Goal: Communication & Community: Answer question/provide support

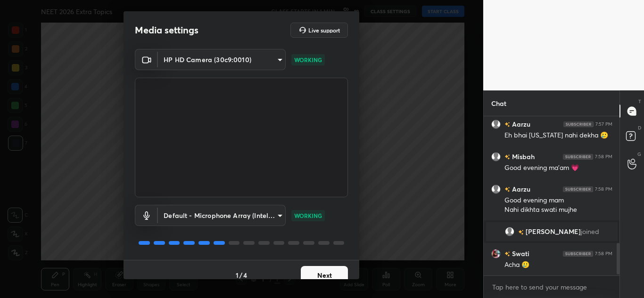
scroll to position [640, 0]
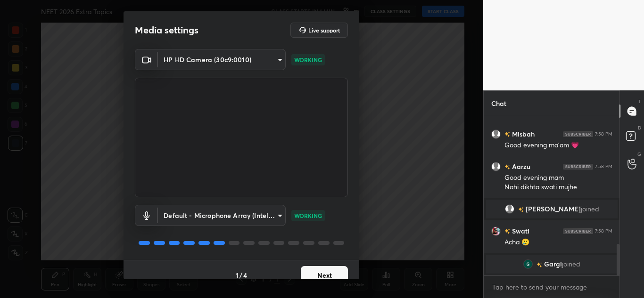
click at [330, 275] on button "Next" at bounding box center [324, 275] width 47 height 19
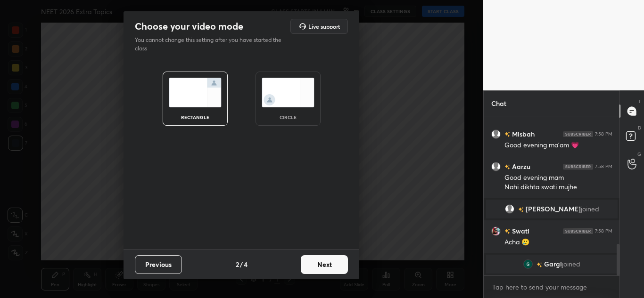
click at [329, 267] on button "Next" at bounding box center [324, 264] width 47 height 19
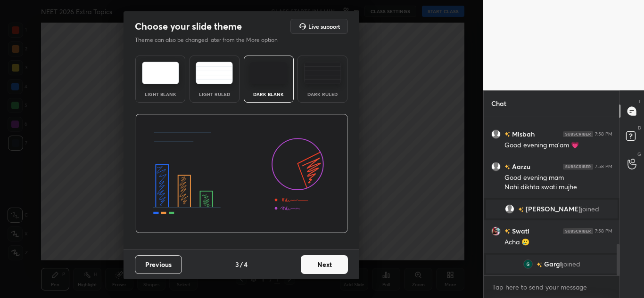
click at [329, 267] on button "Next" at bounding box center [324, 264] width 47 height 19
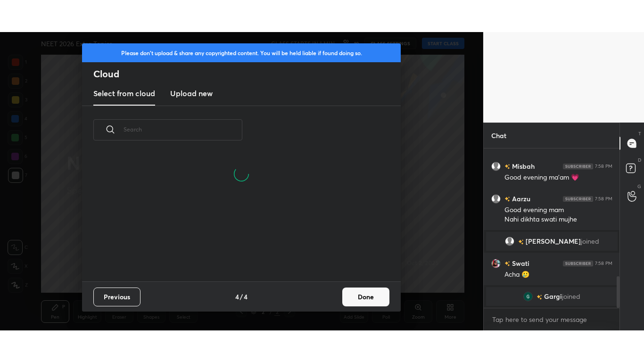
scroll to position [127, 303]
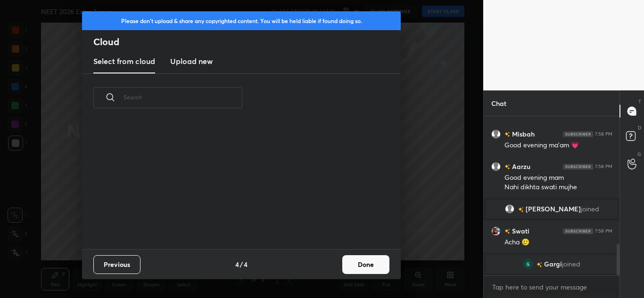
click at [361, 268] on button "Done" at bounding box center [365, 264] width 47 height 19
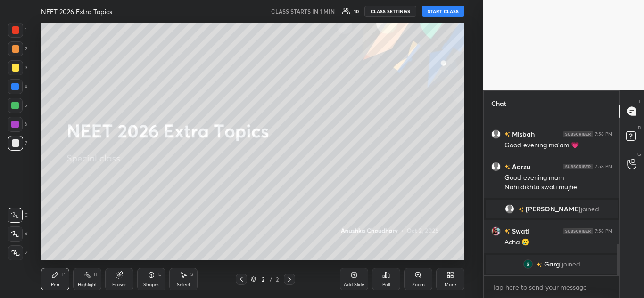
click at [456, 287] on div "More" at bounding box center [450, 279] width 28 height 23
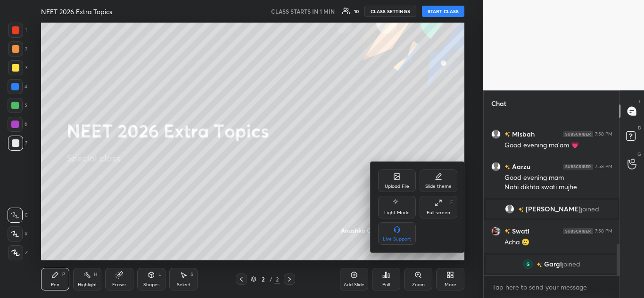
click at [442, 203] on div "Full screen F" at bounding box center [438, 207] width 38 height 23
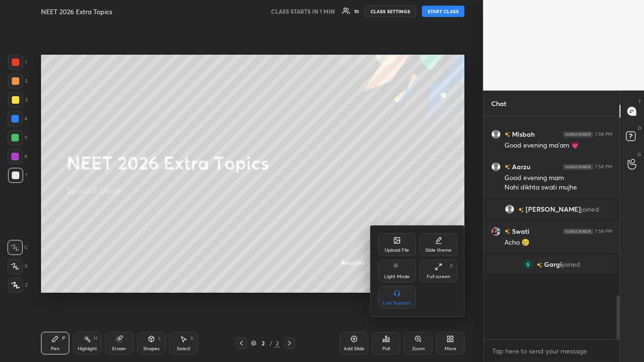
scroll to position [576, 0]
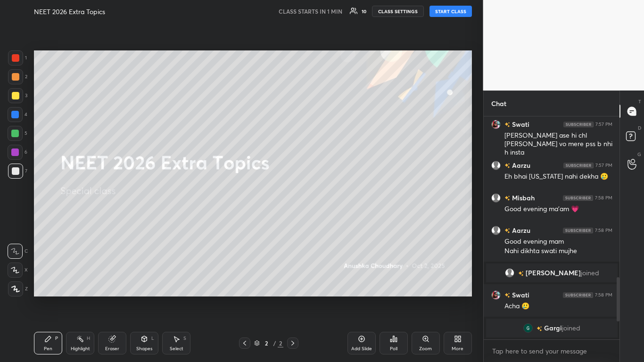
click at [15, 285] on div at bounding box center [15, 288] width 15 height 15
click at [116, 298] on div "Eraser" at bounding box center [112, 343] width 28 height 23
click at [14, 217] on icon at bounding box center [15, 220] width 8 height 8
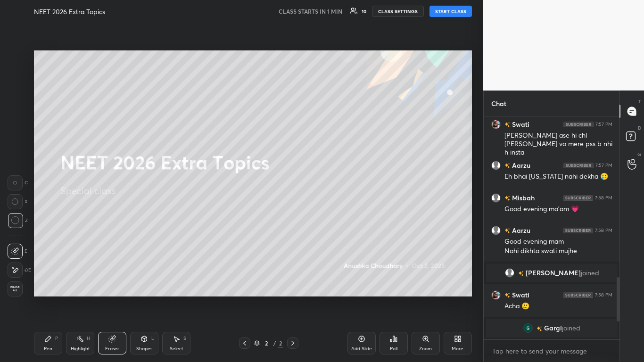
click at [54, 298] on div "Pen P" at bounding box center [48, 343] width 28 height 23
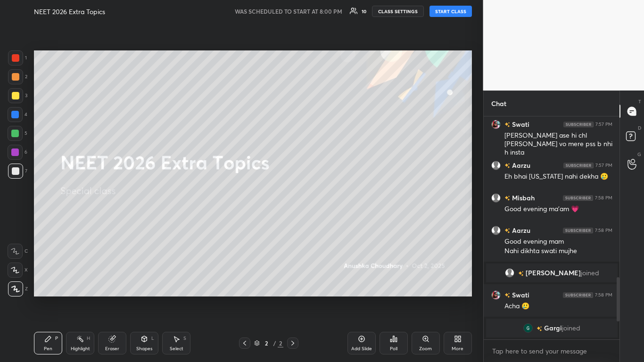
click at [455, 13] on button "START CLASS" at bounding box center [450, 11] width 42 height 11
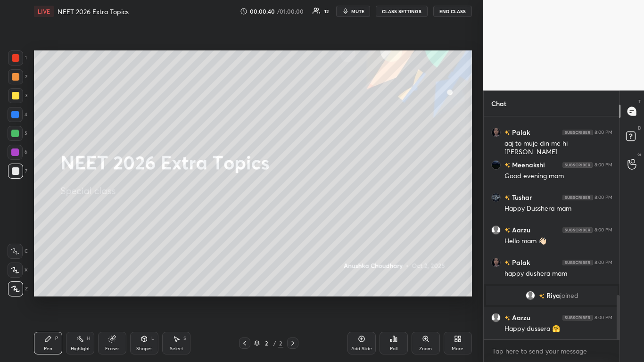
scroll to position [897, 0]
click at [19, 98] on div at bounding box center [15, 95] width 15 height 15
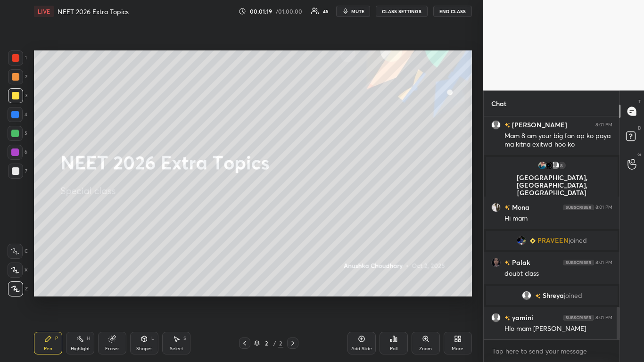
scroll to position [1313, 0]
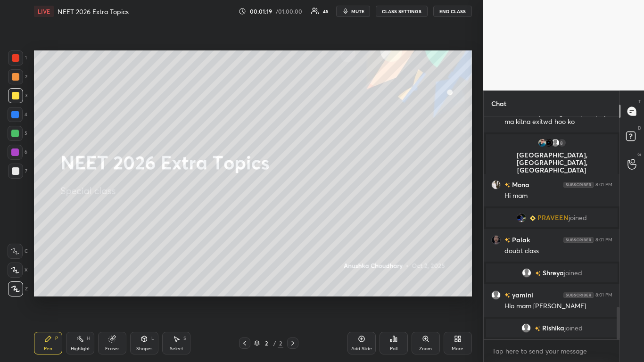
click at [395, 7] on button "CLASS SETTINGS" at bounding box center [402, 11] width 52 height 11
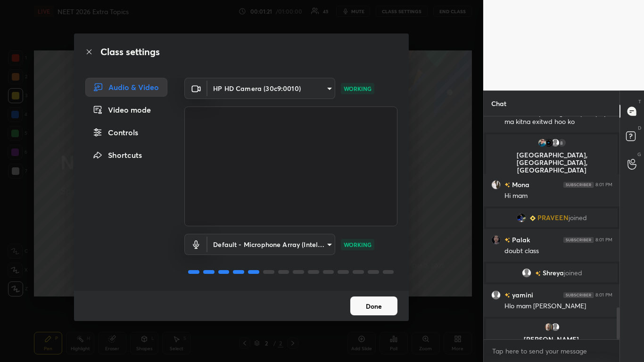
scroll to position [1324, 0]
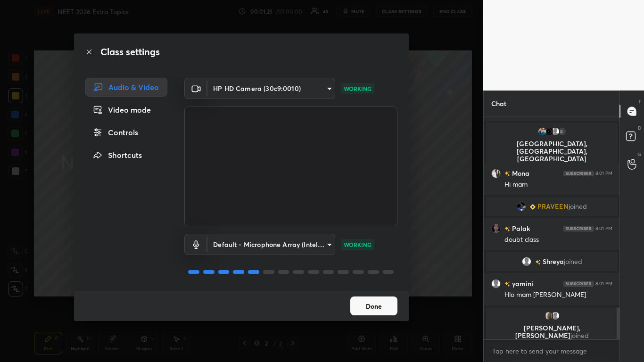
click at [126, 132] on div "Controls" at bounding box center [126, 132] width 82 height 19
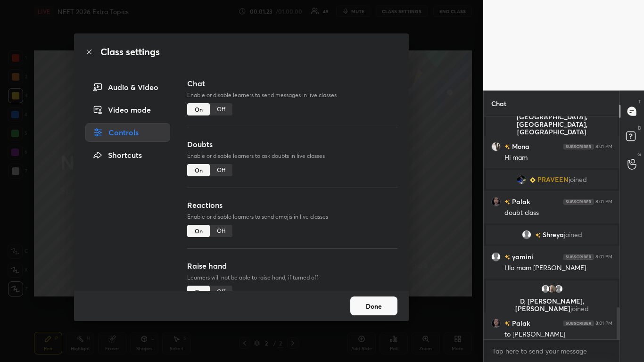
scroll to position [1330, 0]
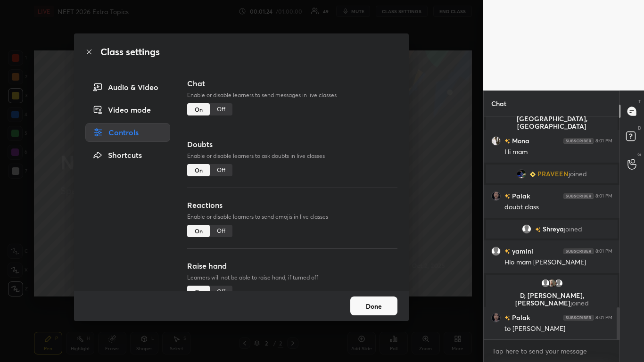
click at [385, 298] on button "Done" at bounding box center [373, 305] width 47 height 19
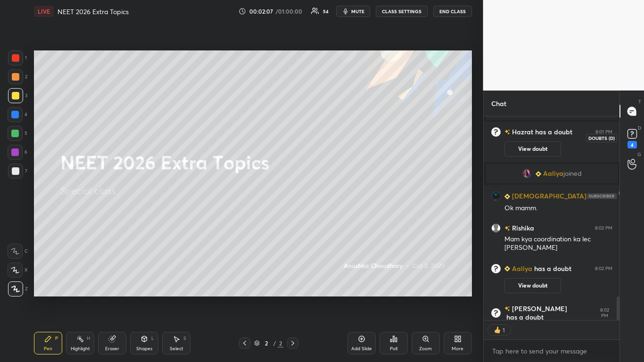
scroll to position [1759, 0]
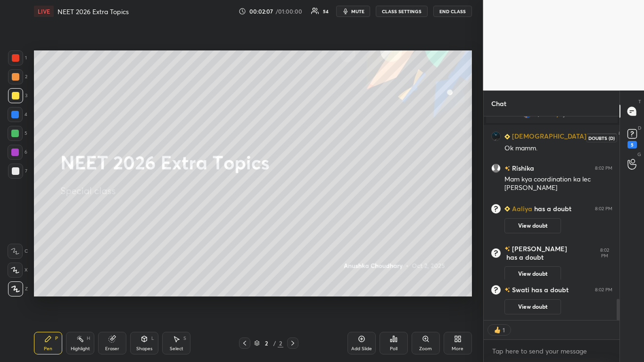
click at [634, 131] on rect at bounding box center [631, 134] width 9 height 9
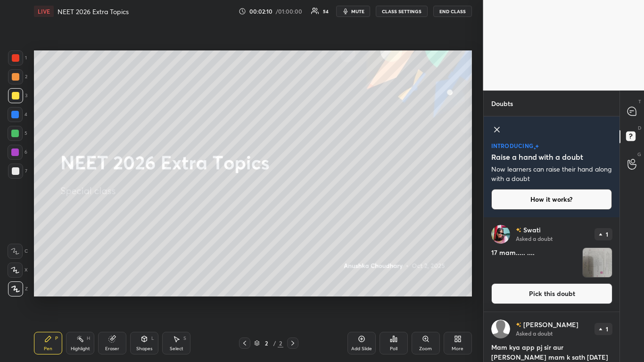
click at [499, 128] on icon at bounding box center [496, 129] width 5 height 5
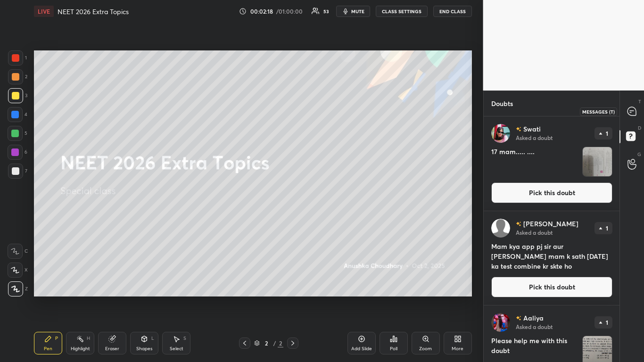
click at [633, 109] on icon at bounding box center [631, 111] width 8 height 8
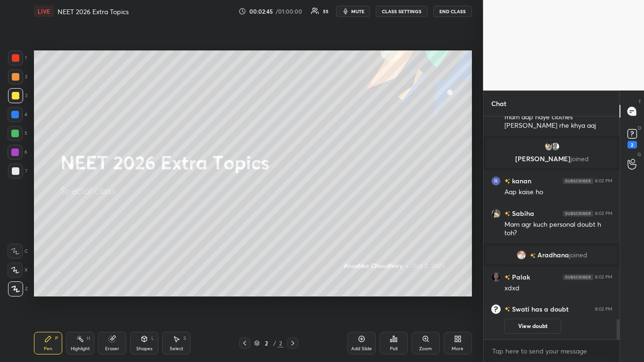
scroll to position [2217, 0]
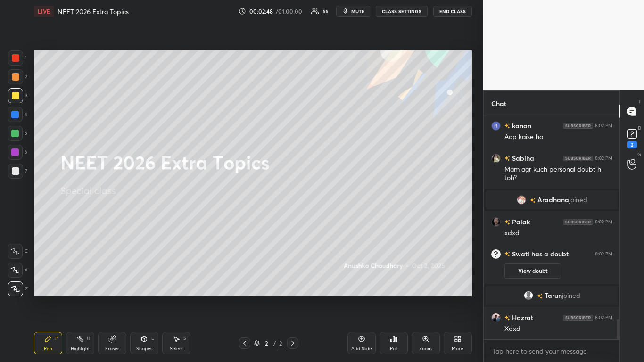
click at [521, 298] on body "1 2 3 4 5 6 7 C X Z C X Z E E Erase all H H LIVE NEET 2026 Extra Topics 00:02:4…" at bounding box center [322, 181] width 644 height 362
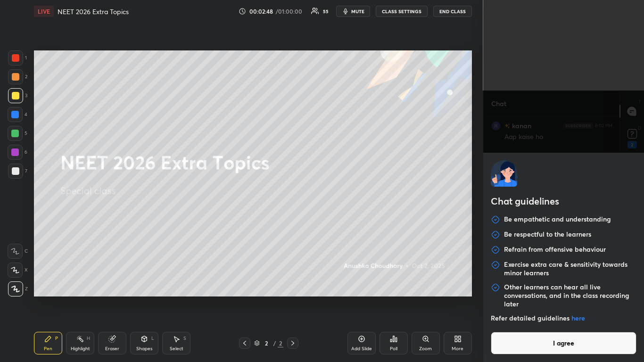
scroll to position [2272, 0]
click at [519, 298] on button "I agree" at bounding box center [564, 343] width 146 height 23
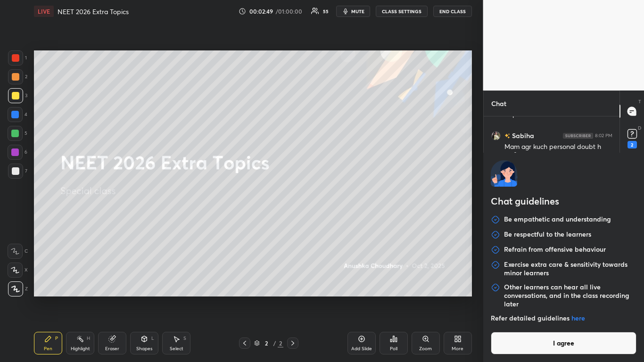
type textarea "x"
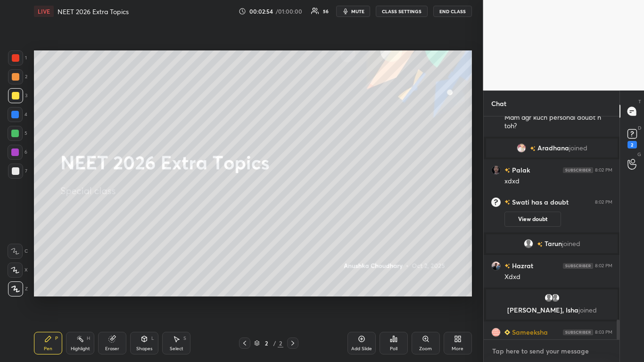
scroll to position [2306, 0]
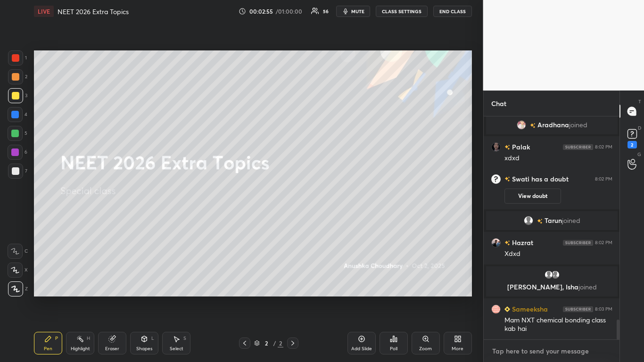
type textarea "k"
type textarea "x"
type textarea "ku"
type textarea "x"
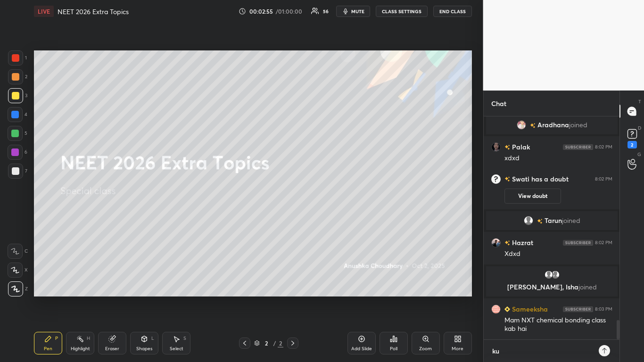
scroll to position [2329, 0]
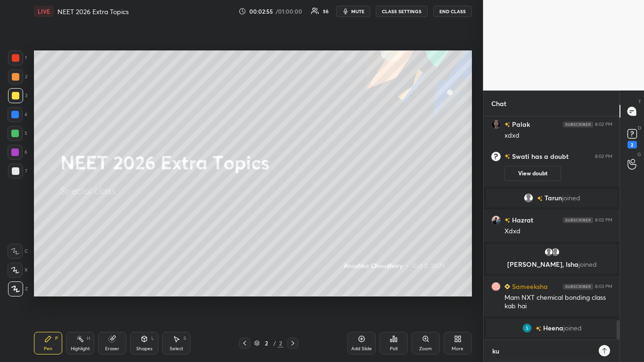
type textarea "[PERSON_NAME]"
type textarea "x"
type textarea "kuch"
type textarea "x"
type textarea "kuch"
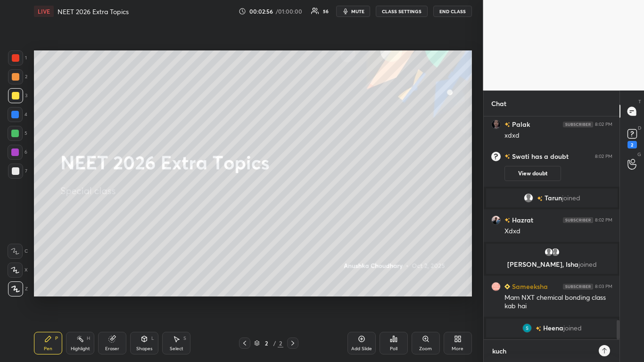
type textarea "x"
type textarea "kuch n"
type textarea "x"
type textarea "kuch na"
type textarea "x"
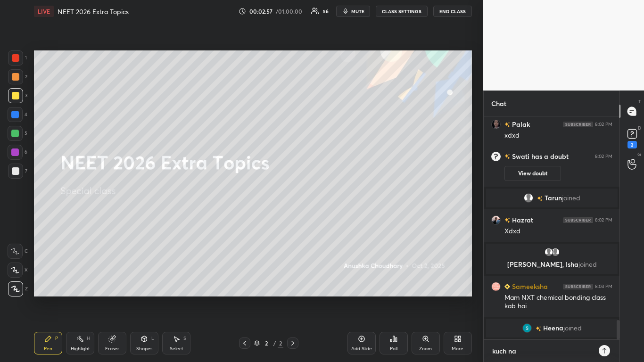
type textarea "kuch nay"
type textarea "x"
type textarea "kuch naya"
type textarea "x"
type textarea "kuch naya"
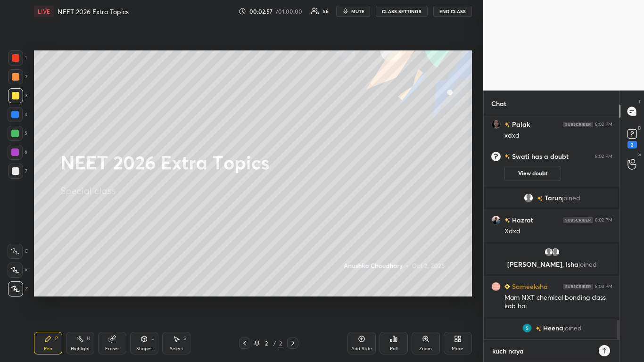
type textarea "x"
type textarea "kuch naya n"
type textarea "x"
type textarea "kuch naya na"
type textarea "x"
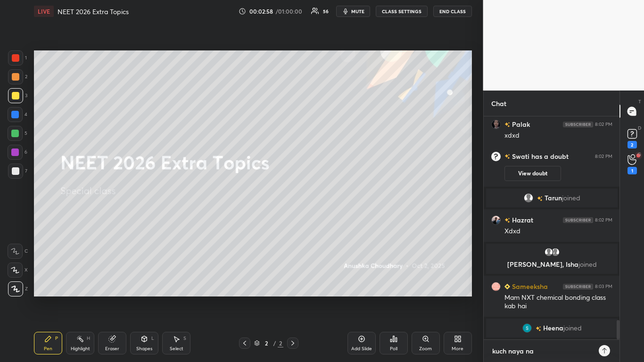
type textarea "kuch naya nah"
type textarea "x"
type textarea "kuch naya nahi"
type textarea "x"
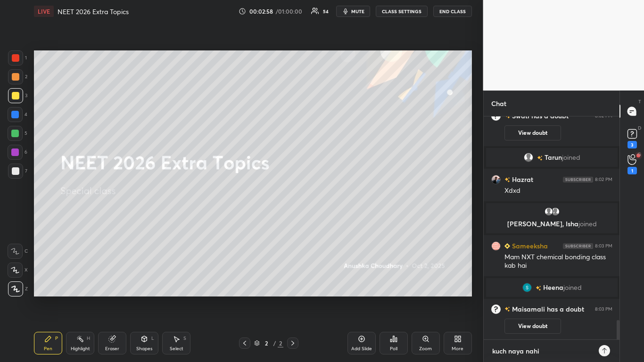
type textarea "kuch naya nahi"
type textarea "x"
type textarea "kuch naya nahi p"
type textarea "x"
type textarea "kuch naya nahi pa"
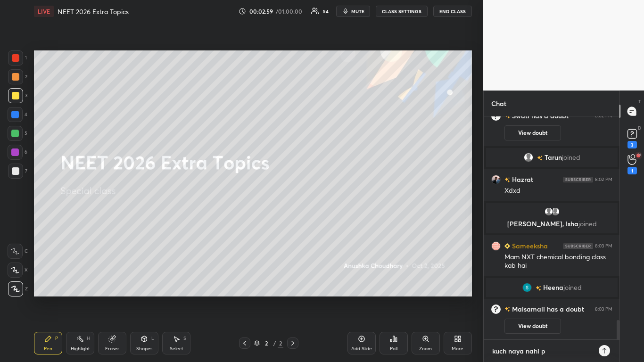
type textarea "x"
type textarea "kuch naya nahi pad"
type textarea "x"
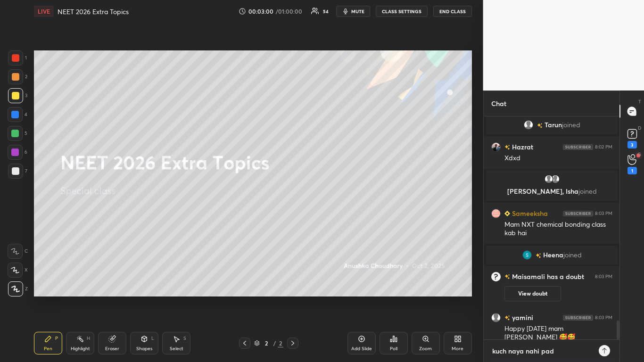
type textarea "kuch naya nahi pada"
type textarea "x"
type textarea "kuch naya nahi pada"
type textarea "x"
type textarea "kuch naya nahi pada"
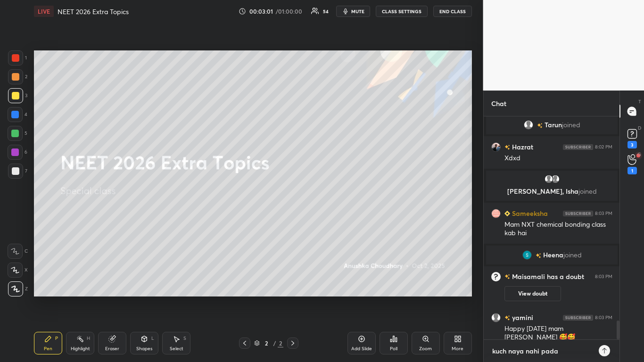
type textarea "x"
type textarea "kuch naya nahi pad"
type textarea "x"
type textarea "kuch naya nahi padh"
type textarea "x"
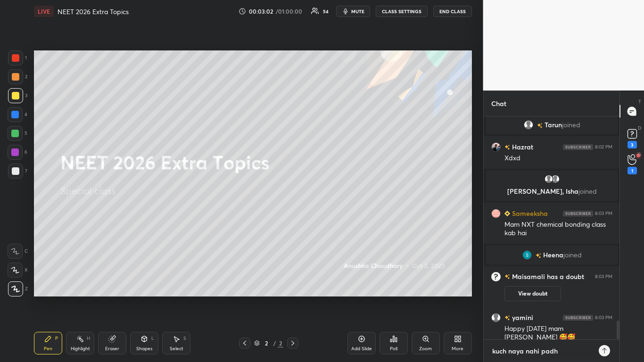
type textarea "kuch naya nahi [PERSON_NAME]"
type textarea "x"
type textarea "kuch naya nahi [PERSON_NAME]"
type textarea "x"
type textarea "kuch naya nahi [PERSON_NAME] r"
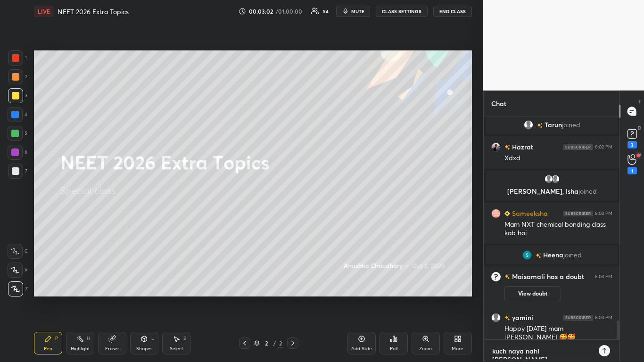
type textarea "x"
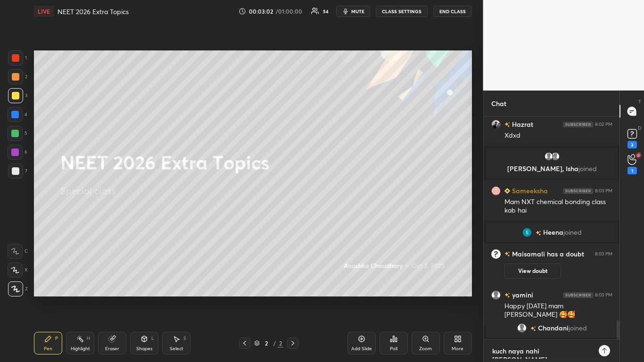
type textarea "kuch naya nahi [PERSON_NAME]"
type textarea "x"
type textarea "kuch naya nahi [PERSON_NAME] rah"
type textarea "x"
type textarea "kuch naya nahi [PERSON_NAME] rahi"
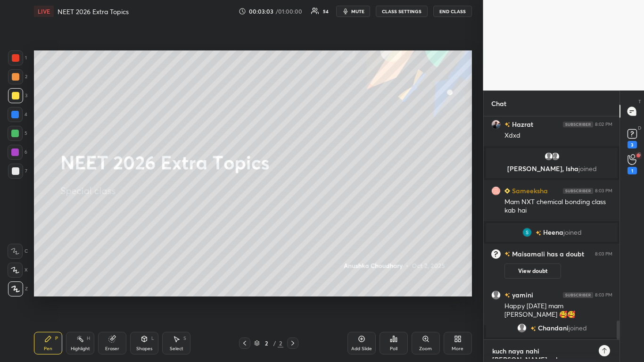
type textarea "x"
type textarea "kuch naya nahi [PERSON_NAME] rahi"
type textarea "x"
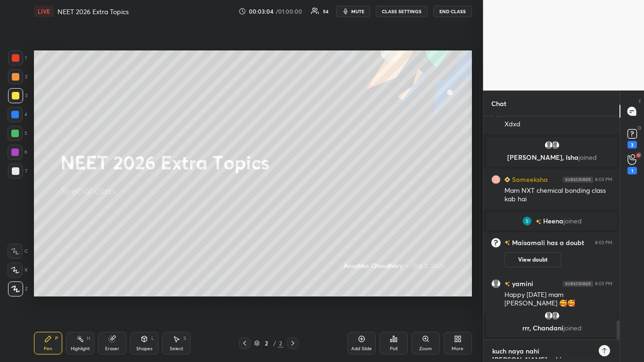
type textarea "kuch naya nahi [PERSON_NAME] rahi ."
type textarea "x"
type textarea "kuch naya nahi [PERSON_NAME] rahi .."
type textarea "x"
type textarea "kuch naya nahi [PERSON_NAME] rahi .."
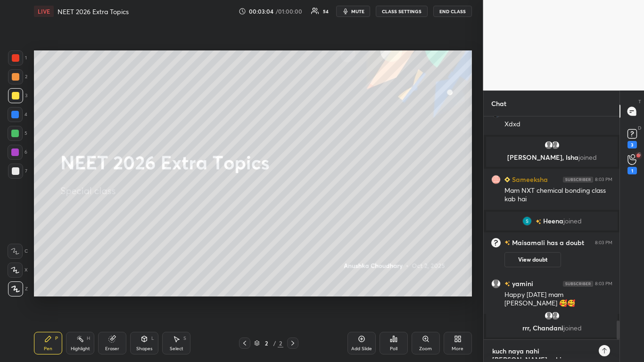
type textarea "x"
type textarea "kuch naya nahi [PERSON_NAME] rahi .. i"
type textarea "x"
type textarea "kuch naya nahi [PERSON_NAME] rahi .. it"
type textarea "x"
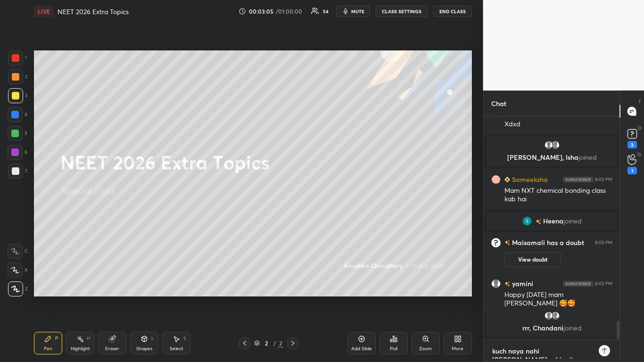
type textarea "kuch naya nahi [PERSON_NAME] rahi .. it"
type textarea "x"
type textarea "kuch naya nahi [PERSON_NAME] rahi .. it i"
type textarea "x"
type textarea "kuch naya nahi [PERSON_NAME] rahi .. it is"
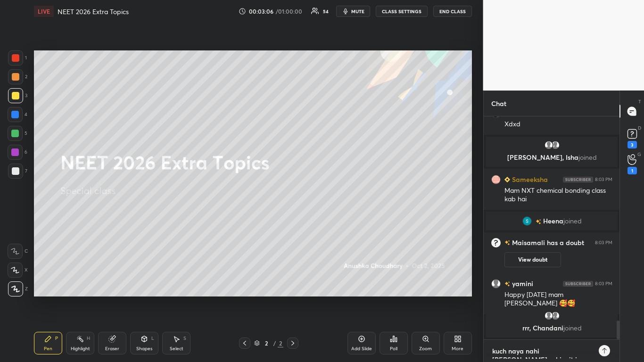
type textarea "x"
type textarea "kuch naya nahi [PERSON_NAME] rahi .. it is"
type textarea "x"
type textarea "kuch naya nahi [PERSON_NAME] rahi .. it is a"
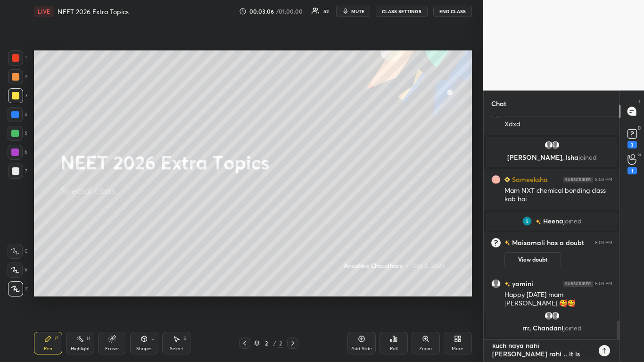
type textarea "x"
type textarea "kuch naya nahi [PERSON_NAME] rahi .. it is a"
type textarea "x"
type textarea "kuch naya nahi [PERSON_NAME] rahi .. it is a d"
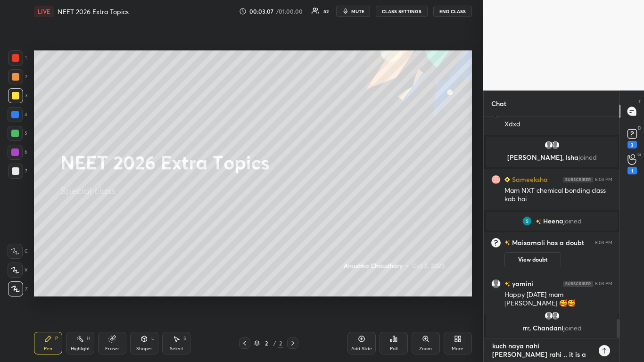
type textarea "x"
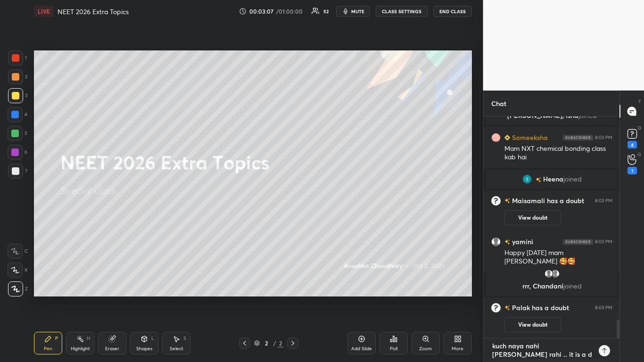
type textarea "kuch naya nahi [PERSON_NAME] rahi .. it is a do"
type textarea "x"
type textarea "kuch naya nahi [PERSON_NAME] rahi .. it is a dou"
type textarea "x"
type textarea "kuch naya nahi [PERSON_NAME] rahi .. it is a [PERSON_NAME]"
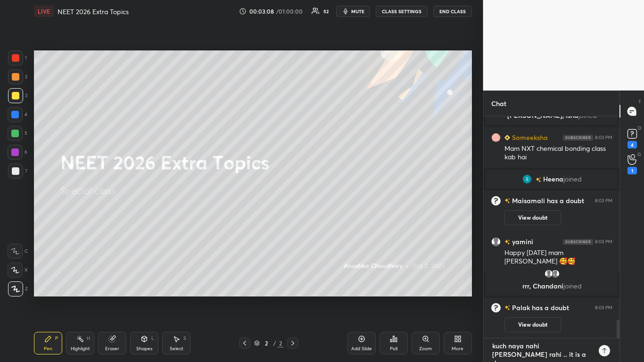
type textarea "x"
type textarea "kuch naya nahi [PERSON_NAME] rahi .. it is a doubt"
type textarea "x"
type textarea "kuch naya nahi [PERSON_NAME] rahi .. it is a doubt"
type textarea "x"
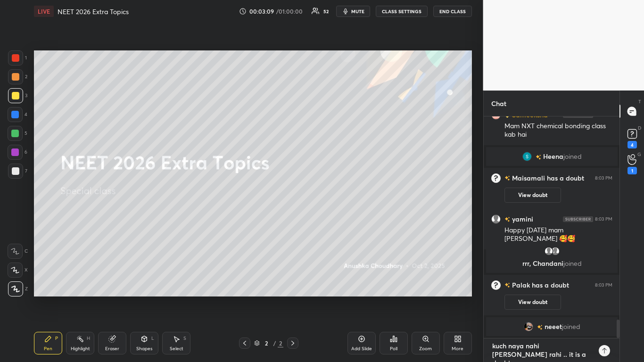
type textarea "kuch naya nahi [PERSON_NAME] rahi .. it is a doubt c"
type textarea "x"
type textarea "kuch naya nahi [PERSON_NAME] rahi .. it is a doubt cl"
type textarea "x"
type textarea "kuch naya nahi [PERSON_NAME] rahi .. it is a doubt cla"
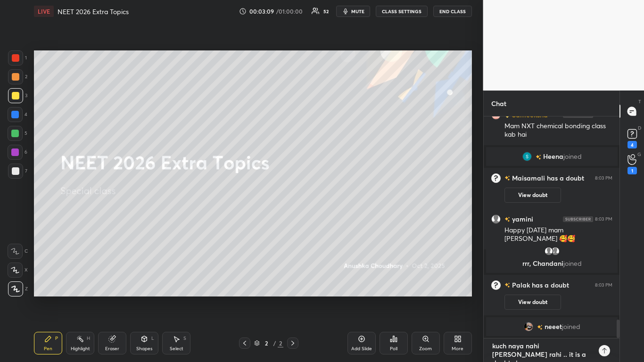
type textarea "x"
type textarea "kuch naya nahi [PERSON_NAME] rahi .. it is a doubt clas"
type textarea "x"
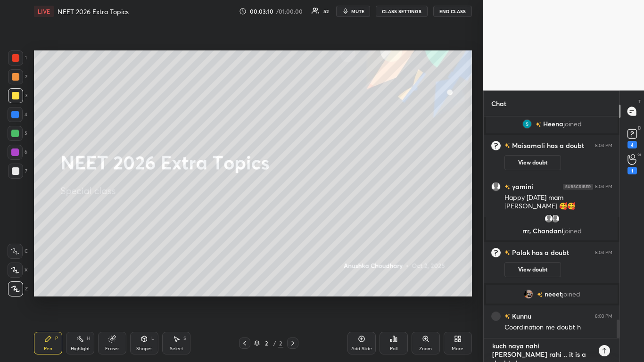
type textarea "kuch naya nahi [PERSON_NAME] rahi .. it is a doubt class"
type textarea "x"
type textarea "kuch naya nahi [PERSON_NAME] rahi .. it is a doubt class"
type textarea "x"
type textarea "kuch naya nahi [PERSON_NAME] rahi .. it is a doubt class ."
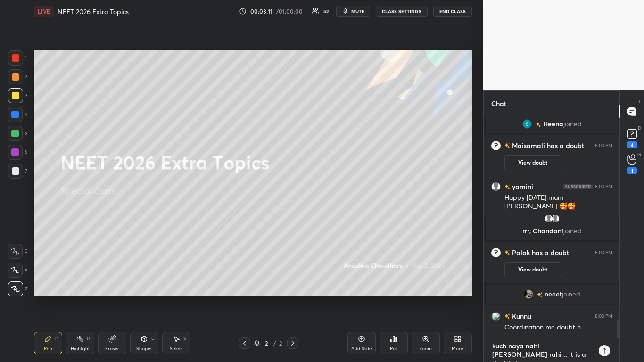
type textarea "x"
type textarea "kuch naya nahi [PERSON_NAME] rahi .. it is a doubt class .."
type textarea "x"
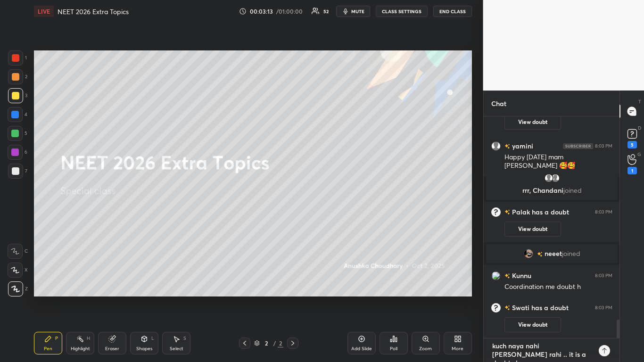
type textarea "kuch naya nahi [PERSON_NAME] rahi .. it is a doubt class .."
type textarea "x"
click at [603, 298] on icon at bounding box center [604, 351] width 8 height 8
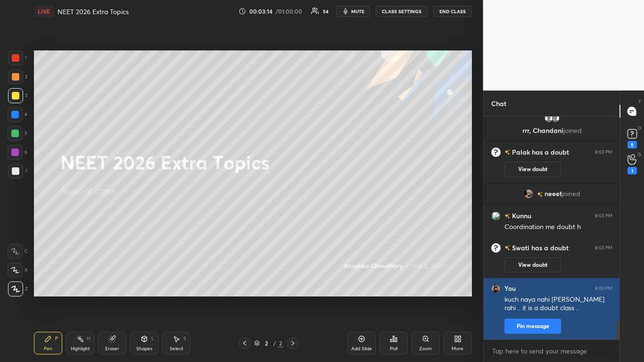
click at [554, 298] on button "Pin message" at bounding box center [532, 326] width 57 height 15
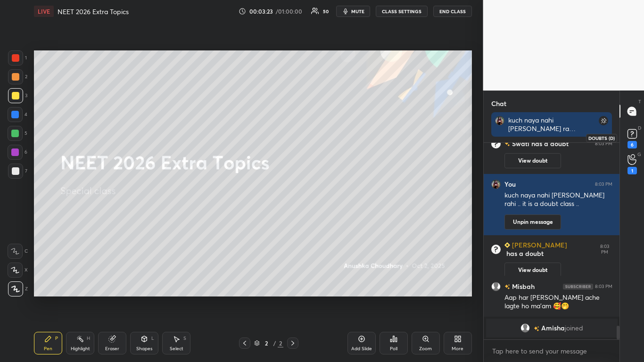
click at [635, 143] on div "6" at bounding box center [631, 145] width 9 height 8
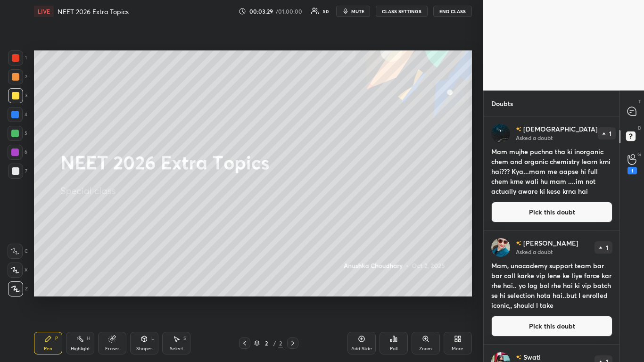
click at [541, 214] on button "Pick this doubt" at bounding box center [551, 212] width 121 height 21
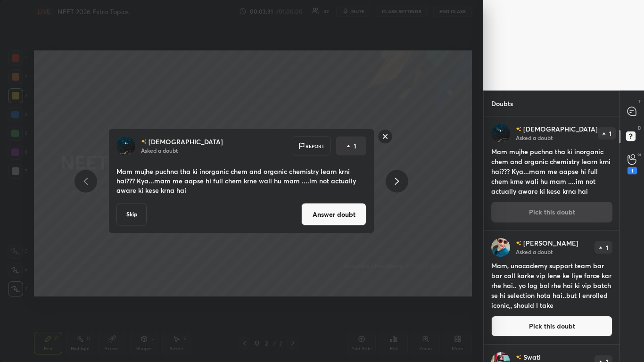
click at [354, 219] on button "Answer doubt" at bounding box center [333, 214] width 65 height 23
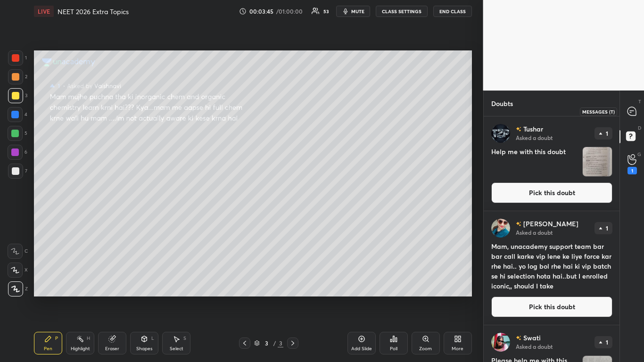
click at [631, 113] on icon at bounding box center [631, 111] width 8 height 8
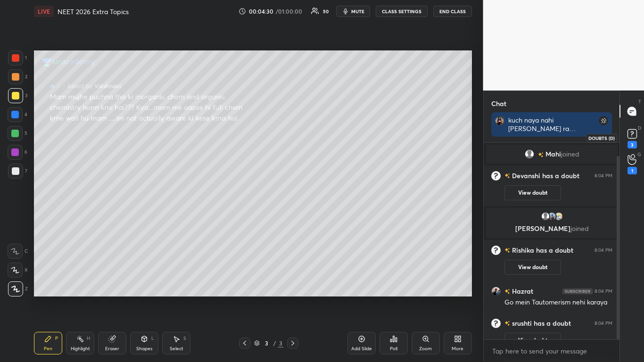
scroll to position [14, 0]
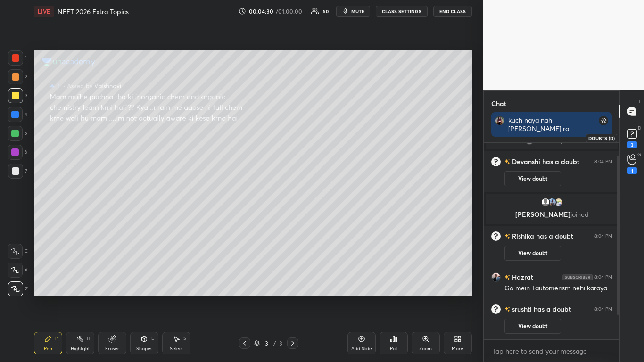
click at [633, 143] on div "3" at bounding box center [631, 145] width 9 height 8
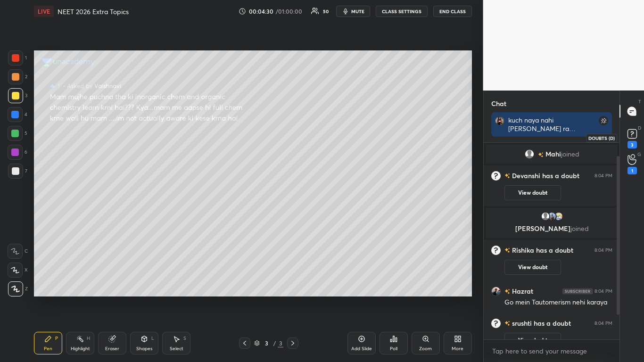
scroll to position [243, 133]
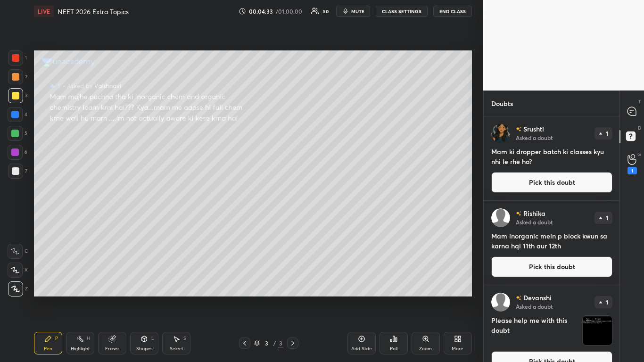
click at [546, 181] on button "Pick this doubt" at bounding box center [551, 182] width 121 height 21
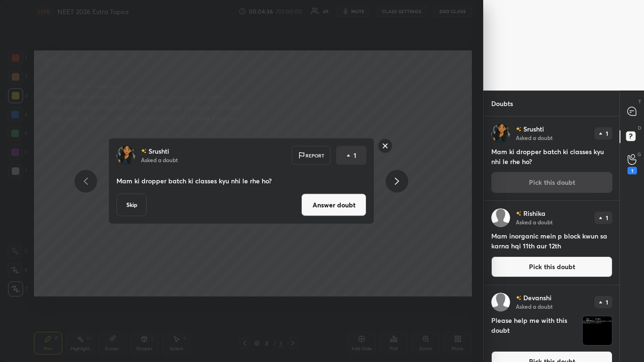
click at [349, 208] on button "Answer doubt" at bounding box center [333, 205] width 65 height 23
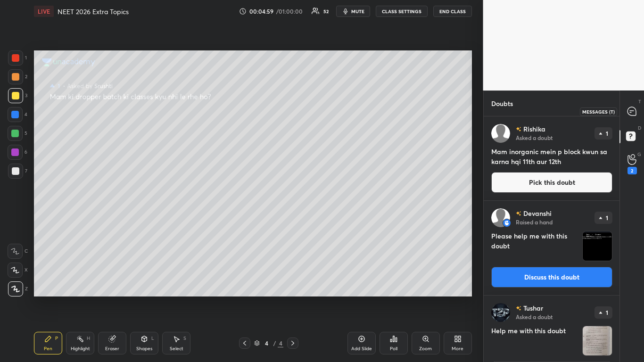
click at [630, 114] on icon at bounding box center [631, 111] width 8 height 8
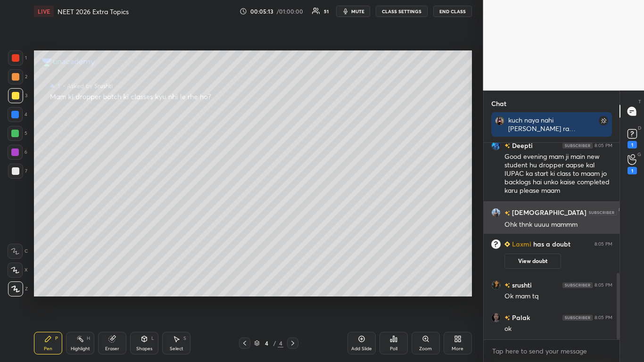
scroll to position [393, 0]
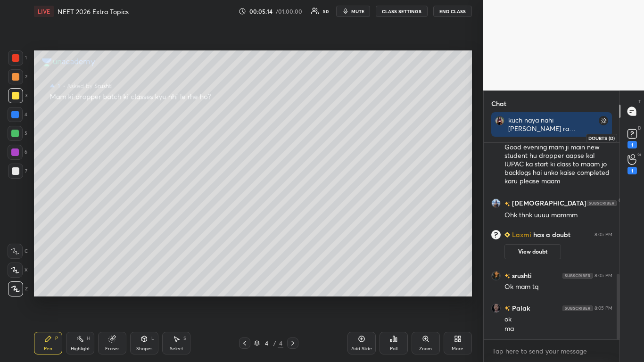
click at [632, 143] on div "1" at bounding box center [631, 145] width 9 height 8
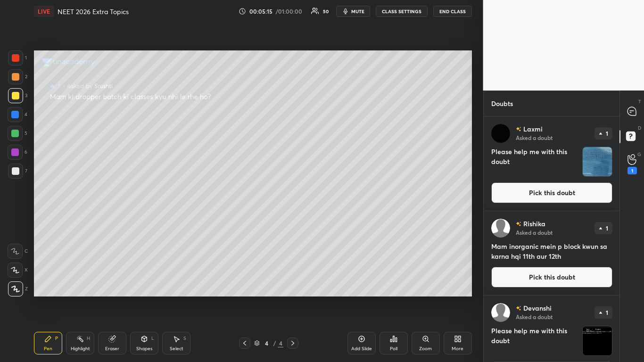
click at [571, 197] on button "Pick this doubt" at bounding box center [551, 192] width 121 height 21
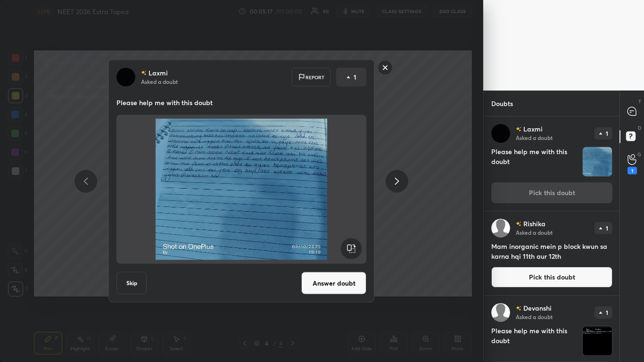
click at [351, 278] on button "Answer doubt" at bounding box center [333, 283] width 65 height 23
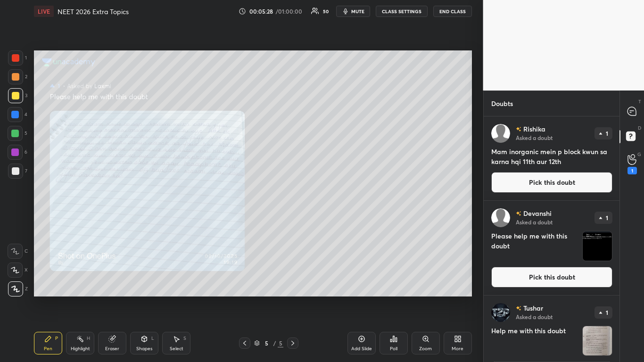
click at [422, 298] on icon at bounding box center [426, 339] width 8 height 8
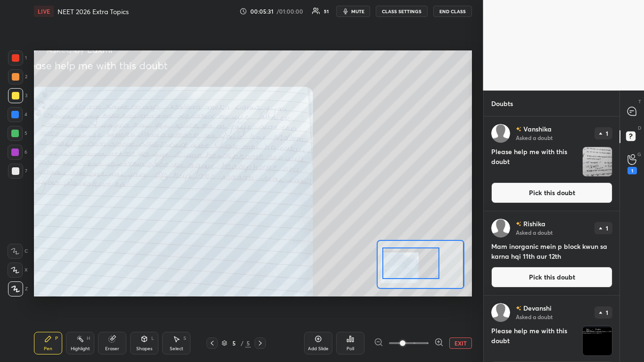
click at [421, 273] on div at bounding box center [410, 263] width 57 height 32
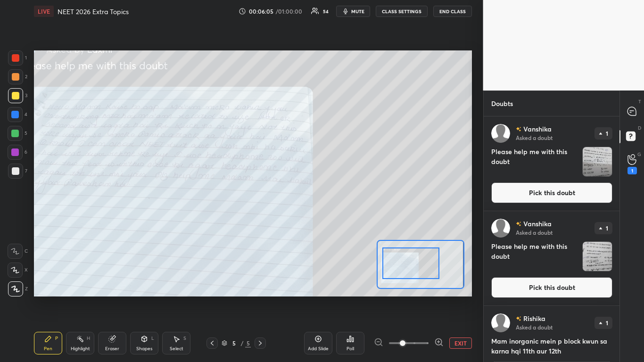
click at [455, 298] on button "EXIT" at bounding box center [460, 342] width 23 height 11
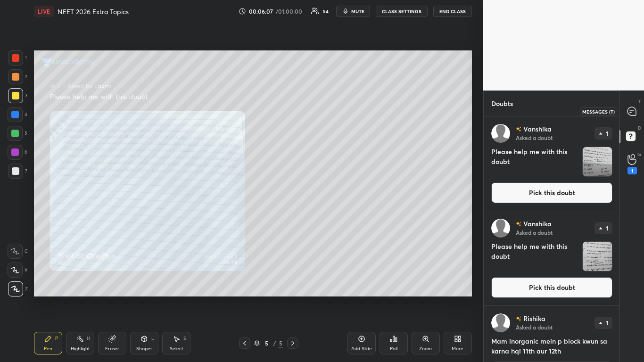
click at [636, 119] on div at bounding box center [632, 111] width 19 height 17
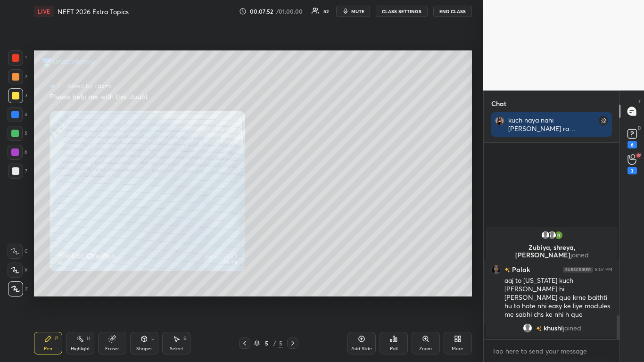
scroll to position [1431, 0]
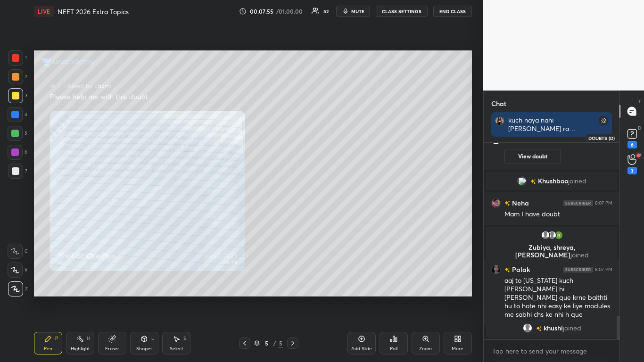
click at [638, 134] on icon at bounding box center [632, 134] width 14 height 14
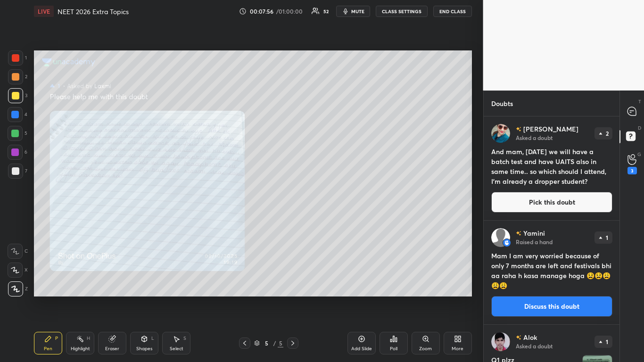
click at [549, 202] on button "Pick this doubt" at bounding box center [551, 202] width 121 height 21
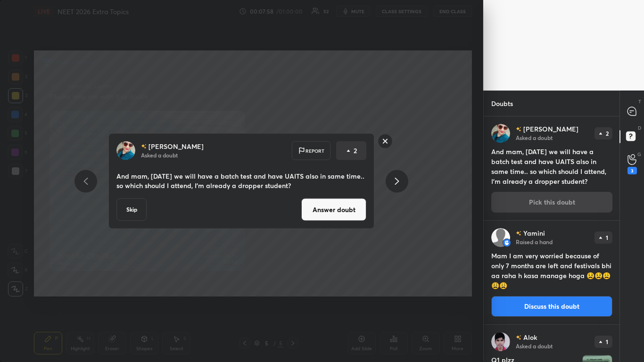
click at [340, 209] on button "Answer doubt" at bounding box center [333, 209] width 65 height 23
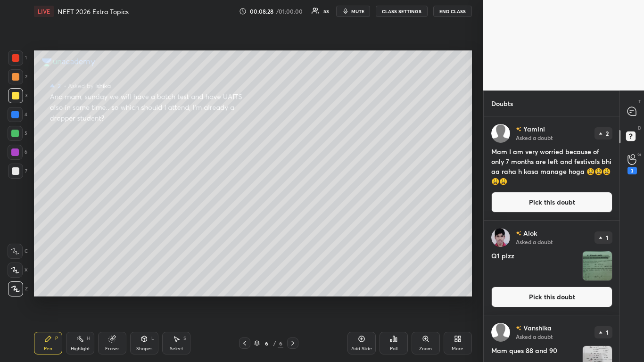
click at [544, 202] on button "Pick this doubt" at bounding box center [551, 202] width 121 height 21
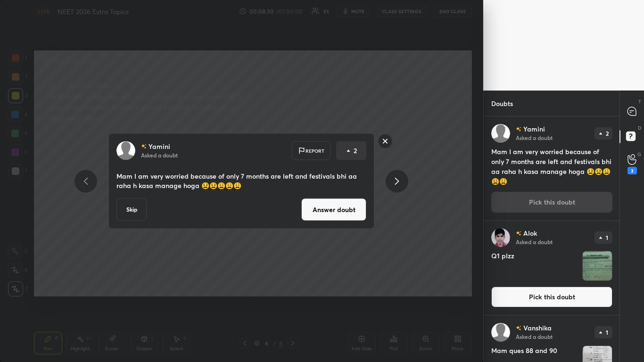
click at [337, 211] on button "Answer doubt" at bounding box center [333, 209] width 65 height 23
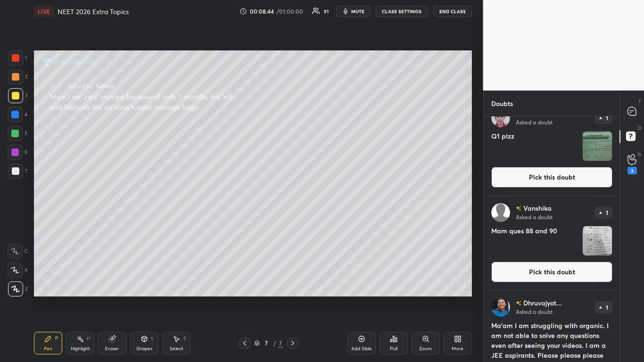
scroll to position [215, 0]
click at [568, 272] on button "Pick this doubt" at bounding box center [551, 271] width 121 height 21
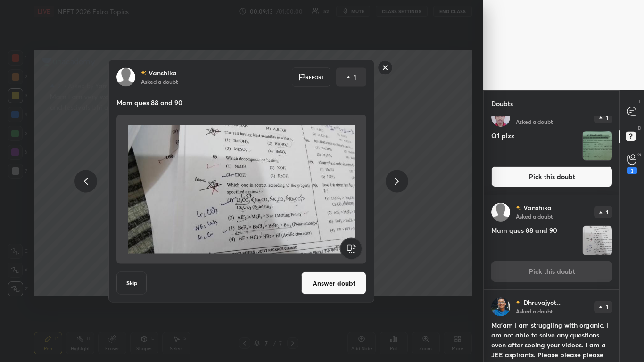
click at [344, 279] on button "Answer doubt" at bounding box center [333, 283] width 65 height 23
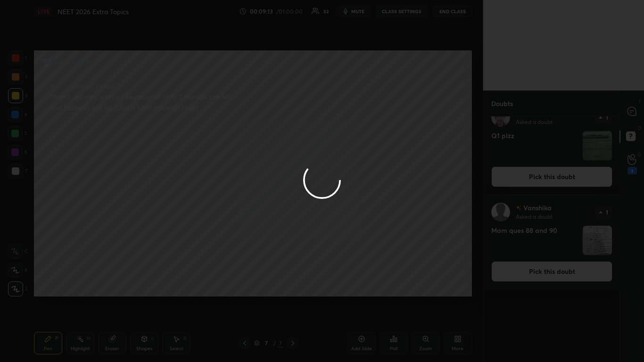
scroll to position [0, 0]
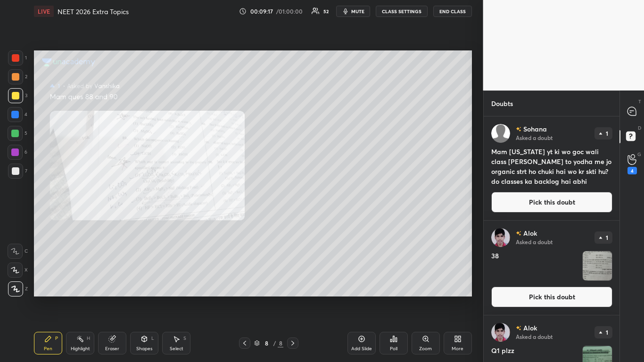
click at [423, 298] on icon at bounding box center [425, 338] width 5 height 5
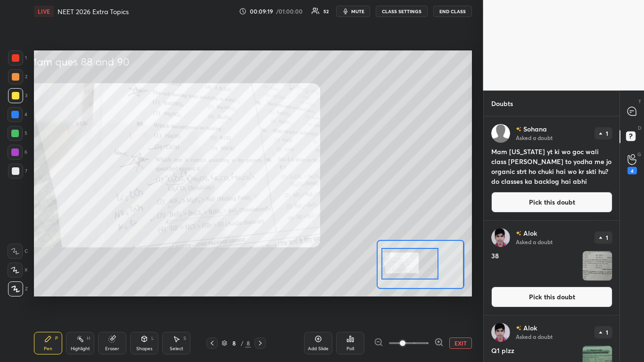
click at [416, 277] on div at bounding box center [409, 264] width 57 height 32
click at [50, 298] on icon at bounding box center [48, 339] width 8 height 8
click at [16, 58] on div at bounding box center [16, 58] width 8 height 8
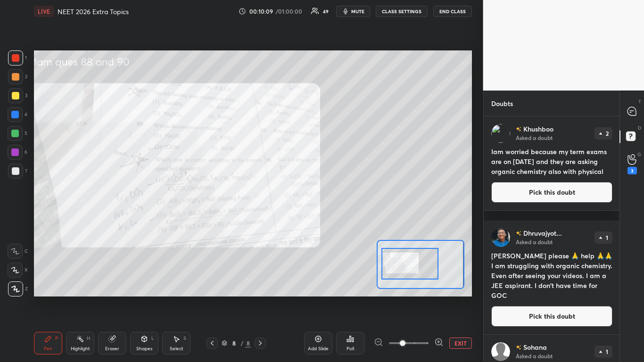
click at [460, 298] on button "EXIT" at bounding box center [460, 342] width 23 height 11
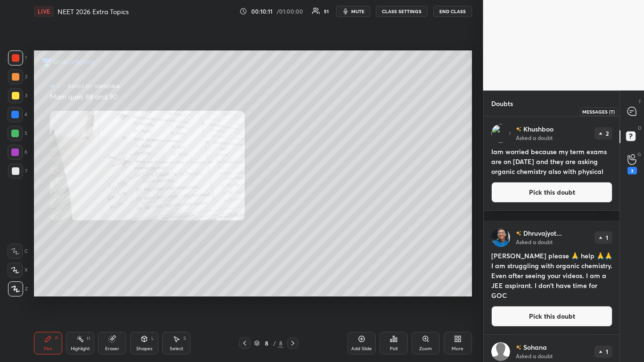
click at [630, 114] on icon at bounding box center [631, 111] width 8 height 8
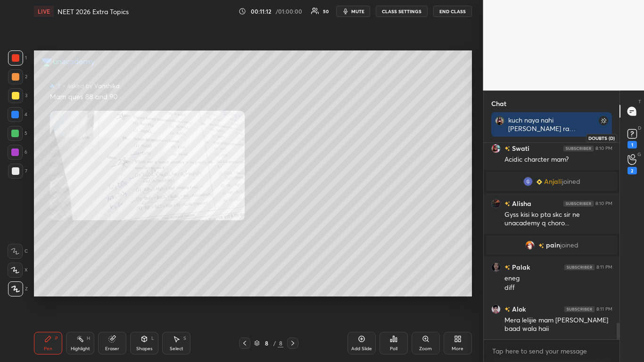
scroll to position [2176, 0]
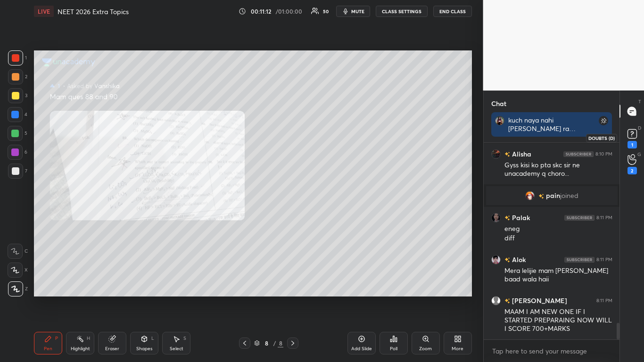
click at [629, 141] on div "1" at bounding box center [631, 145] width 9 height 8
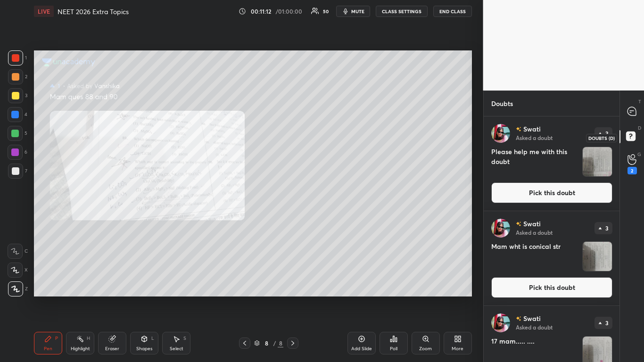
scroll to position [243, 133]
click at [566, 192] on button "Pick this doubt" at bounding box center [551, 192] width 121 height 21
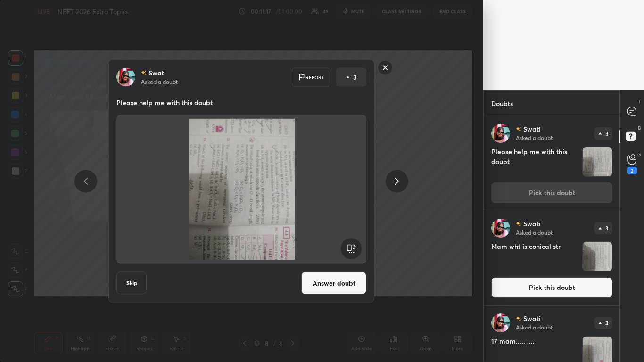
click at [528, 289] on button "Pick this doubt" at bounding box center [551, 287] width 121 height 21
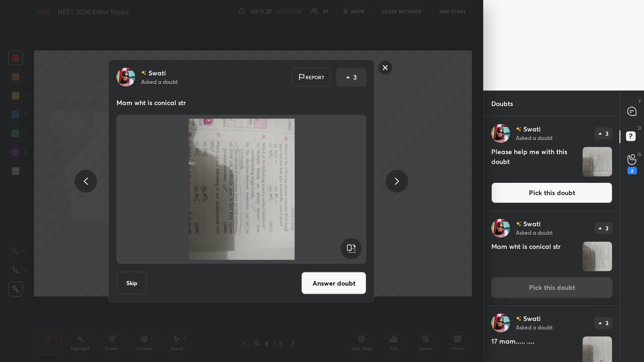
click at [337, 287] on button "Answer doubt" at bounding box center [333, 283] width 65 height 23
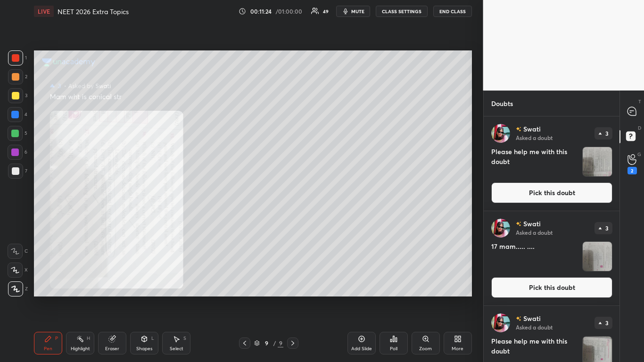
click at [619, 270] on div "T Messages (T) D Doubts (D) G Raise Hand (G) 2" at bounding box center [631, 225] width 25 height 271
click at [619, 273] on div "T Messages (T) D Doubts (D) G Raise Hand (G) 2" at bounding box center [631, 225] width 25 height 271
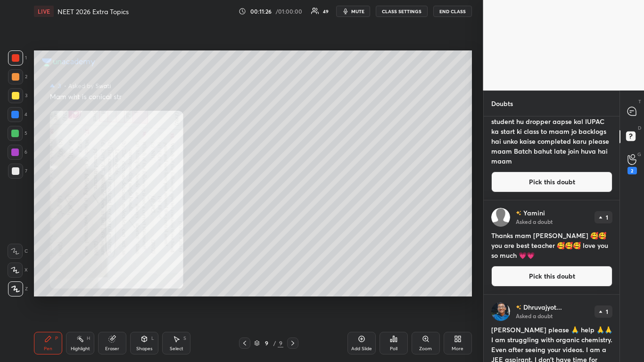
scroll to position [645, 0]
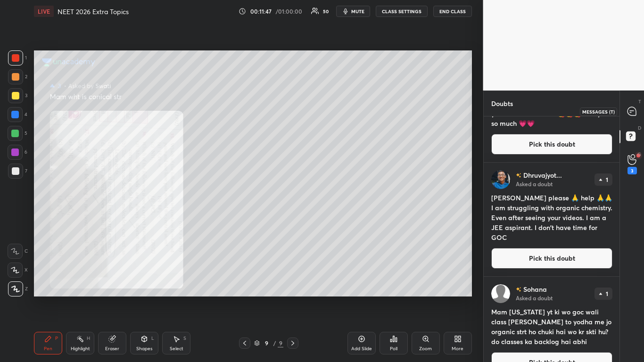
click at [631, 114] on icon at bounding box center [631, 111] width 8 height 8
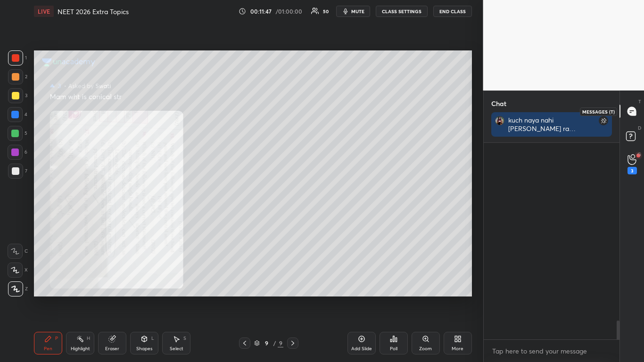
scroll to position [194, 133]
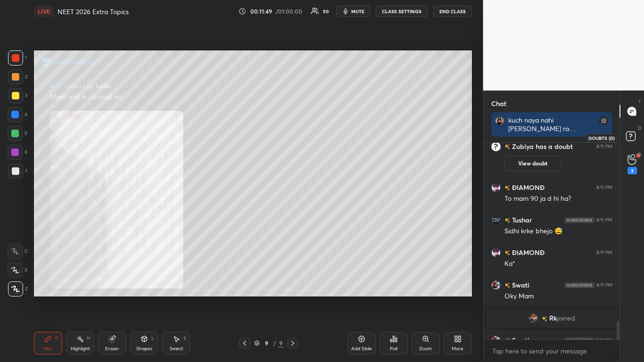
click at [629, 140] on rect at bounding box center [630, 136] width 9 height 9
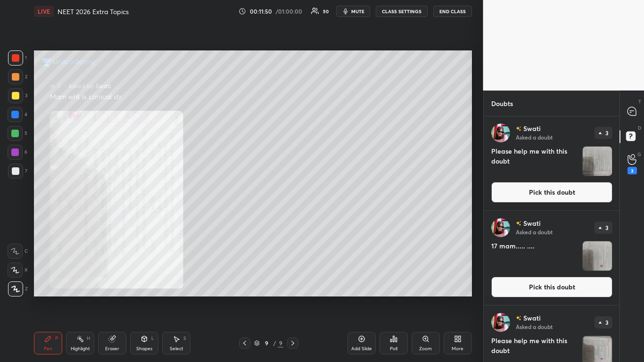
click at [560, 193] on button "Pick this doubt" at bounding box center [551, 192] width 121 height 21
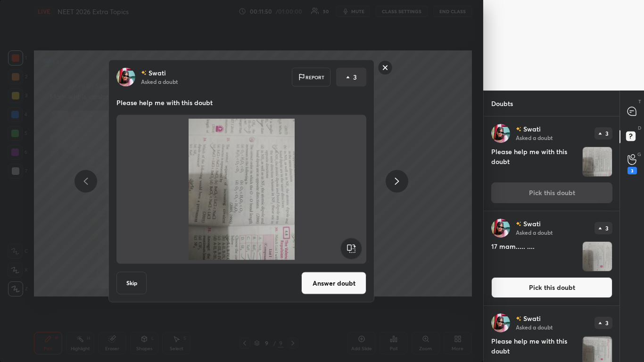
scroll to position [0, 0]
click at [128, 283] on button "Skip" at bounding box center [131, 283] width 30 height 23
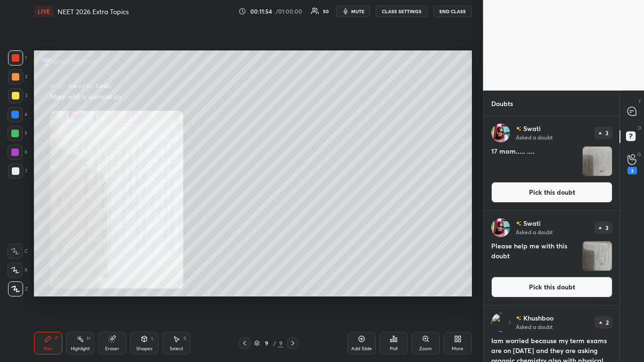
click at [616, 298] on div "[PERSON_NAME] Asked a doubt 2 Iam worried because my term exams are on [DATE] a…" at bounding box center [552, 352] width 136 height 94
click at [619, 298] on div "T Messages (T) D Doubts (D) G Raise Hand (G) 3" at bounding box center [631, 225] width 25 height 271
click at [620, 298] on div "T Messages (T) D Doubts (D) G Raise Hand (G) 3" at bounding box center [631, 225] width 25 height 271
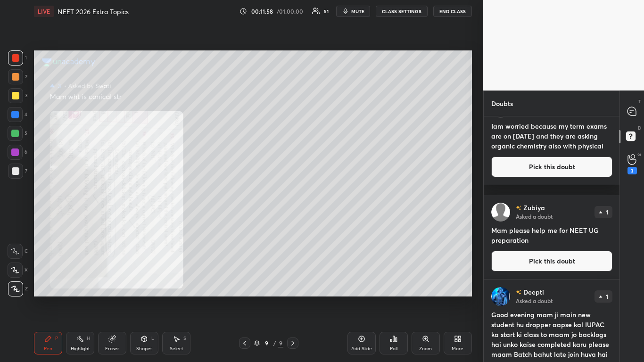
click at [551, 177] on button "Pick this doubt" at bounding box center [551, 166] width 121 height 21
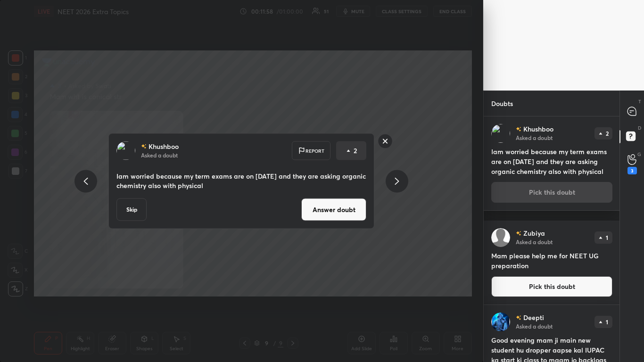
click at [330, 208] on button "Answer doubt" at bounding box center [333, 209] width 65 height 23
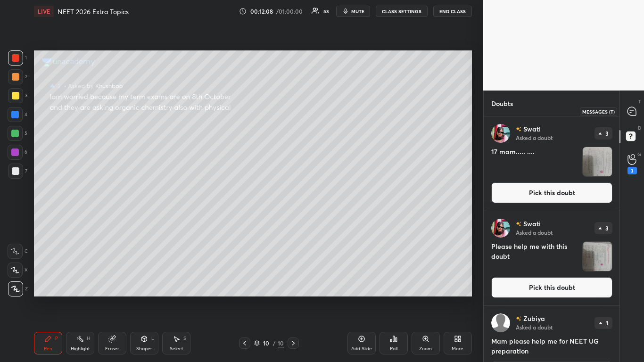
click at [631, 113] on icon at bounding box center [631, 111] width 8 height 8
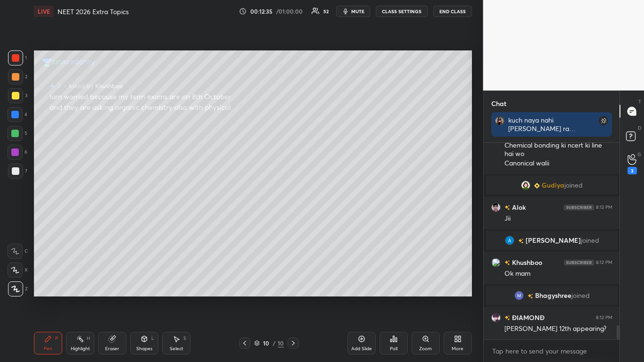
scroll to position [2585, 0]
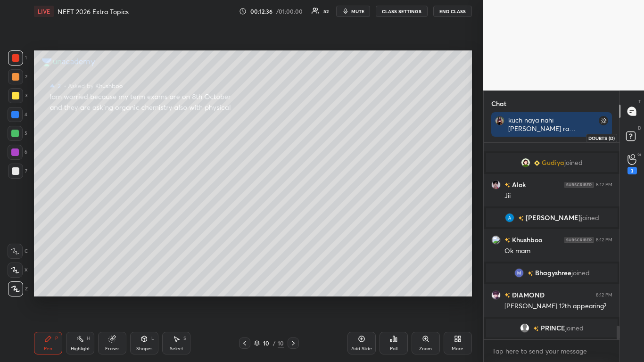
click at [632, 139] on rect at bounding box center [630, 136] width 9 height 9
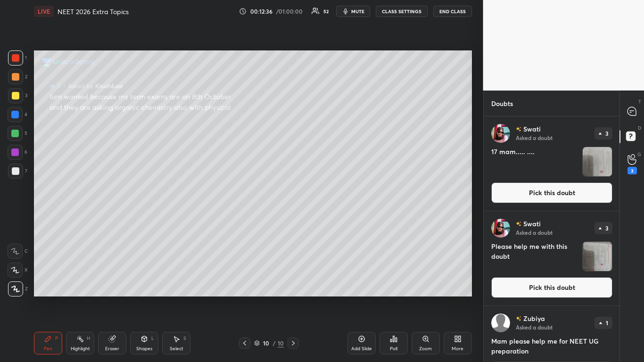
scroll to position [243, 133]
click at [542, 196] on button "Pick this doubt" at bounding box center [551, 192] width 121 height 21
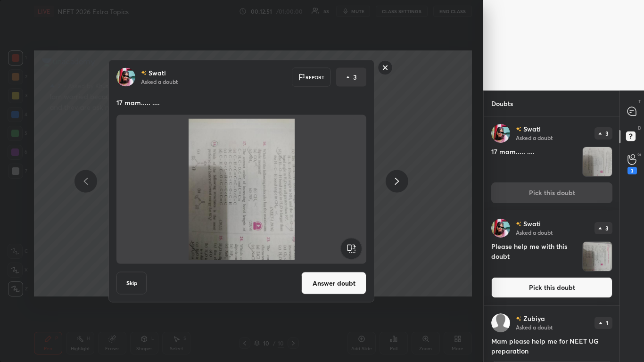
click at [140, 285] on button "Skip" at bounding box center [131, 283] width 30 height 23
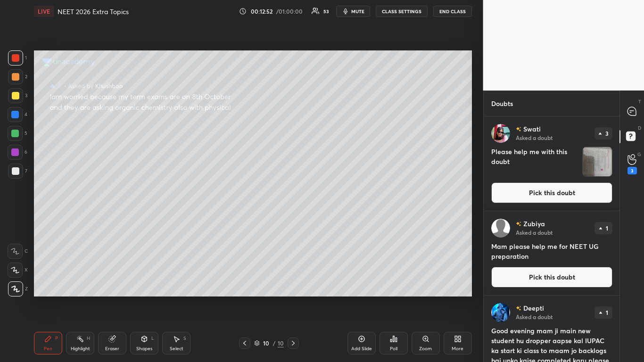
click at [557, 196] on button "Pick this doubt" at bounding box center [551, 192] width 121 height 21
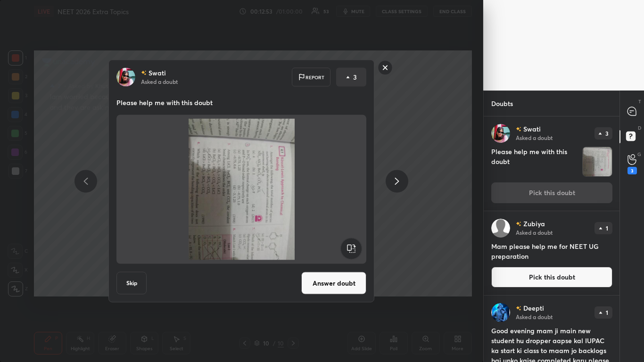
click at [140, 283] on button "Skip" at bounding box center [131, 283] width 30 height 23
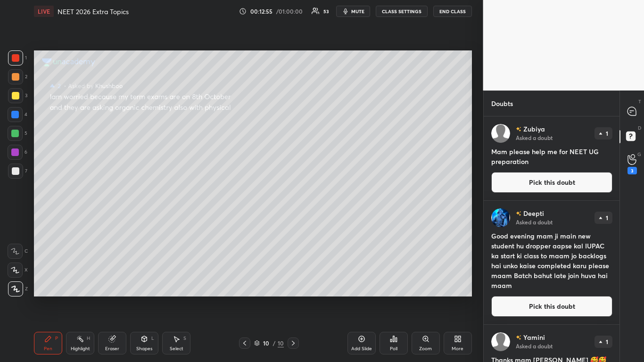
click at [553, 190] on button "Pick this doubt" at bounding box center [551, 182] width 121 height 21
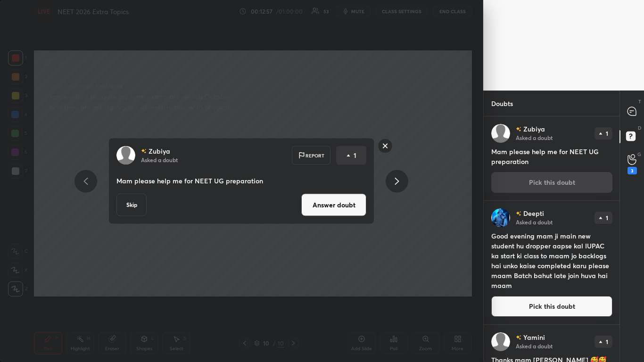
click at [333, 215] on button "Answer doubt" at bounding box center [333, 205] width 65 height 23
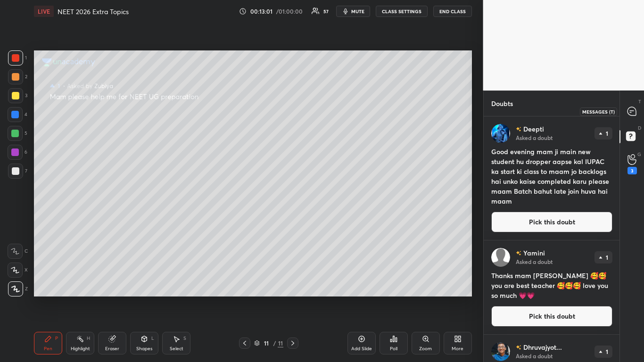
click at [638, 114] on div at bounding box center [632, 111] width 19 height 17
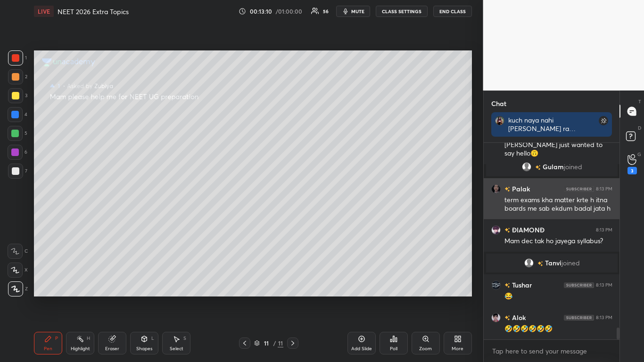
scroll to position [3117, 0]
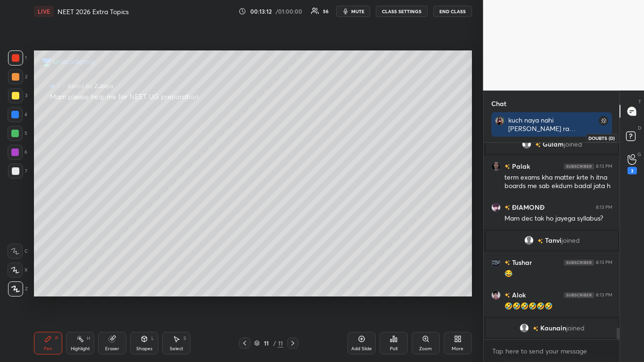
click at [633, 139] on rect at bounding box center [630, 136] width 9 height 9
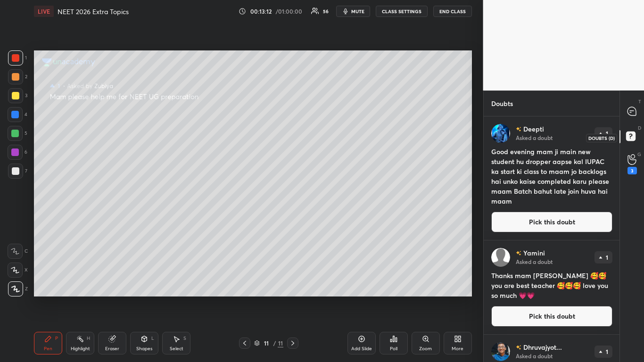
scroll to position [243, 133]
click at [557, 223] on button "Pick this doubt" at bounding box center [551, 222] width 121 height 21
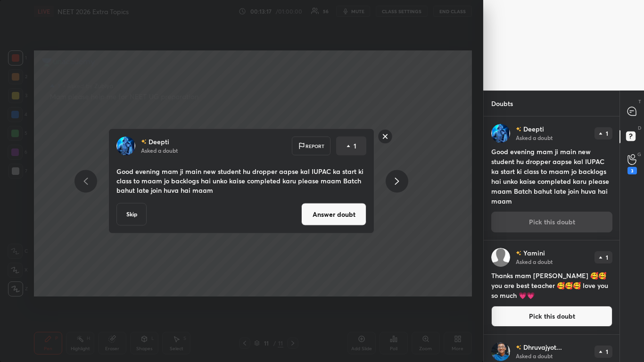
click at [337, 219] on button "Answer doubt" at bounding box center [333, 214] width 65 height 23
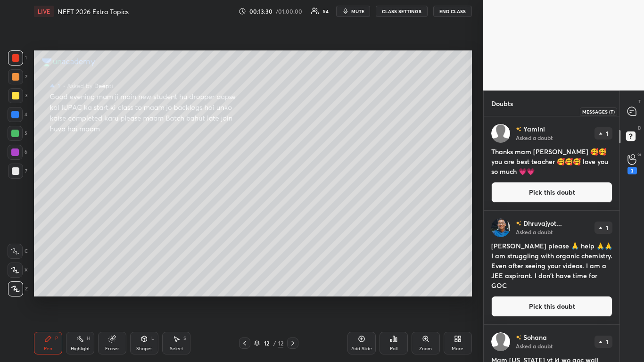
click at [633, 111] on icon at bounding box center [632, 111] width 4 height 0
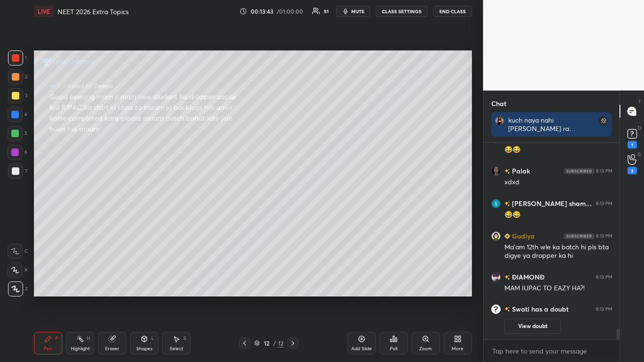
scroll to position [3142, 0]
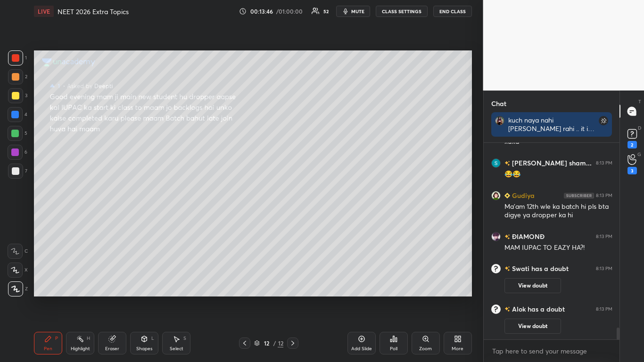
click at [643, 143] on div "D Doubts (D) 2" at bounding box center [632, 137] width 24 height 26
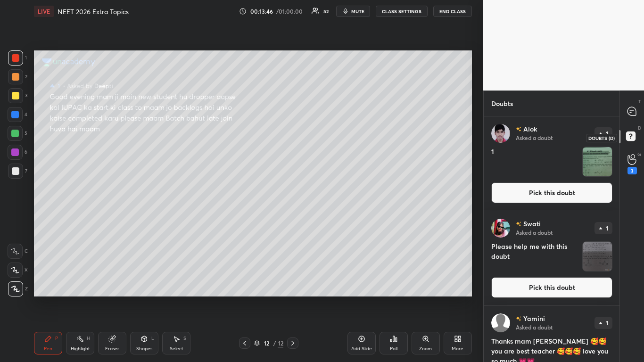
scroll to position [243, 133]
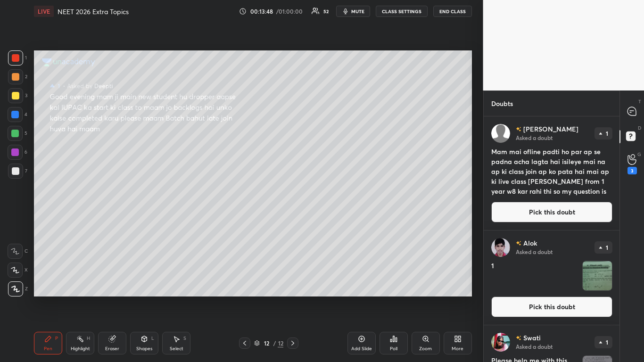
click at [538, 298] on button "Pick this doubt" at bounding box center [551, 306] width 121 height 21
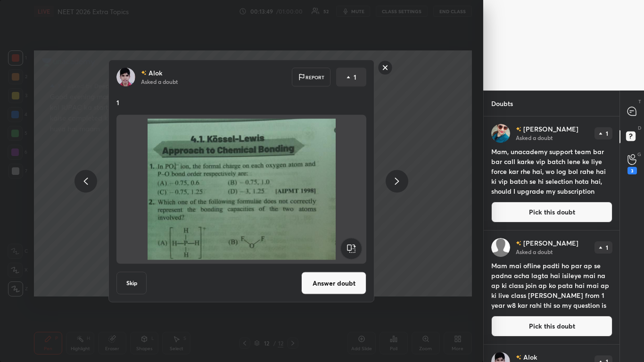
click at [339, 284] on button "Answer doubt" at bounding box center [333, 283] width 65 height 23
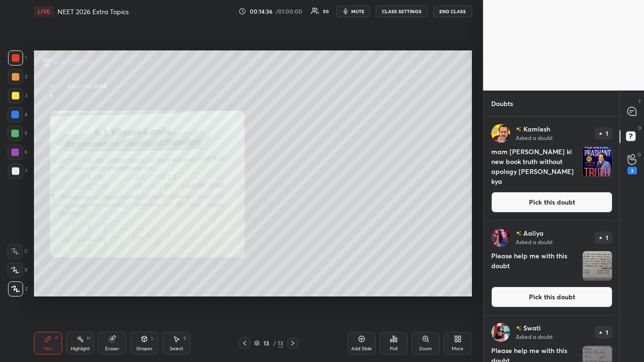
click at [631, 120] on div at bounding box center [632, 111] width 19 height 17
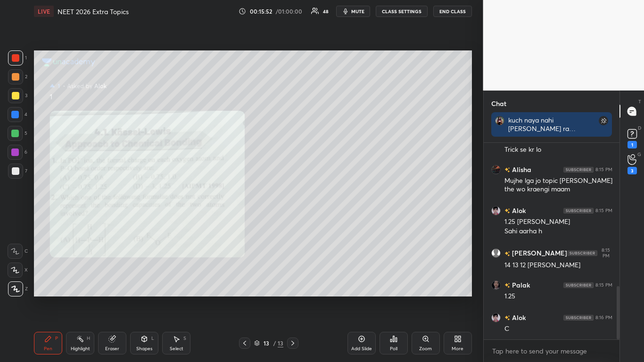
scroll to position [569, 0]
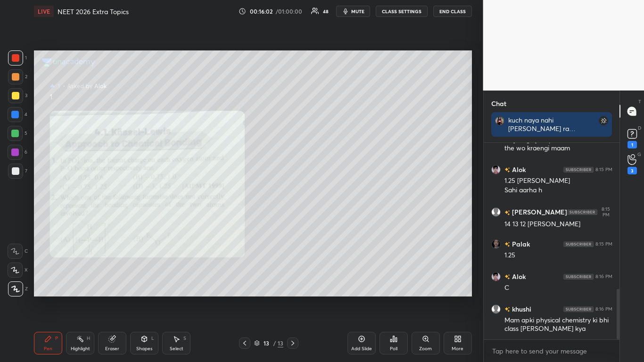
click at [107, 298] on div "Eraser" at bounding box center [112, 343] width 28 height 23
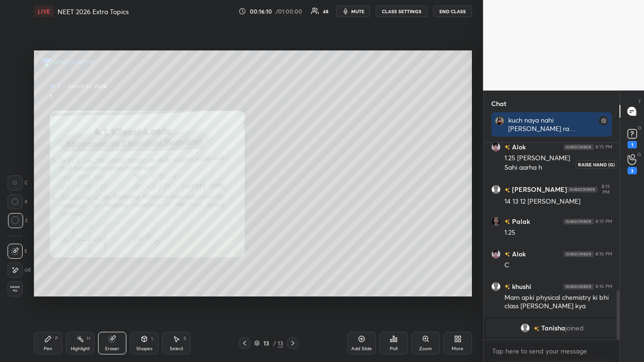
scroll to position [587, 0]
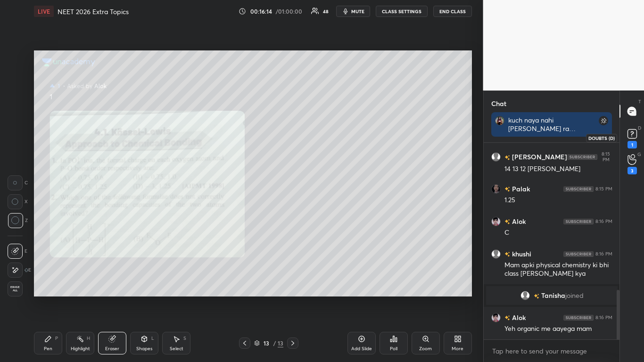
click at [630, 142] on div "1" at bounding box center [631, 145] width 9 height 8
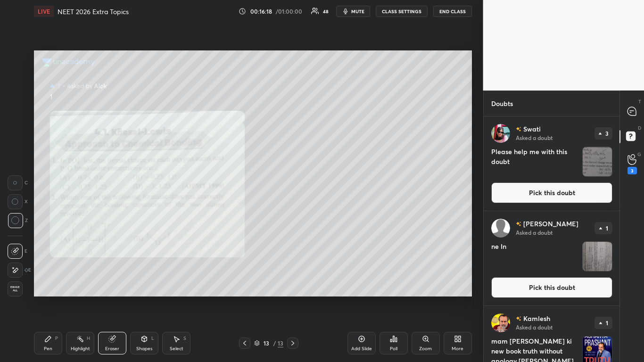
click at [547, 195] on button "Pick this doubt" at bounding box center [551, 192] width 121 height 21
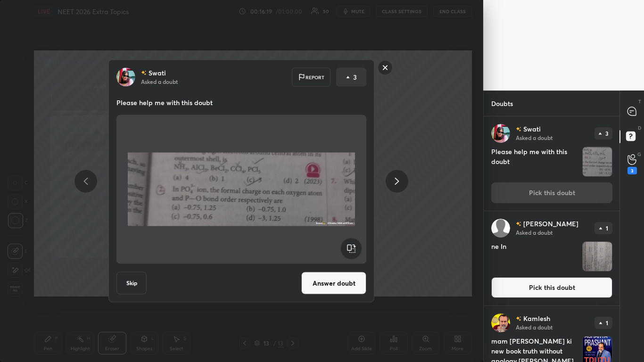
click at [335, 289] on button "Answer doubt" at bounding box center [333, 283] width 65 height 23
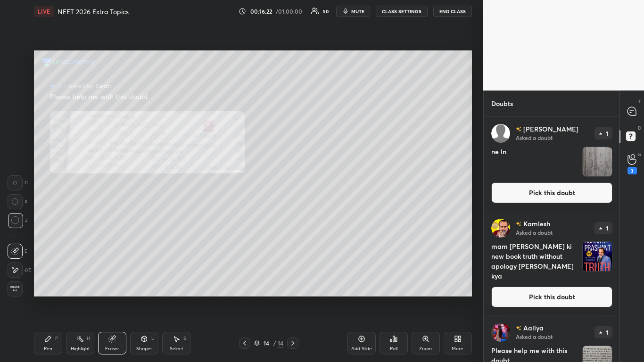
click at [425, 298] on icon at bounding box center [425, 338] width 5 height 5
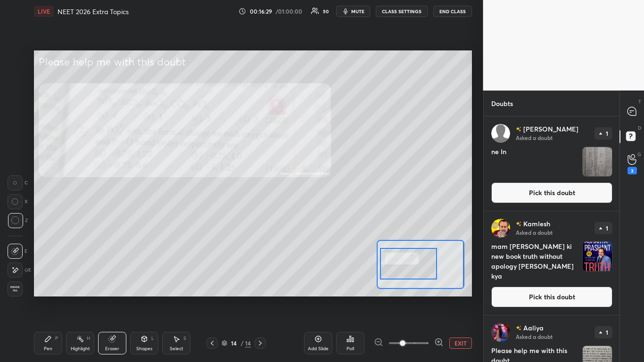
click at [452, 298] on button "EXIT" at bounding box center [460, 342] width 23 height 11
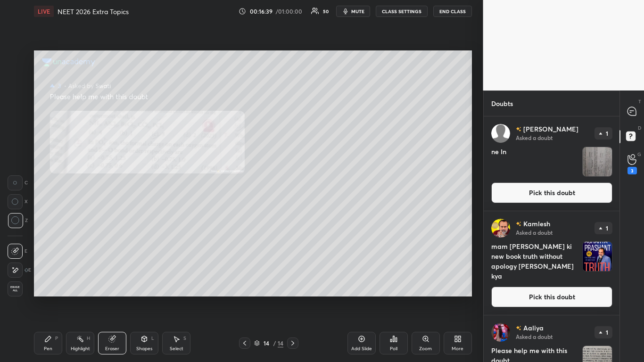
click at [234, 298] on div "14 / 14" at bounding box center [268, 342] width 156 height 11
click at [244, 298] on icon at bounding box center [245, 343] width 8 height 8
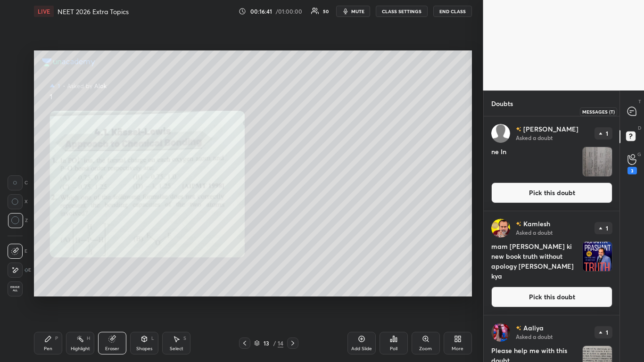
click at [632, 113] on icon at bounding box center [631, 111] width 8 height 8
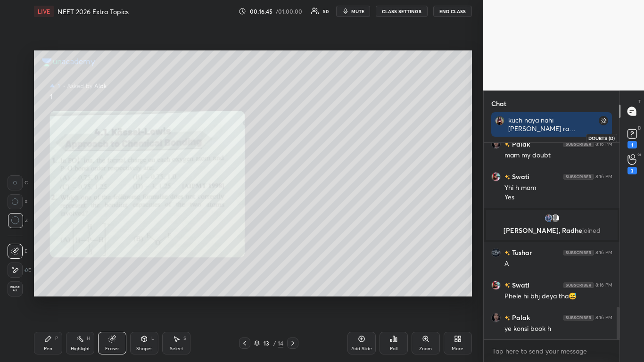
scroll to position [1038, 0]
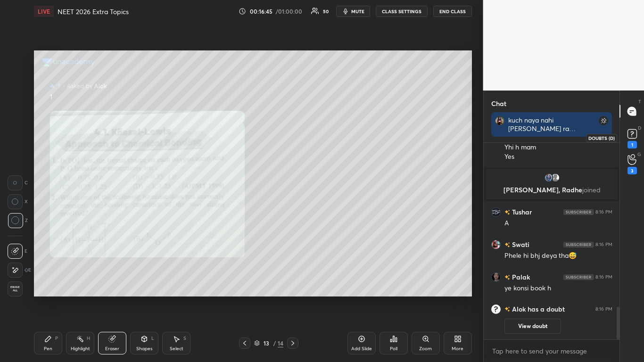
click at [630, 139] on icon at bounding box center [632, 134] width 14 height 14
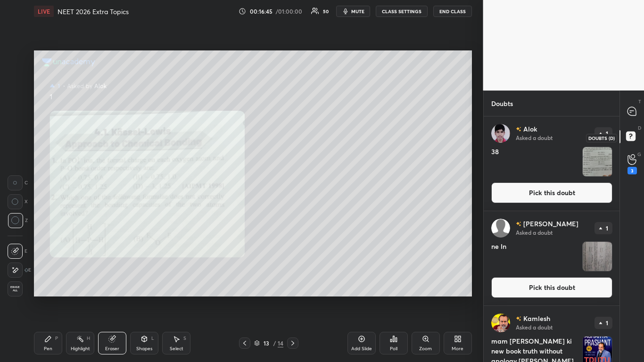
scroll to position [243, 133]
click at [555, 194] on button "Pick this doubt" at bounding box center [551, 192] width 121 height 21
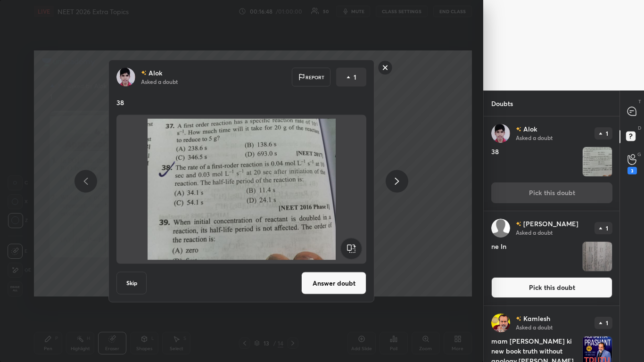
click at [543, 291] on button "Pick this doubt" at bounding box center [551, 287] width 121 height 21
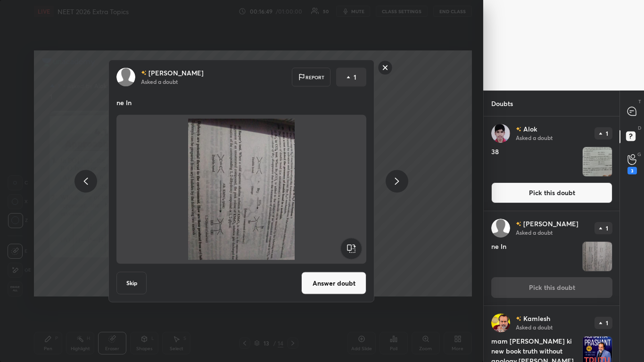
click at [336, 277] on button "Answer doubt" at bounding box center [333, 283] width 65 height 23
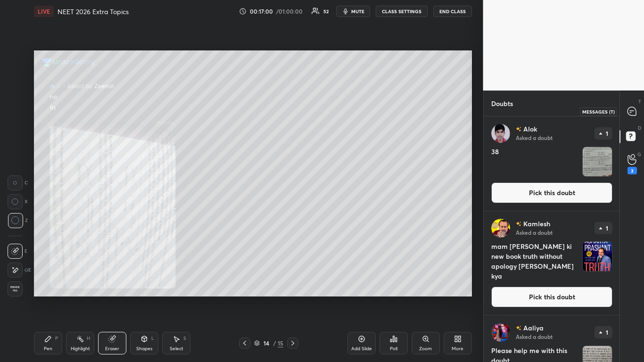
click at [633, 109] on icon at bounding box center [631, 111] width 8 height 8
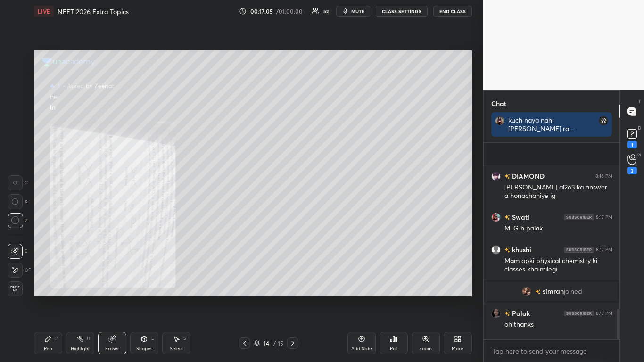
scroll to position [1050, 0]
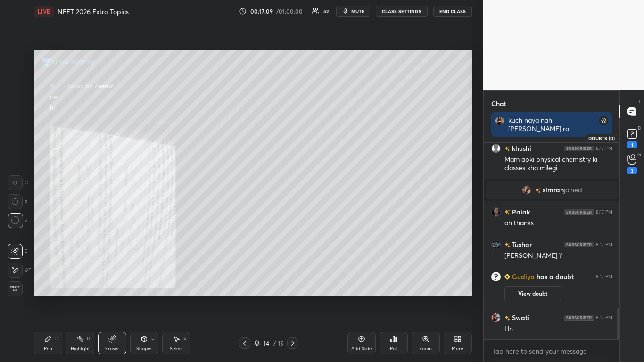
click at [632, 139] on rect at bounding box center [631, 134] width 9 height 9
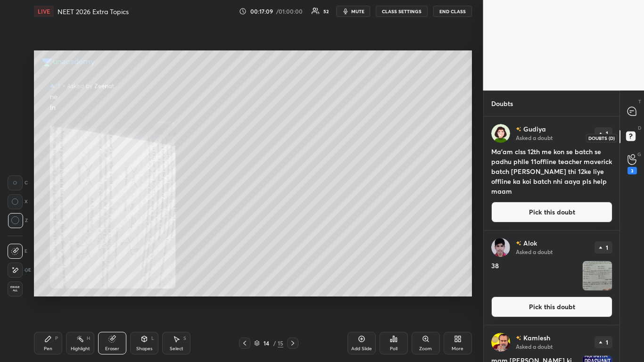
scroll to position [243, 133]
click at [569, 210] on button "Pick this doubt" at bounding box center [551, 212] width 121 height 21
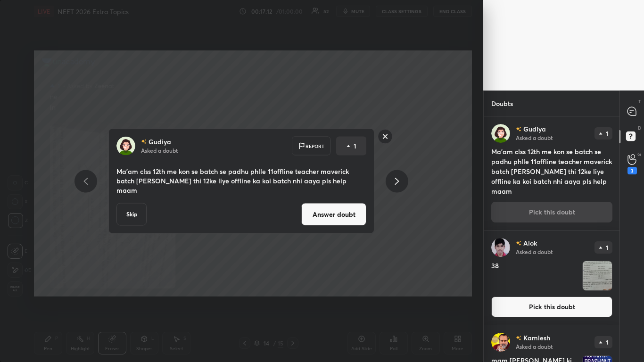
click at [333, 208] on button "Answer doubt" at bounding box center [333, 214] width 65 height 23
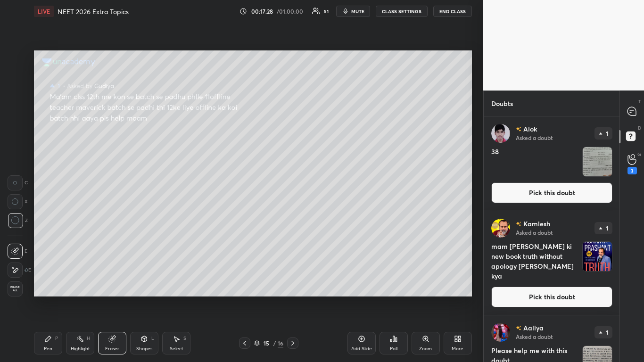
click at [52, 298] on div "Pen P" at bounding box center [48, 343] width 28 height 23
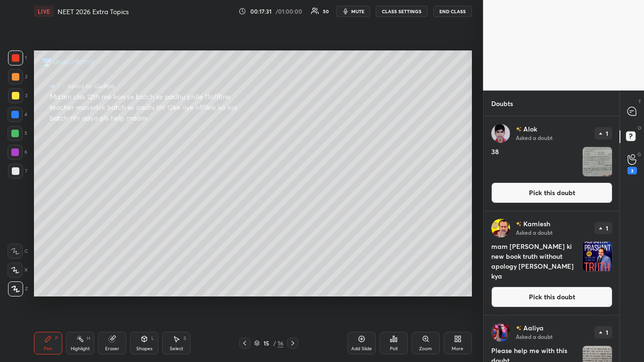
scroll to position [215, 0]
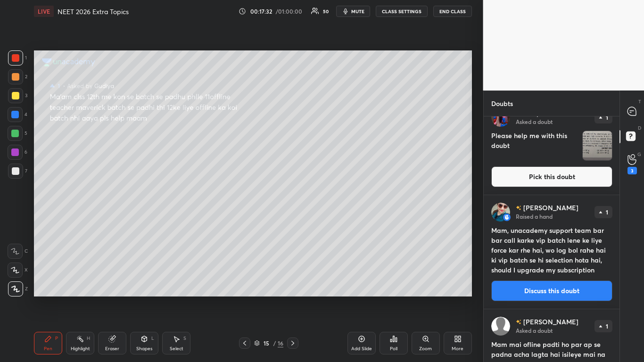
click at [570, 182] on button "Pick this doubt" at bounding box center [551, 176] width 121 height 21
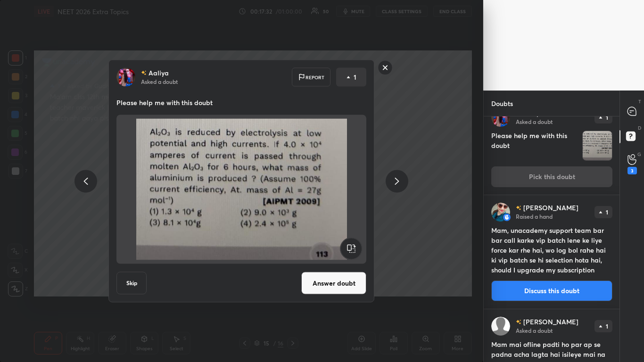
scroll to position [199, 0]
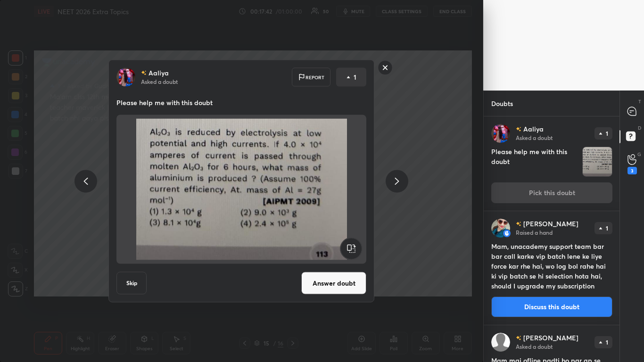
click at [339, 279] on button "Answer doubt" at bounding box center [333, 283] width 65 height 23
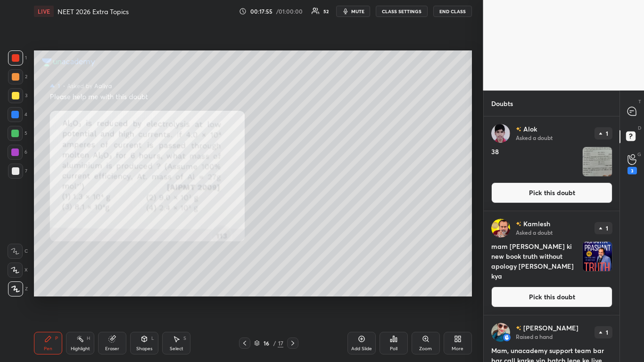
click at [16, 96] on div at bounding box center [16, 96] width 8 height 8
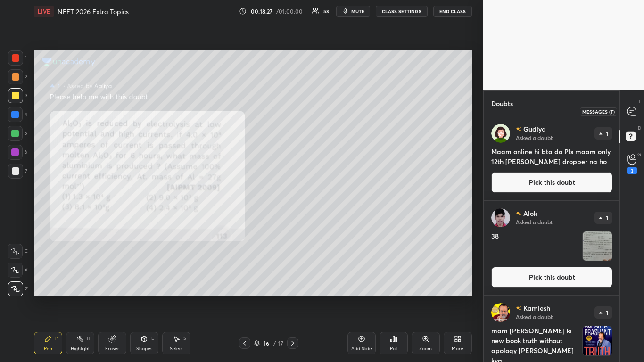
click at [632, 112] on icon at bounding box center [631, 111] width 8 height 8
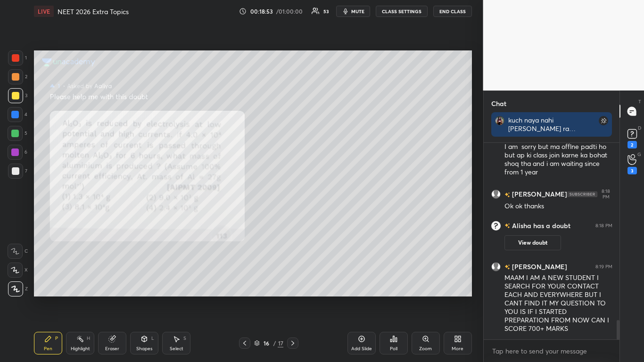
scroll to position [1833, 0]
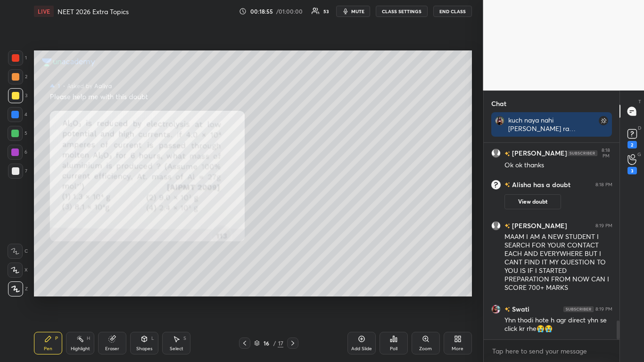
click at [367, 298] on div "Add Slide" at bounding box center [361, 343] width 28 height 23
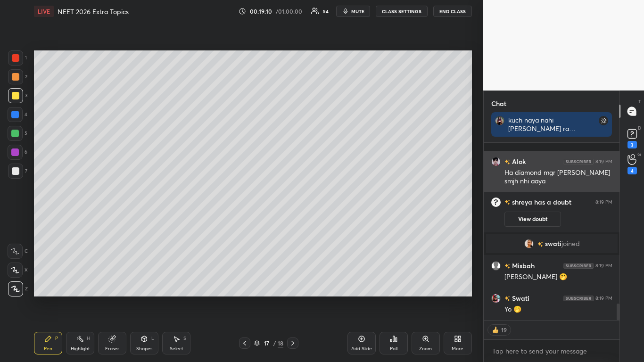
scroll to position [15, 0]
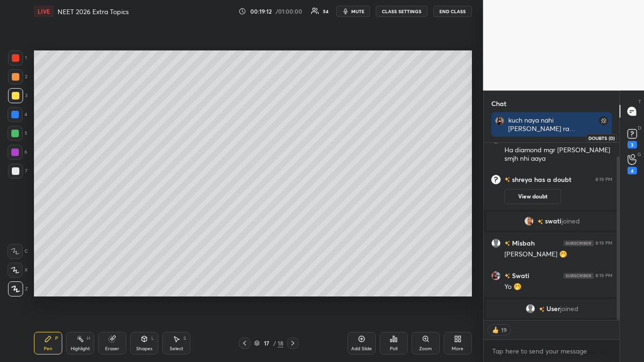
click at [629, 140] on icon at bounding box center [632, 134] width 14 height 14
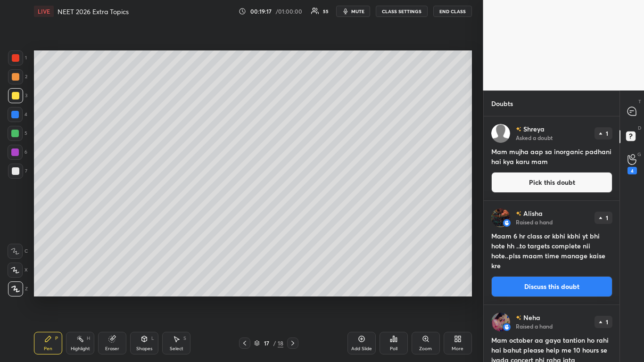
click at [546, 286] on button "Discuss this doubt" at bounding box center [551, 286] width 121 height 21
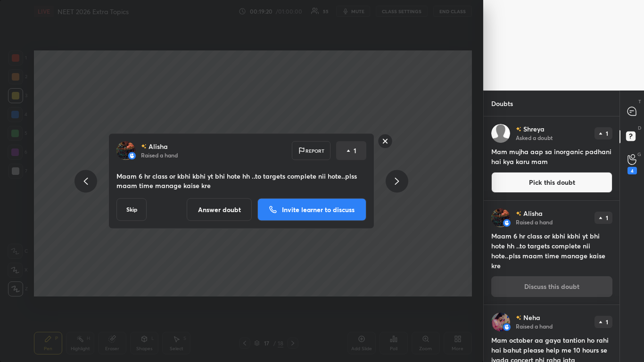
click at [385, 144] on rect at bounding box center [385, 141] width 15 height 15
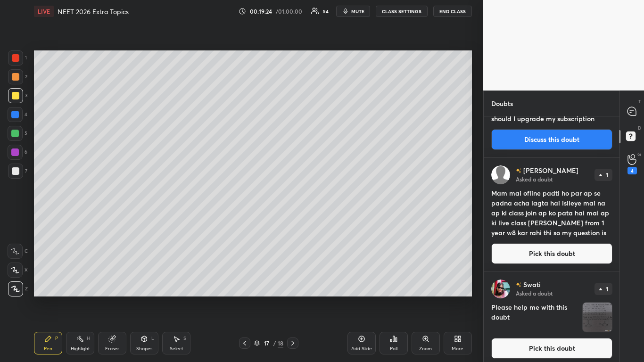
scroll to position [645, 0]
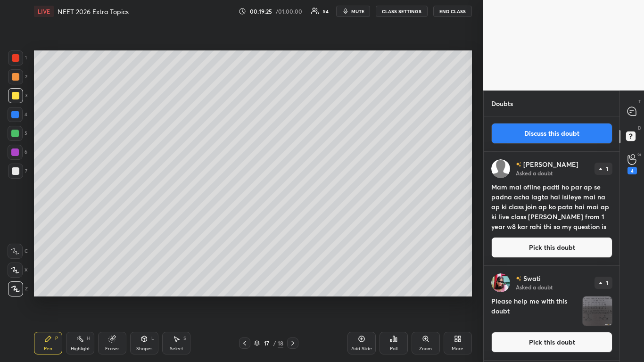
click at [560, 298] on button "Pick this doubt" at bounding box center [551, 342] width 121 height 21
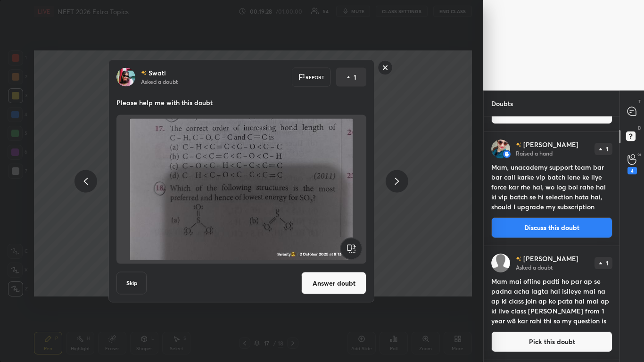
click at [343, 287] on button "Answer doubt" at bounding box center [333, 283] width 65 height 23
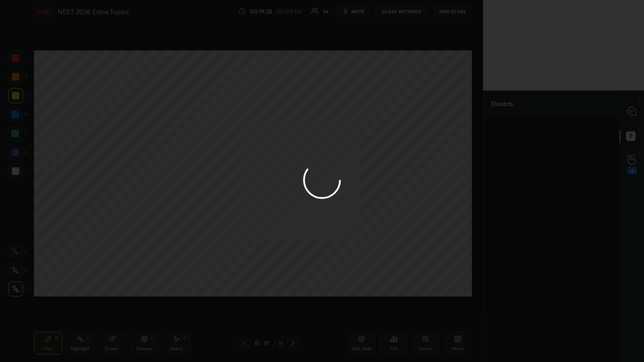
scroll to position [0, 0]
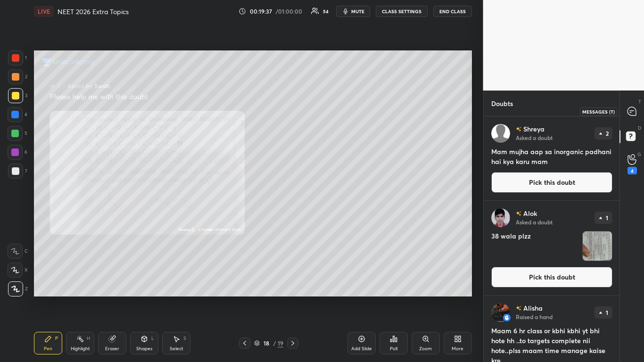
click at [630, 112] on icon at bounding box center [631, 111] width 8 height 8
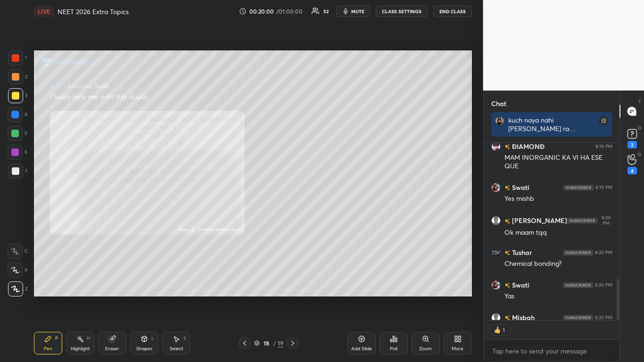
scroll to position [737, 0]
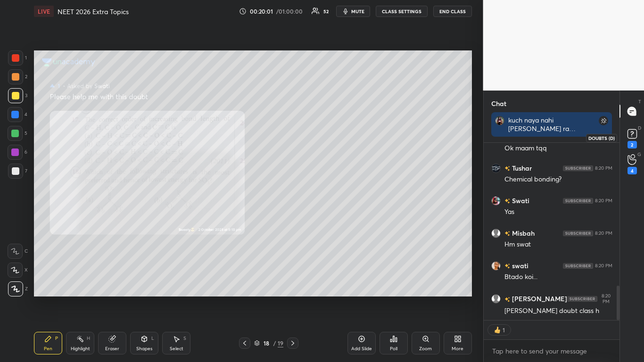
click at [630, 139] on rect at bounding box center [631, 134] width 9 height 9
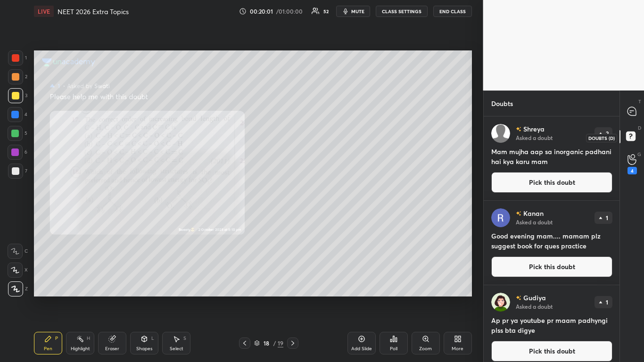
scroll to position [243, 133]
click at [554, 184] on button "Pick this doubt" at bounding box center [551, 182] width 121 height 21
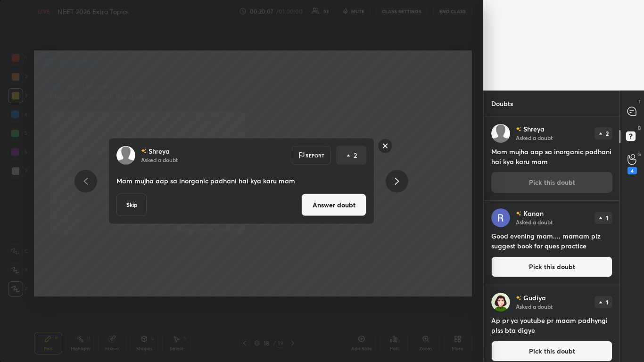
click at [337, 207] on button "Answer doubt" at bounding box center [333, 205] width 65 height 23
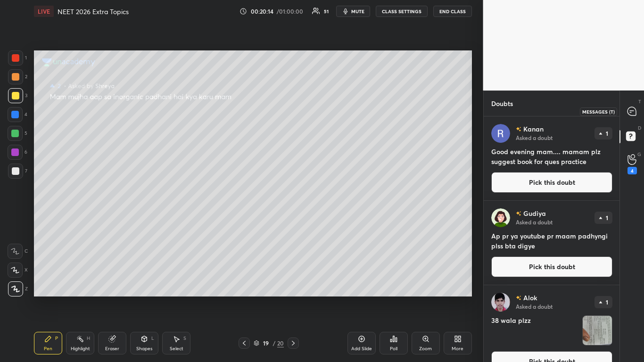
click at [637, 110] on div at bounding box center [632, 111] width 19 height 17
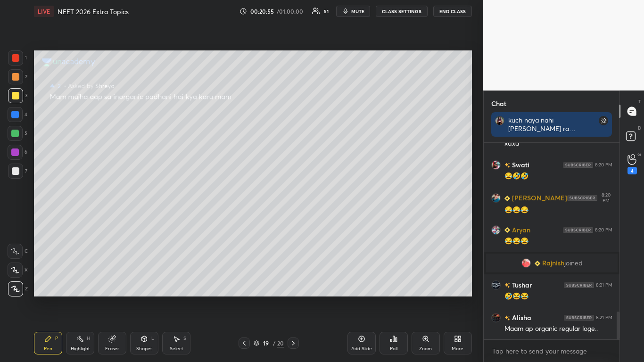
scroll to position [1232, 0]
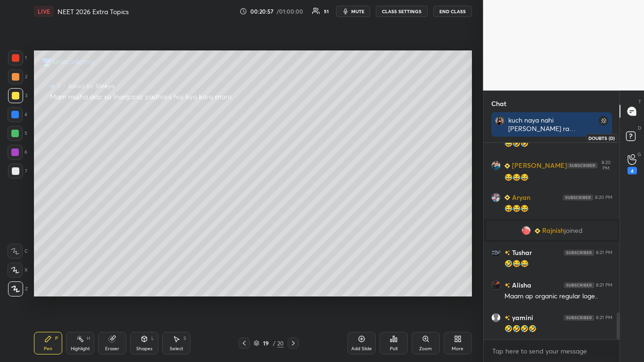
click at [631, 139] on rect at bounding box center [630, 136] width 9 height 9
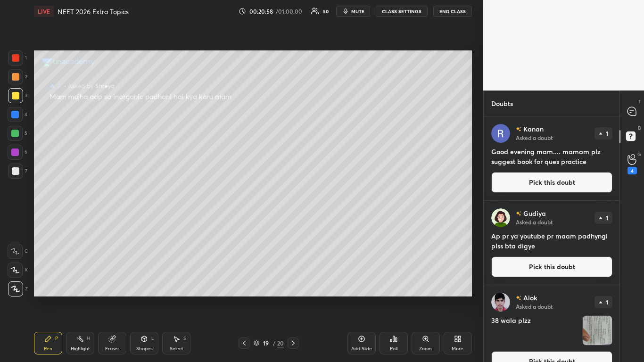
click at [550, 298] on button "Pick this doubt" at bounding box center [551, 361] width 121 height 21
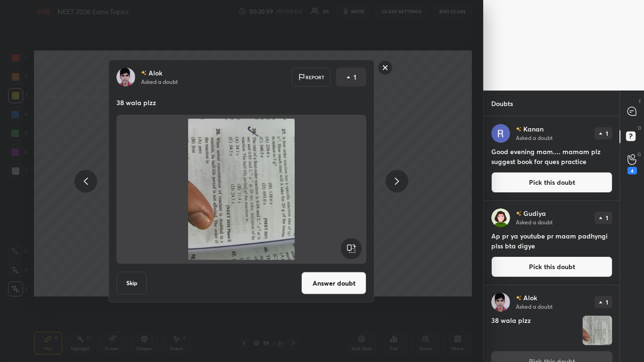
scroll to position [18, 0]
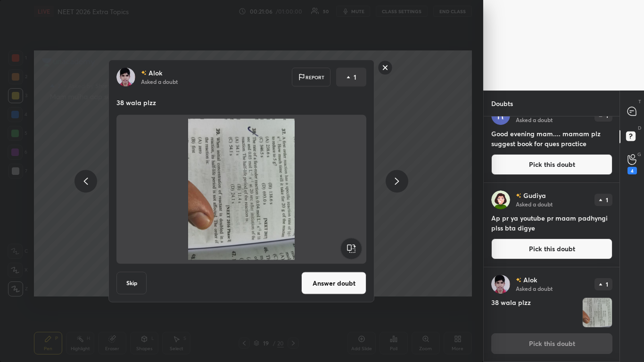
click at [140, 284] on button "Skip" at bounding box center [131, 283] width 30 height 23
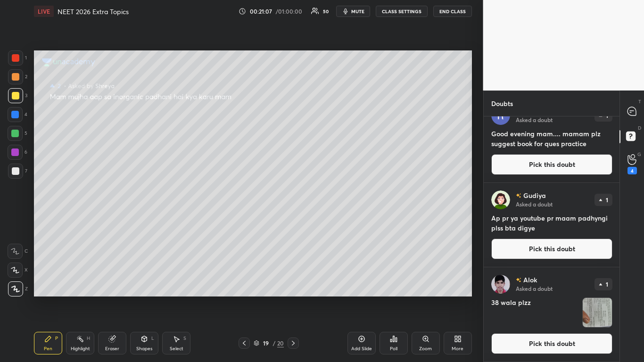
scroll to position [0, 0]
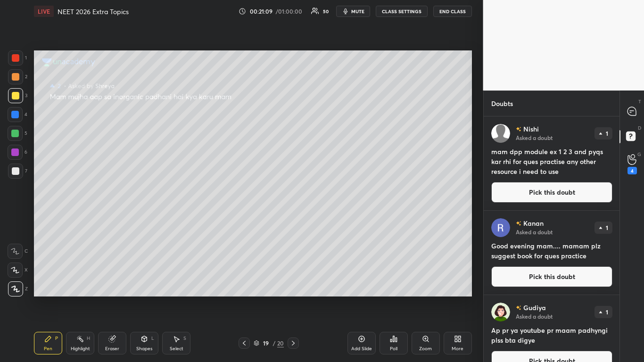
click at [551, 194] on button "Pick this doubt" at bounding box center [551, 192] width 121 height 21
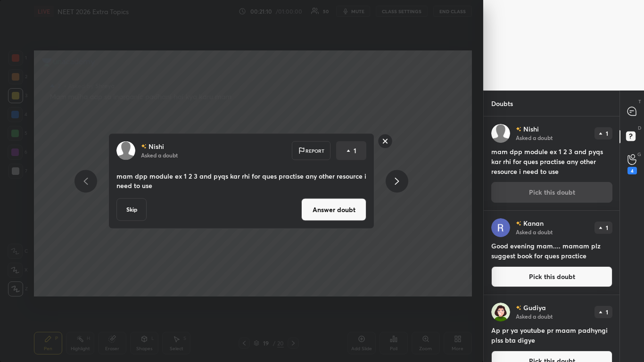
click at [334, 214] on button "Answer doubt" at bounding box center [333, 209] width 65 height 23
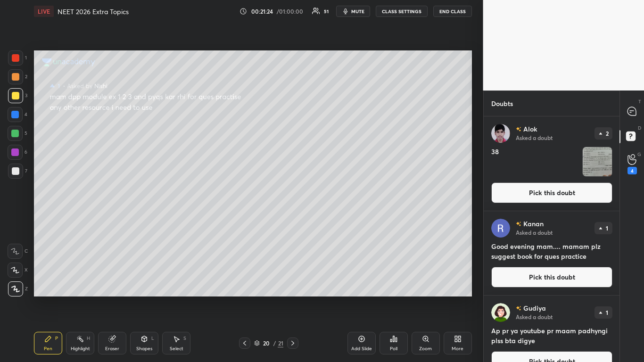
click at [552, 198] on button "Pick this doubt" at bounding box center [551, 192] width 121 height 21
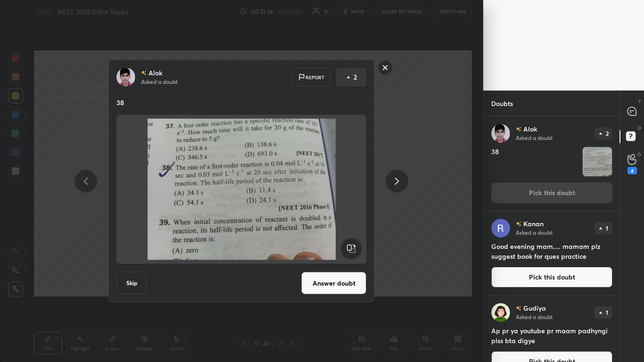
click at [324, 275] on button "Answer doubt" at bounding box center [333, 283] width 65 height 23
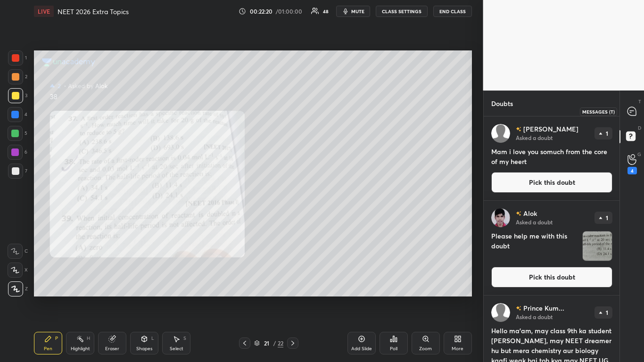
click at [638, 115] on div at bounding box center [632, 111] width 19 height 17
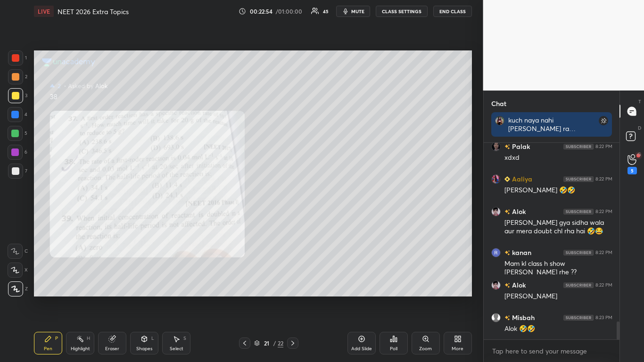
scroll to position [1980, 0]
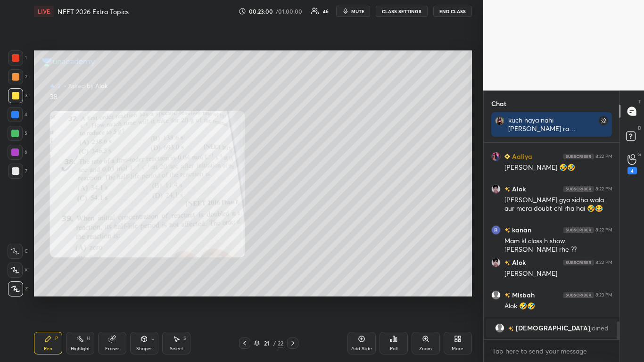
click at [112, 298] on icon at bounding box center [112, 339] width 6 height 6
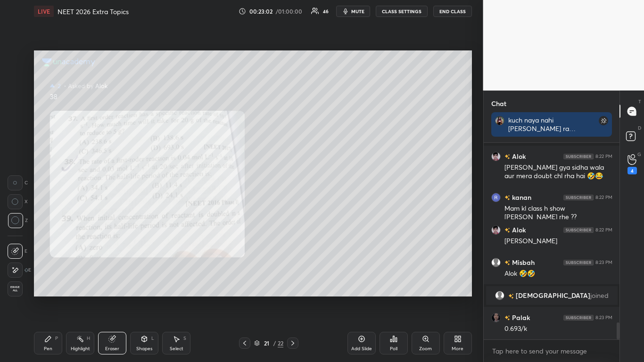
scroll to position [2051, 0]
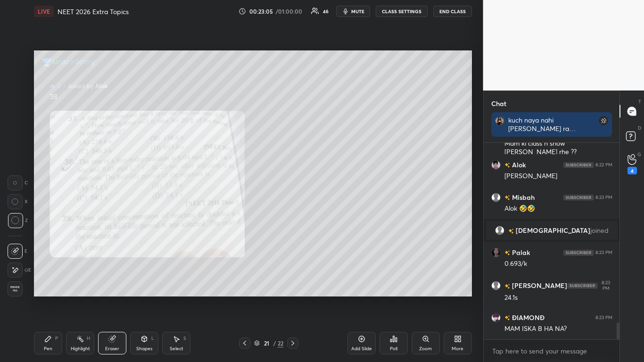
click at [49, 298] on div "Pen P" at bounding box center [48, 343] width 28 height 23
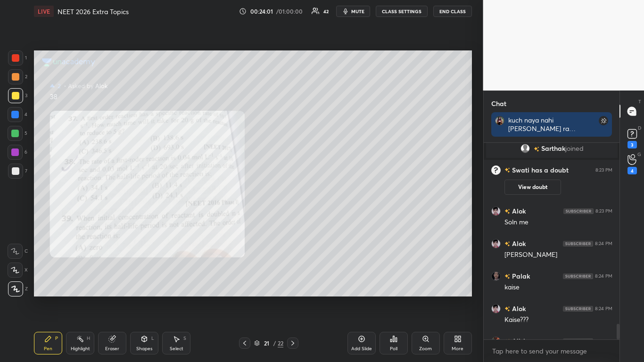
scroll to position [2311, 0]
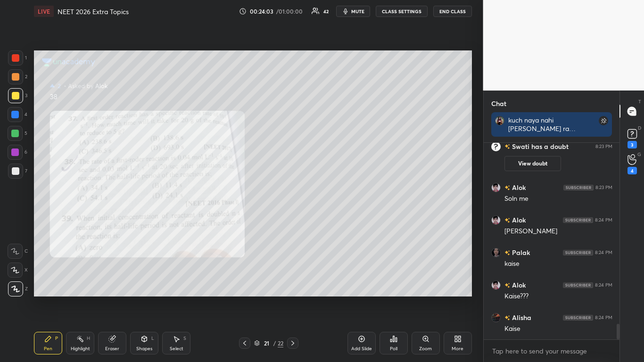
click at [356, 298] on div "Add Slide" at bounding box center [361, 343] width 28 height 23
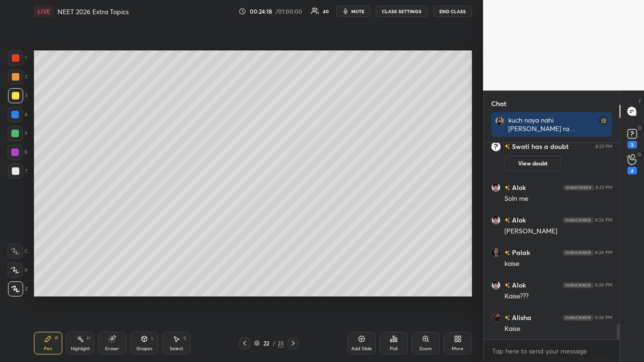
scroll to position [2321, 0]
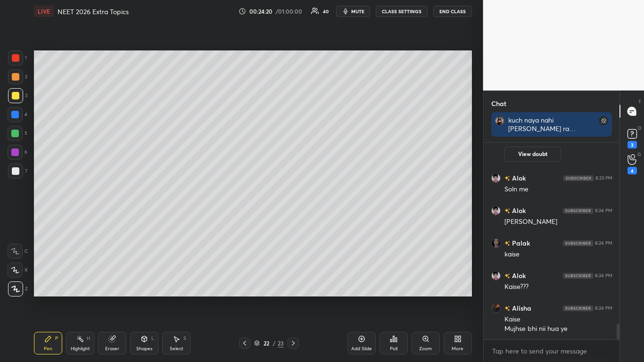
click at [244, 298] on icon at bounding box center [245, 343] width 8 height 8
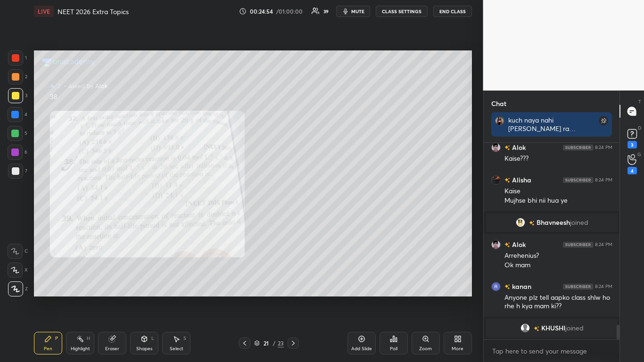
scroll to position [2464, 0]
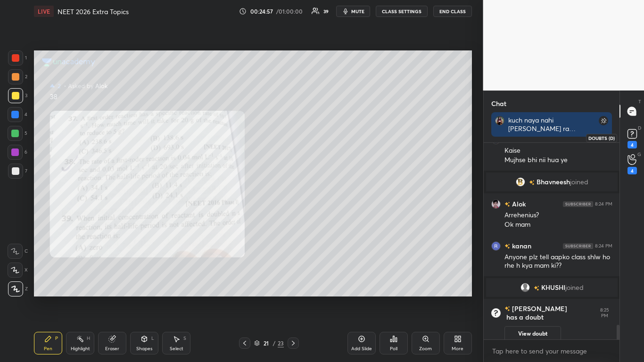
click at [633, 139] on rect at bounding box center [631, 134] width 9 height 9
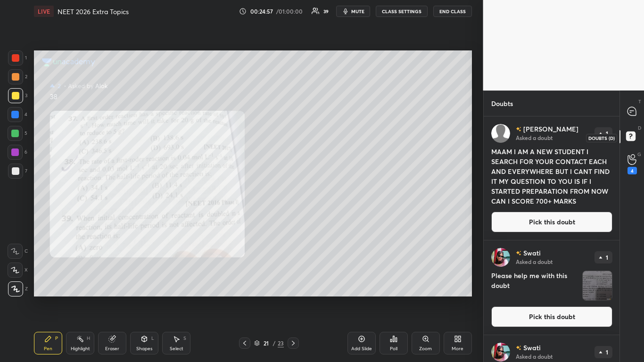
scroll to position [243, 133]
click at [559, 222] on button "Pick this doubt" at bounding box center [551, 222] width 121 height 21
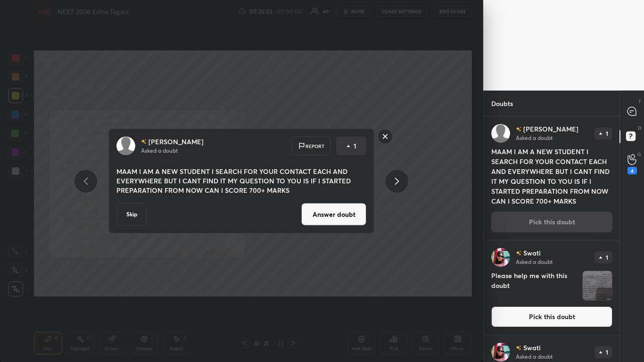
click at [527, 298] on button "Pick this doubt" at bounding box center [551, 316] width 121 height 21
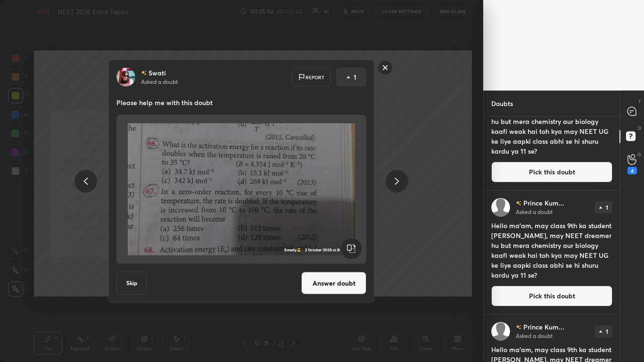
scroll to position [645, 0]
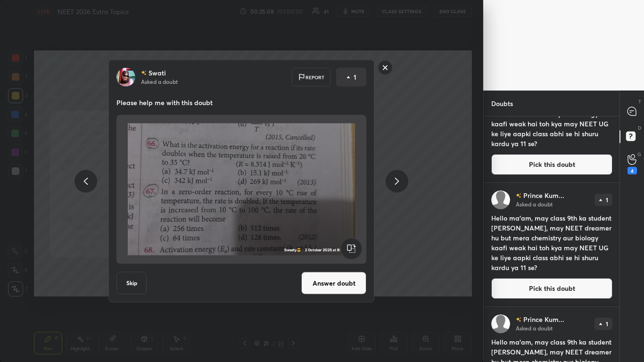
click at [563, 289] on button "Pick this doubt" at bounding box center [551, 288] width 121 height 21
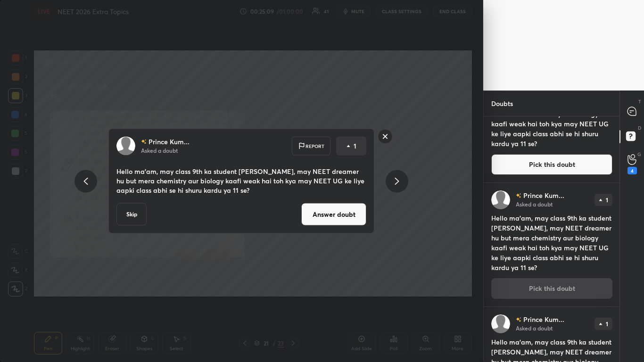
click at [342, 214] on button "Answer doubt" at bounding box center [333, 214] width 65 height 23
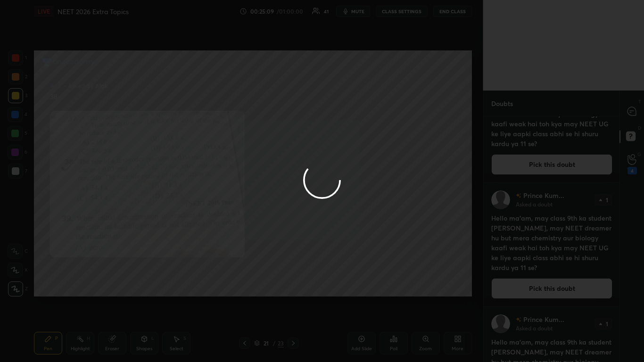
scroll to position [0, 0]
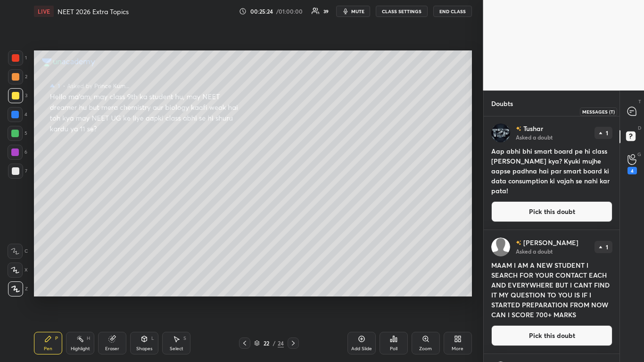
click at [633, 111] on icon at bounding box center [631, 111] width 8 height 8
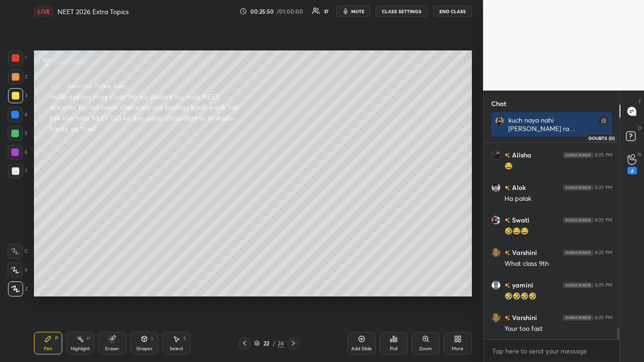
scroll to position [3096, 0]
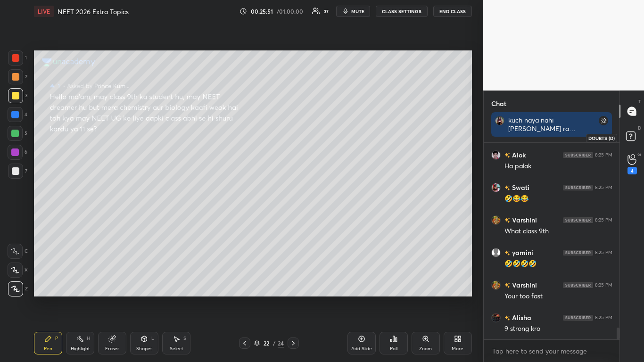
click at [631, 141] on icon at bounding box center [632, 137] width 17 height 17
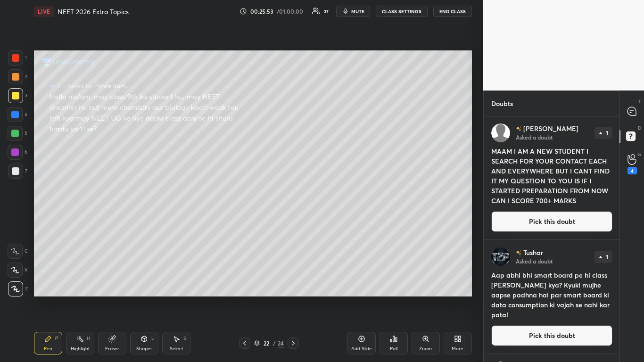
click at [560, 227] on button "Pick this doubt" at bounding box center [551, 221] width 121 height 21
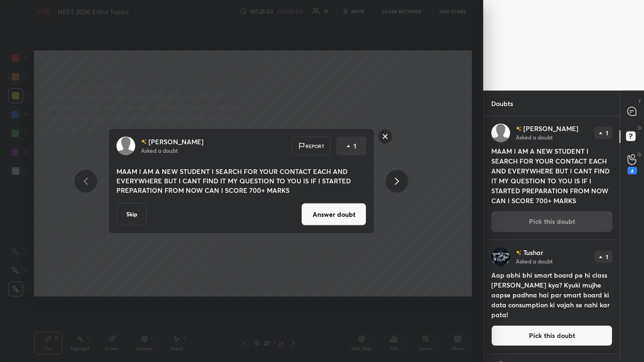
scroll to position [0, 0]
click at [342, 218] on button "Answer doubt" at bounding box center [333, 214] width 65 height 23
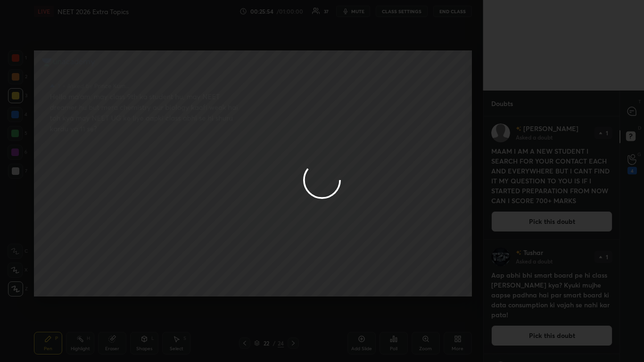
scroll to position [0, 0]
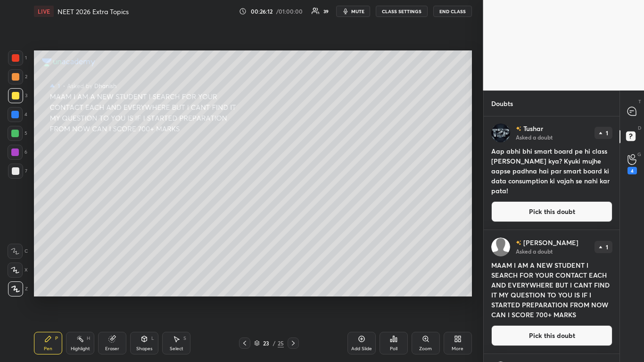
click at [629, 117] on div at bounding box center [632, 111] width 19 height 17
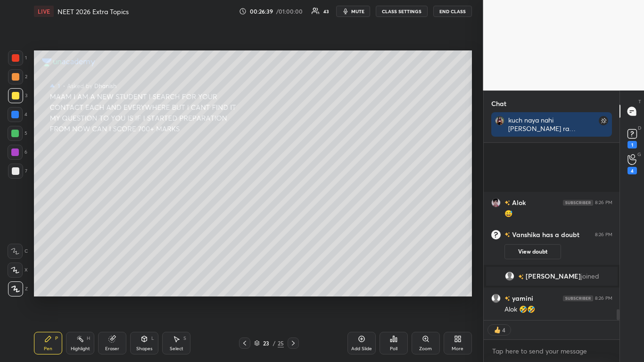
scroll to position [194, 133]
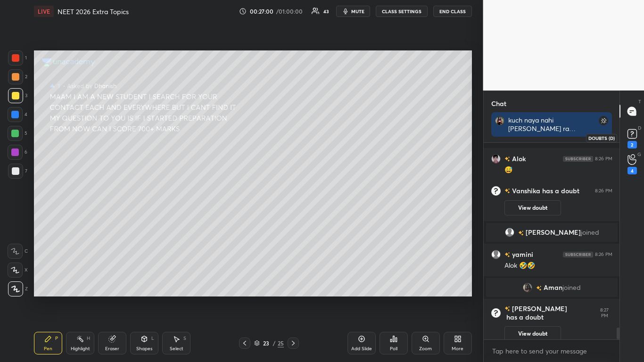
click at [630, 143] on div "2" at bounding box center [631, 145] width 9 height 8
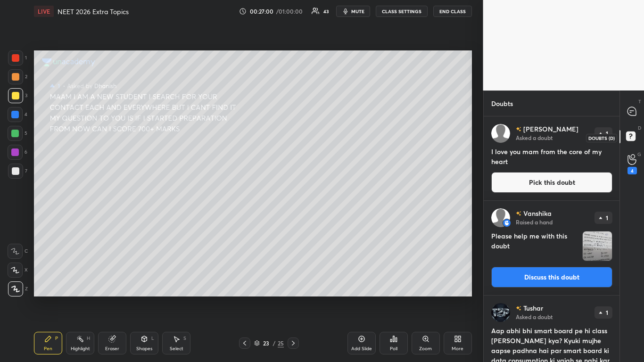
scroll to position [0, 0]
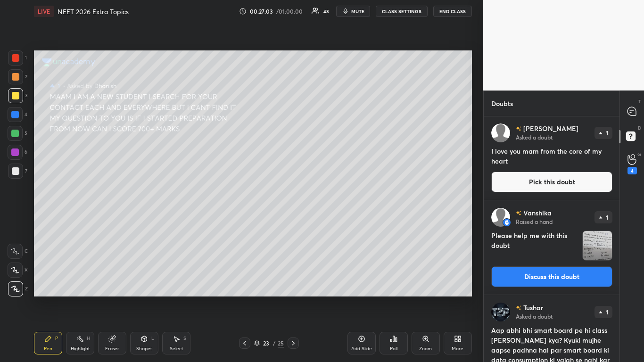
click at [562, 185] on button "Pick this doubt" at bounding box center [551, 182] width 121 height 21
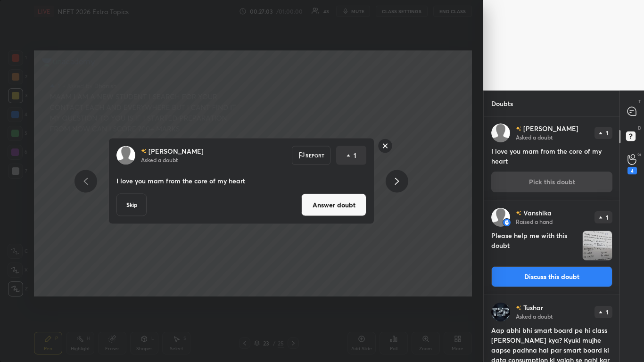
scroll to position [0, 0]
click at [345, 203] on button "Answer doubt" at bounding box center [333, 205] width 65 height 23
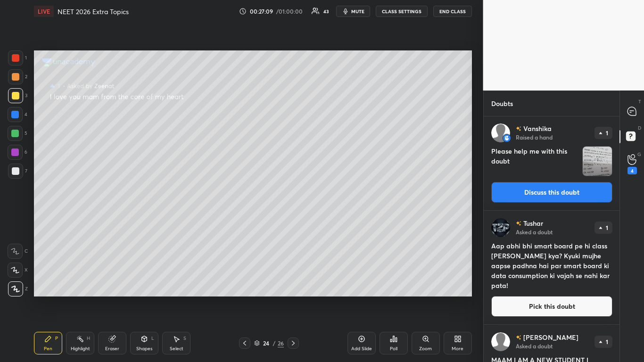
click at [558, 192] on button "Discuss this doubt" at bounding box center [551, 192] width 121 height 21
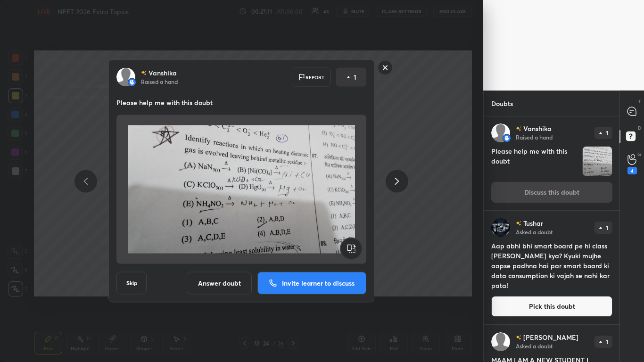
click at [214, 287] on button "Answer doubt" at bounding box center [219, 283] width 65 height 23
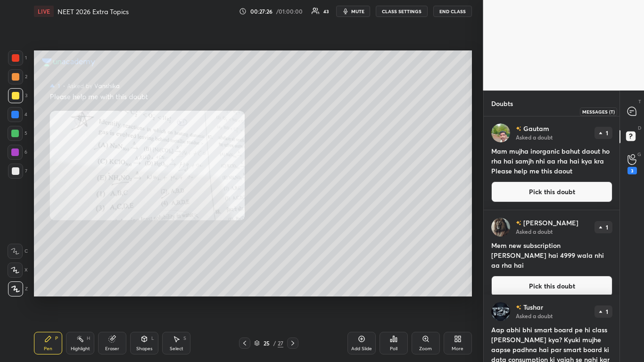
click at [626, 114] on div at bounding box center [632, 111] width 19 height 17
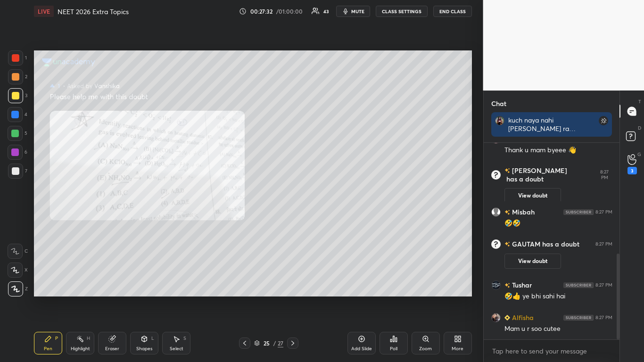
scroll to position [294, 0]
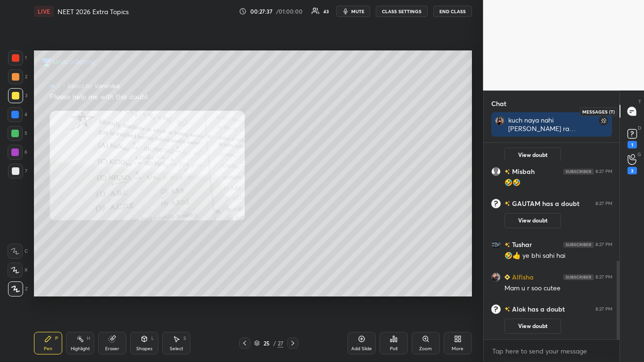
click at [635, 111] on icon at bounding box center [631, 111] width 8 height 8
click at [632, 142] on div "1" at bounding box center [631, 145] width 9 height 8
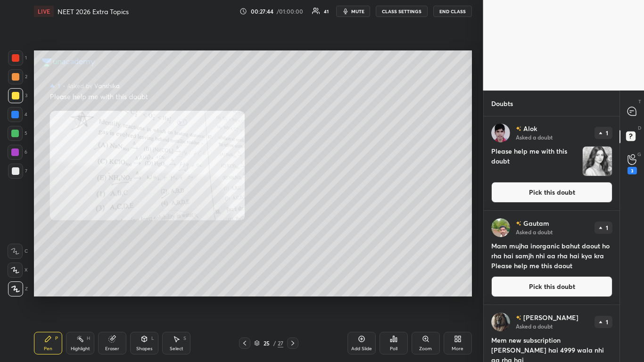
click at [537, 286] on button "Pick this doubt" at bounding box center [551, 286] width 121 height 21
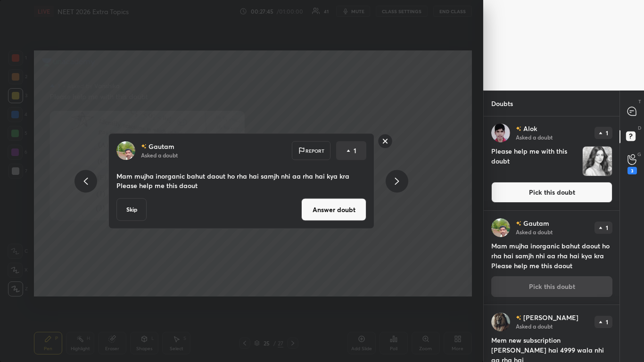
click at [135, 212] on button "Skip" at bounding box center [131, 209] width 30 height 23
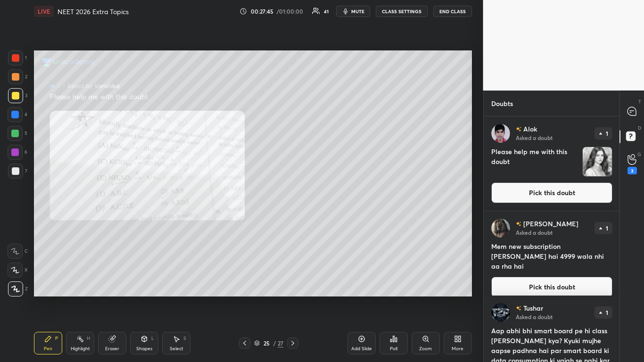
scroll to position [0, 0]
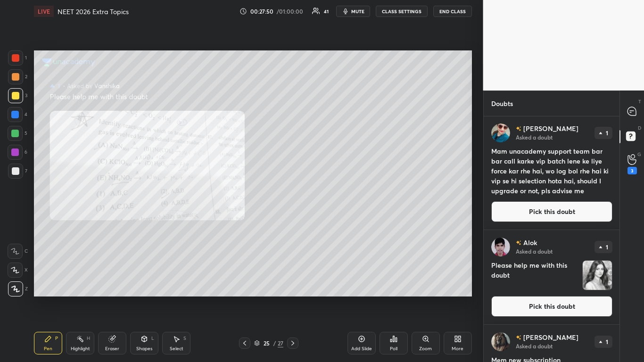
click at [533, 298] on button "Pick this doubt" at bounding box center [551, 306] width 121 height 21
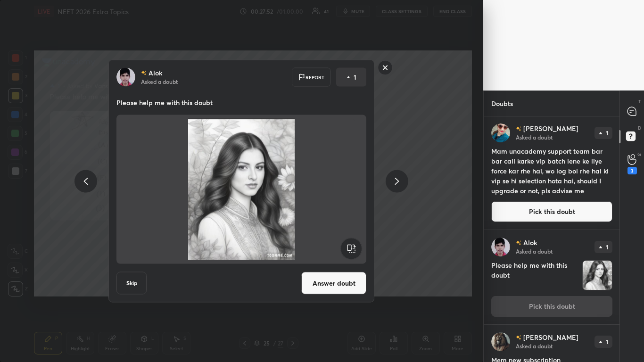
click at [388, 67] on rect at bounding box center [385, 67] width 15 height 15
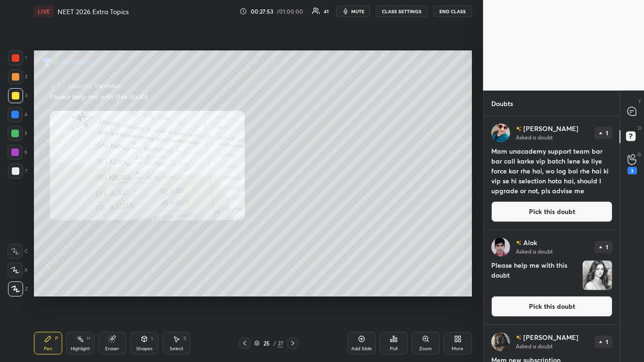
click at [542, 209] on button "Pick this doubt" at bounding box center [551, 211] width 121 height 21
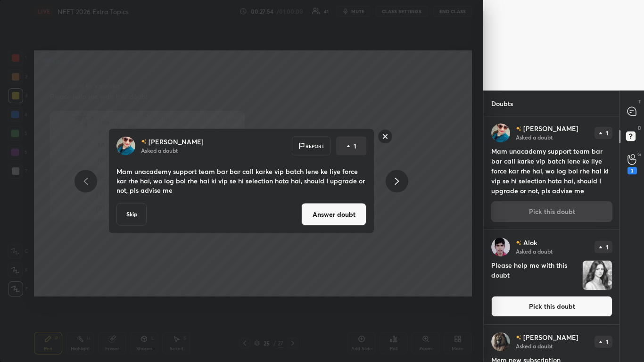
click at [335, 217] on button "Answer doubt" at bounding box center [333, 214] width 65 height 23
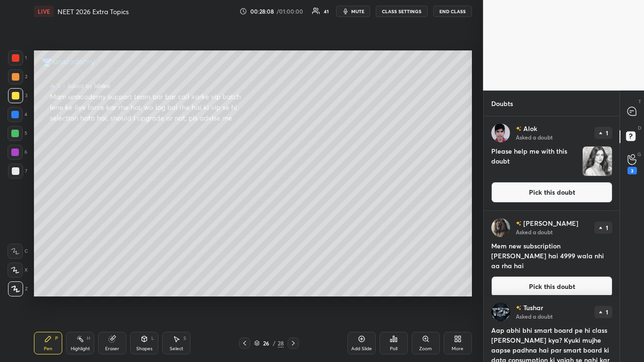
click at [550, 278] on button "Pick this doubt" at bounding box center [551, 286] width 121 height 21
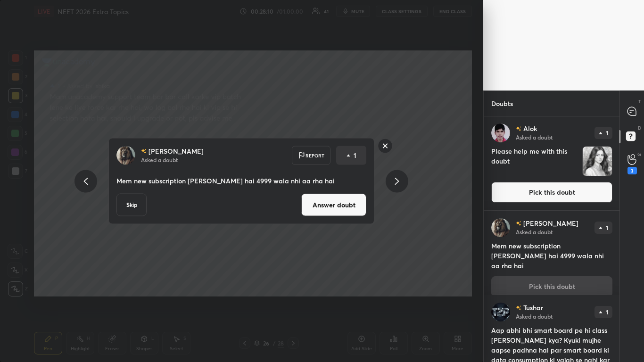
click at [328, 210] on button "Answer doubt" at bounding box center [333, 205] width 65 height 23
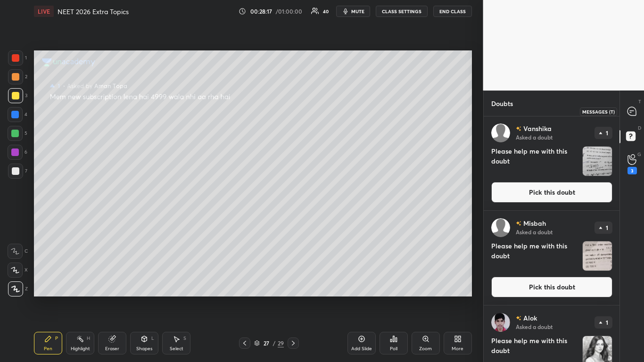
click at [631, 111] on icon at bounding box center [631, 111] width 8 height 8
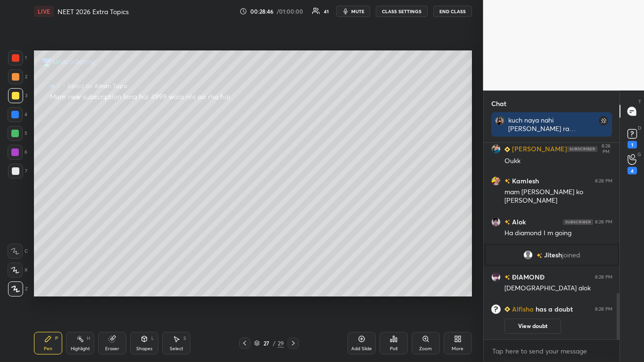
scroll to position [639, 0]
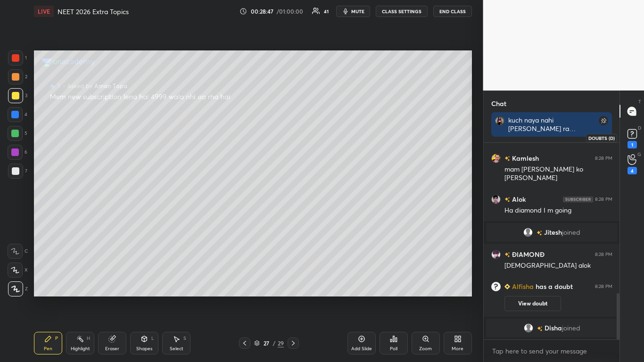
click at [630, 140] on icon at bounding box center [632, 134] width 14 height 14
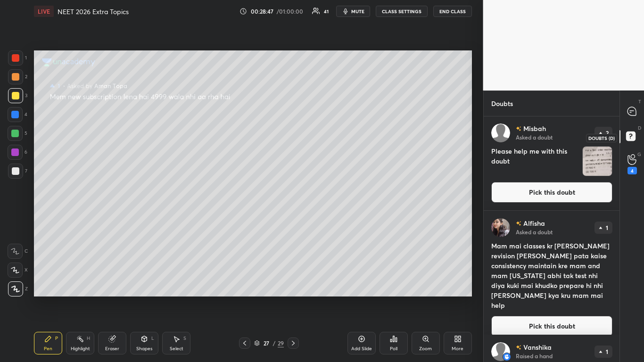
scroll to position [243, 133]
click at [575, 187] on button "Pick this doubt" at bounding box center [551, 192] width 121 height 21
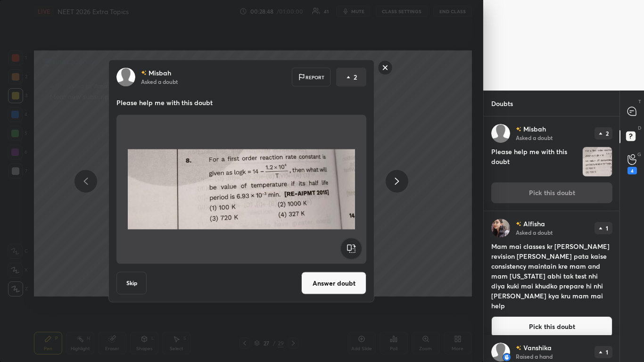
scroll to position [0, 0]
click at [333, 281] on button "Answer doubt" at bounding box center [333, 283] width 65 height 23
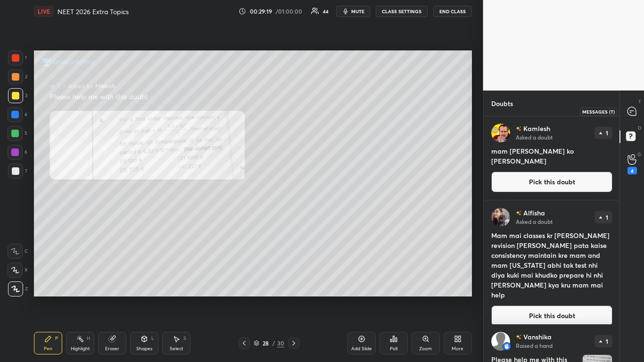
click at [633, 115] on icon at bounding box center [631, 111] width 8 height 8
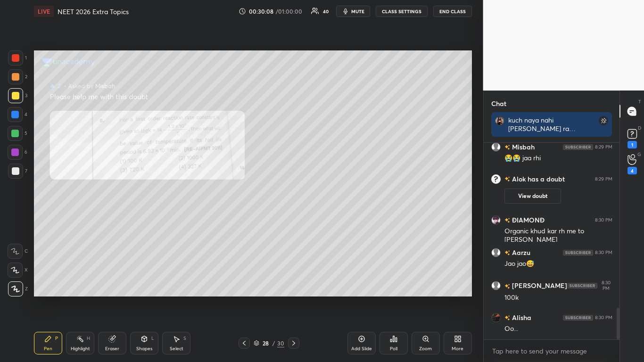
scroll to position [1035, 0]
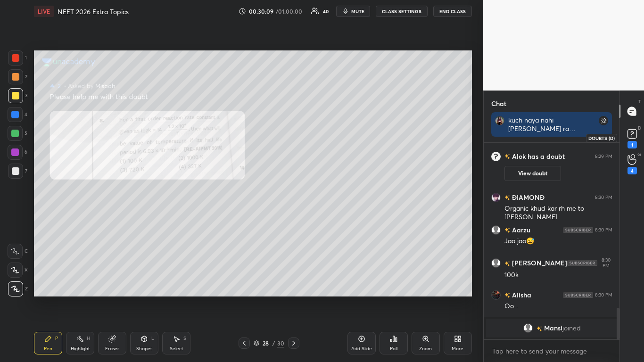
click at [628, 140] on icon at bounding box center [632, 134] width 14 height 14
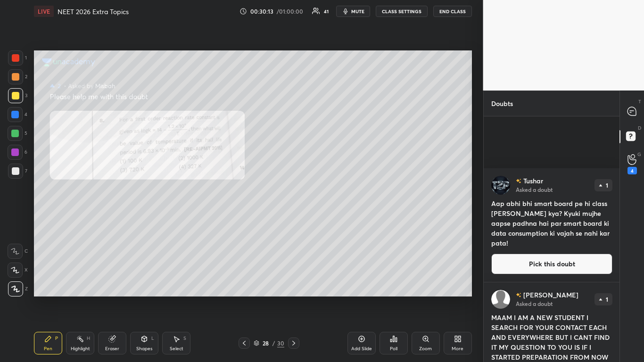
scroll to position [645, 0]
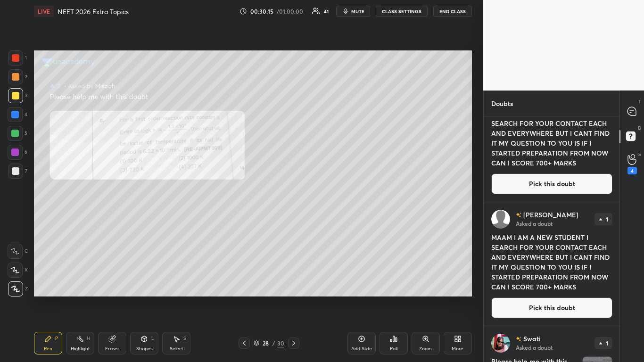
click at [560, 298] on button "Pick this doubt" at bounding box center [551, 307] width 121 height 21
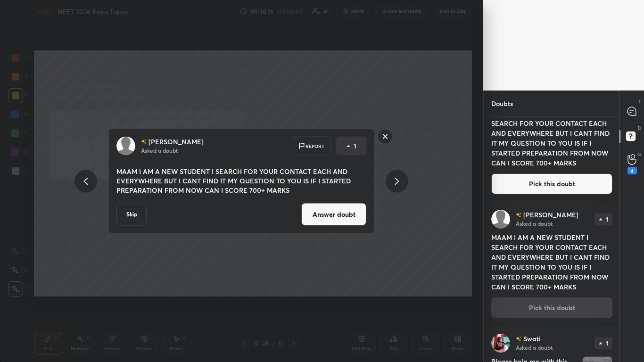
click at [131, 210] on button "Skip" at bounding box center [131, 214] width 30 height 23
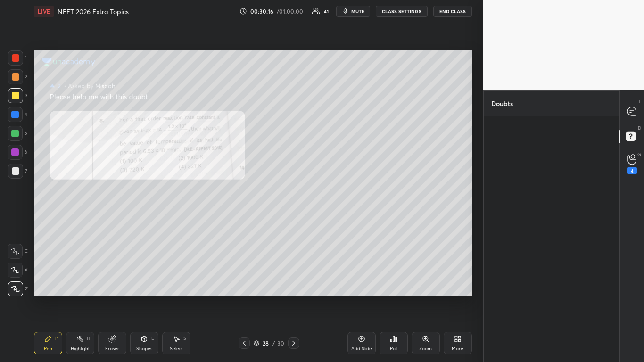
scroll to position [0, 0]
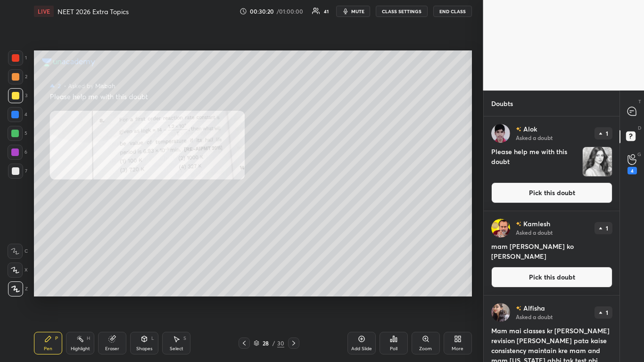
click at [562, 276] on button "Pick this doubt" at bounding box center [551, 277] width 121 height 21
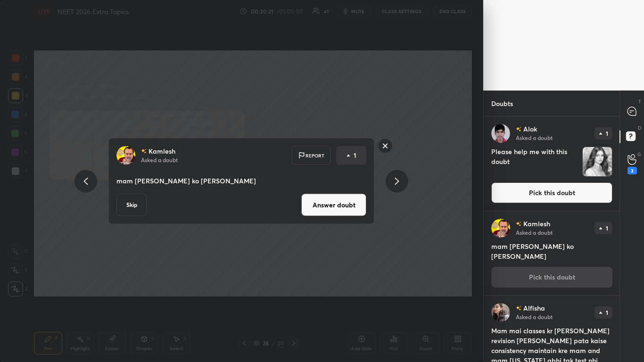
click at [134, 199] on button "Skip" at bounding box center [131, 205] width 30 height 23
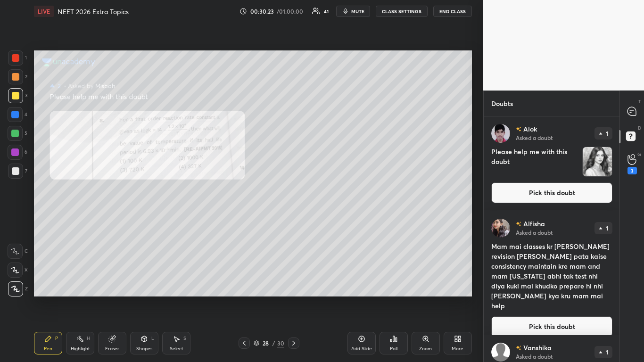
click at [542, 298] on button "Pick this doubt" at bounding box center [551, 326] width 121 height 21
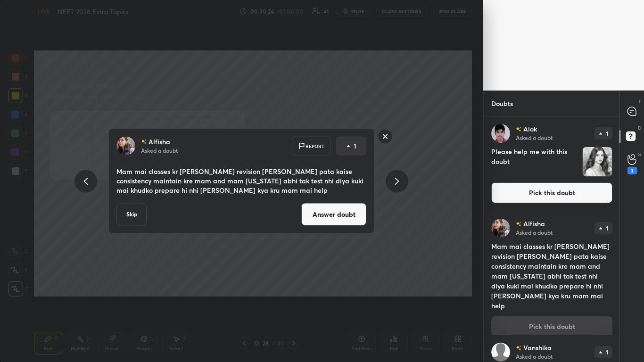
click at [358, 205] on button "Answer doubt" at bounding box center [333, 214] width 65 height 23
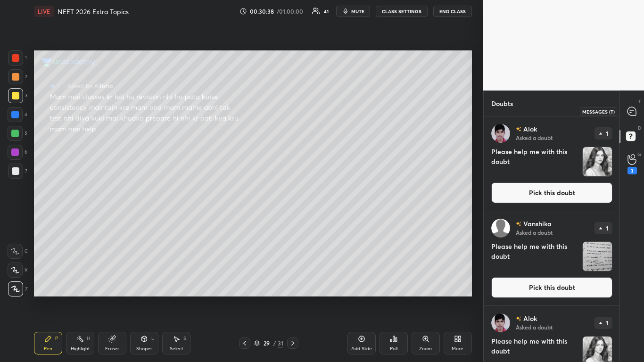
click at [628, 113] on icon at bounding box center [631, 111] width 8 height 8
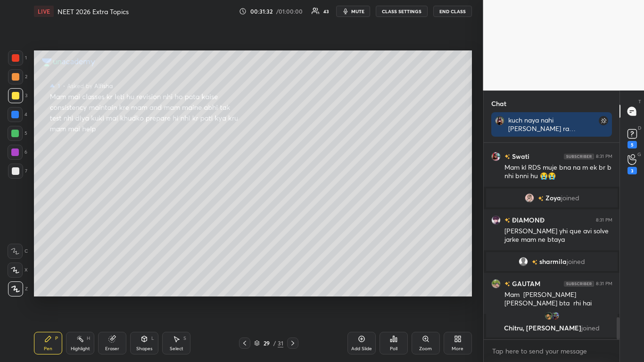
scroll to position [1541, 0]
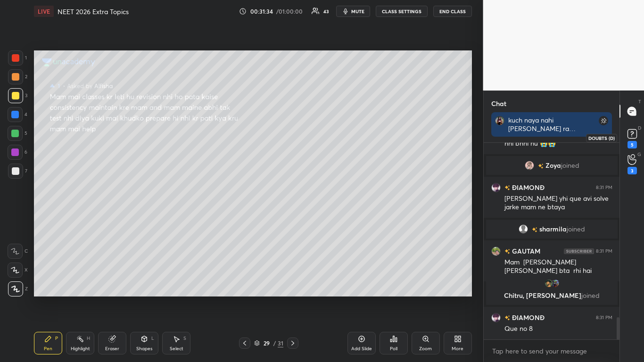
click at [633, 140] on icon at bounding box center [632, 134] width 14 height 14
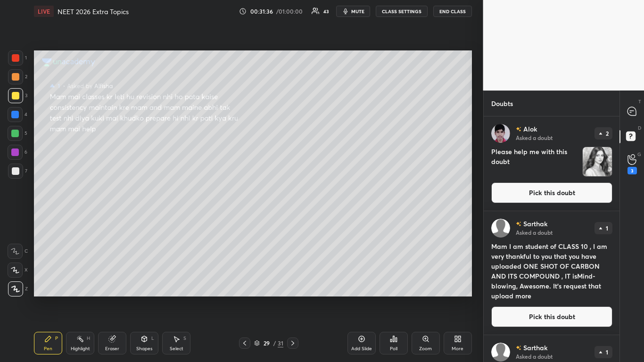
click at [542, 298] on button "Pick this doubt" at bounding box center [551, 316] width 121 height 21
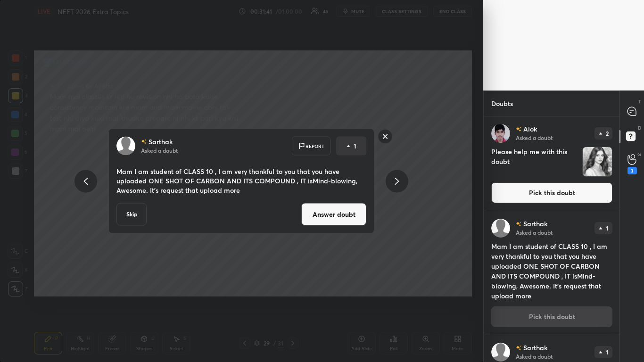
click at [327, 214] on button "Answer doubt" at bounding box center [333, 214] width 65 height 23
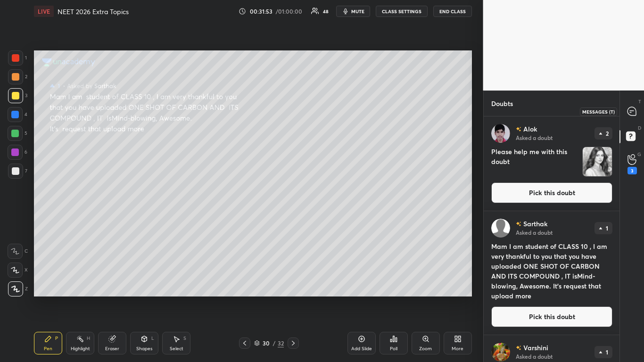
click at [630, 110] on icon at bounding box center [631, 111] width 8 height 8
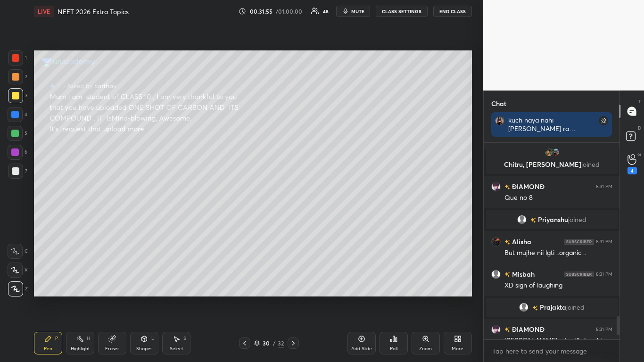
scroll to position [1665, 0]
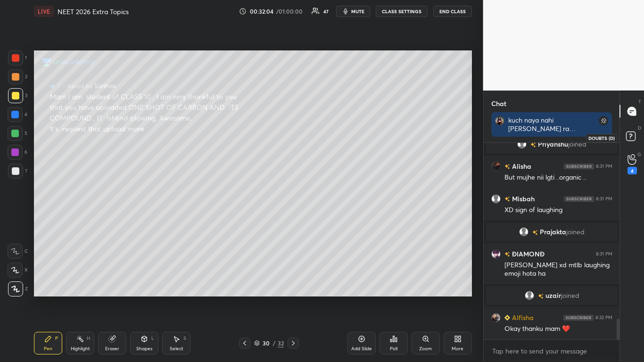
click at [632, 132] on rect at bounding box center [630, 136] width 9 height 9
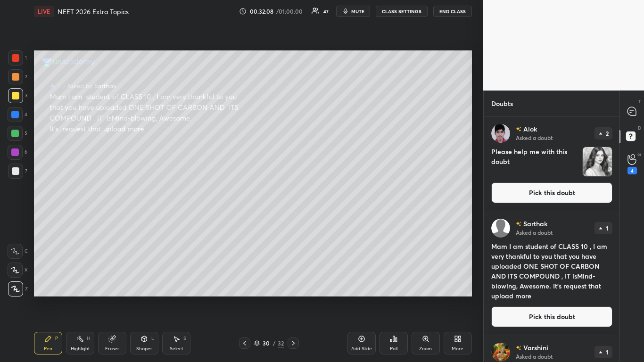
click at [548, 298] on button "Pick this doubt" at bounding box center [551, 316] width 121 height 21
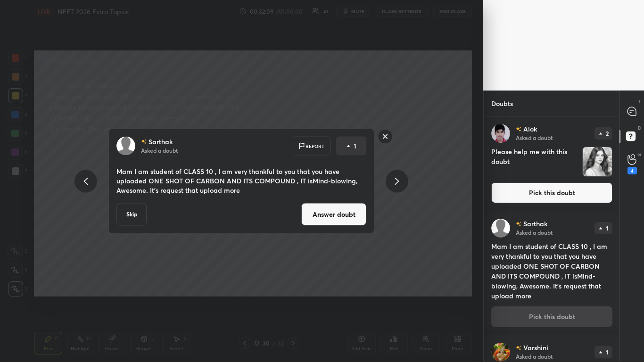
click at [134, 209] on button "Skip" at bounding box center [131, 214] width 30 height 23
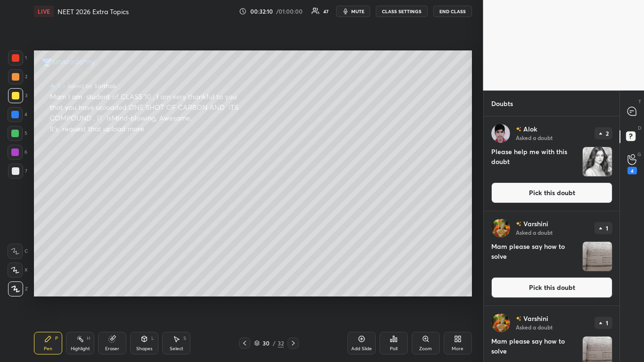
click at [564, 288] on button "Pick this doubt" at bounding box center [551, 287] width 121 height 21
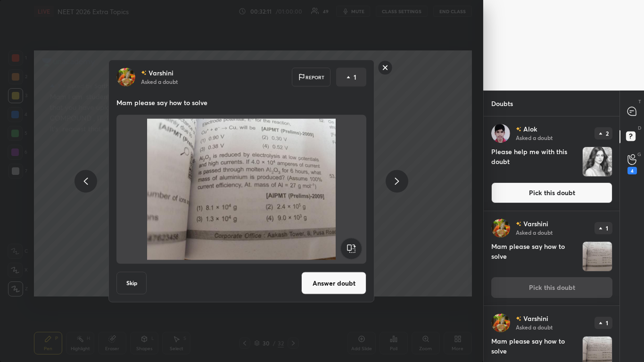
click at [335, 284] on button "Answer doubt" at bounding box center [333, 283] width 65 height 23
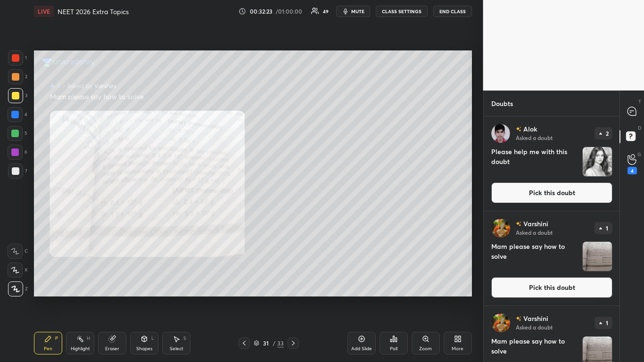
click at [571, 193] on button "Pick this doubt" at bounding box center [551, 192] width 121 height 21
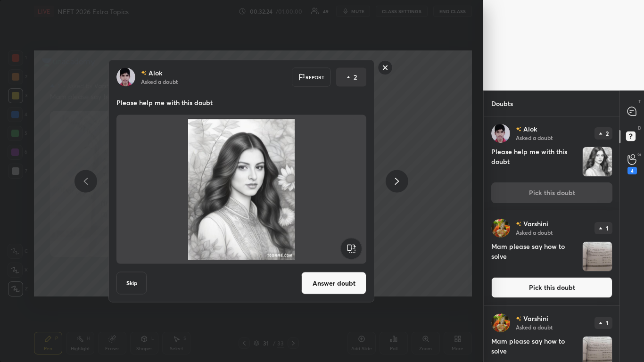
click at [336, 283] on button "Answer doubt" at bounding box center [333, 283] width 65 height 23
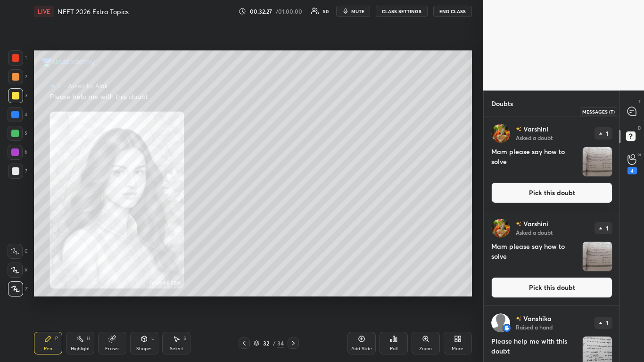
click at [630, 118] on div at bounding box center [632, 111] width 19 height 17
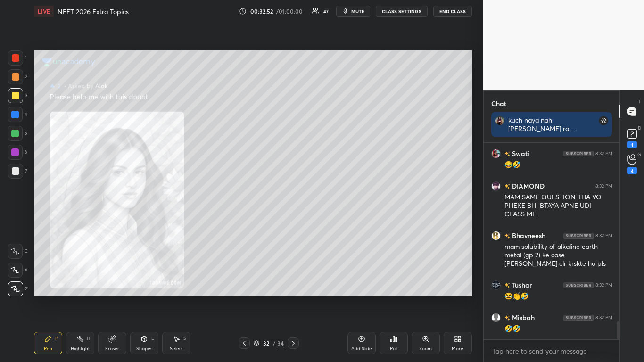
scroll to position [2001, 0]
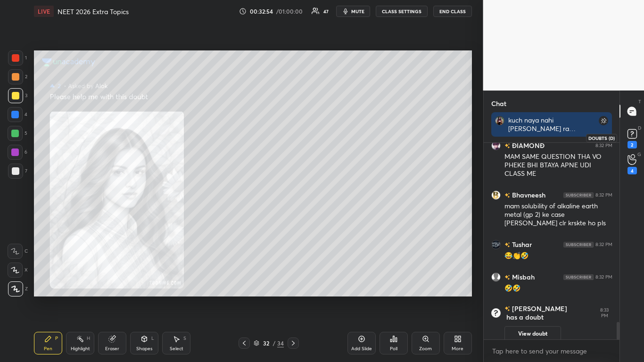
click at [636, 144] on div "2" at bounding box center [631, 145] width 9 height 8
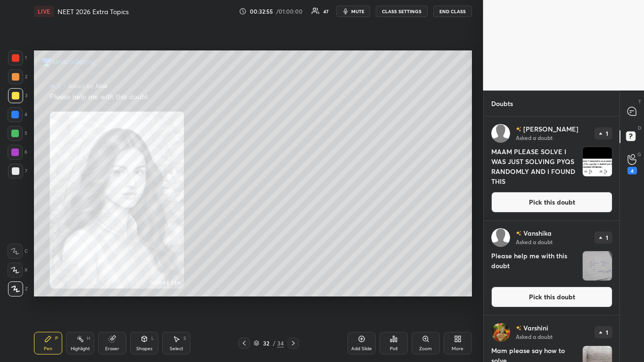
click at [573, 203] on button "Pick this doubt" at bounding box center [551, 202] width 121 height 21
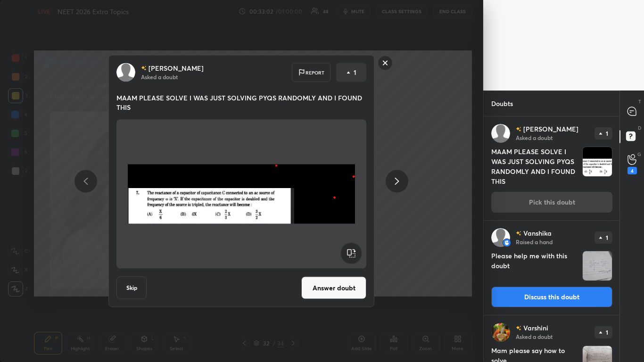
click at [331, 289] on button "Answer doubt" at bounding box center [333, 288] width 65 height 23
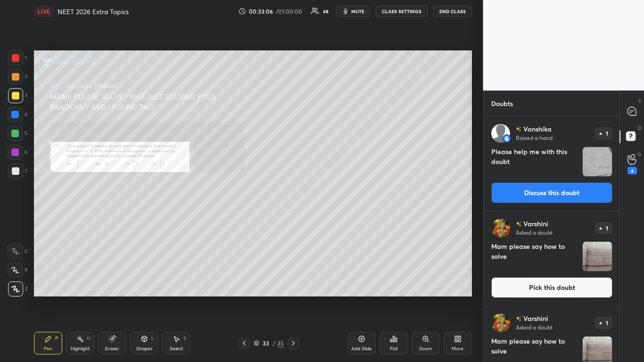
click at [428, 298] on icon at bounding box center [426, 339] width 8 height 8
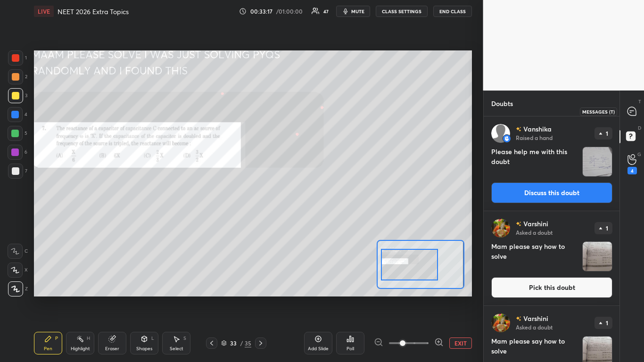
click at [630, 115] on icon at bounding box center [631, 111] width 8 height 8
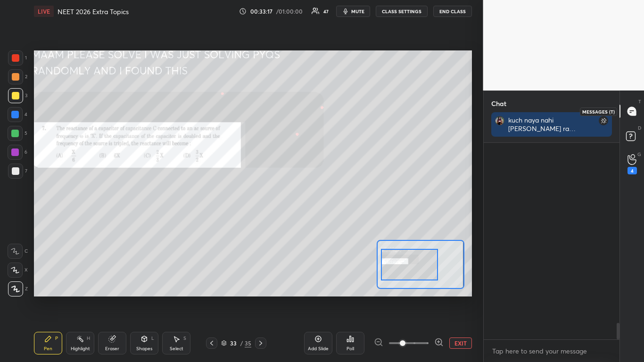
scroll to position [194, 133]
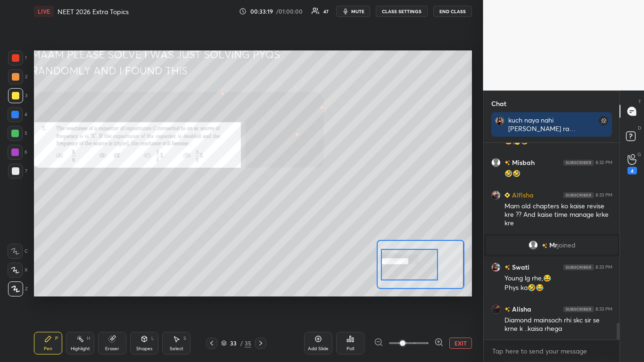
click at [461, 298] on div "Add Slide Poll EXIT" at bounding box center [388, 343] width 168 height 53
click at [460, 298] on button "EXIT" at bounding box center [460, 342] width 23 height 11
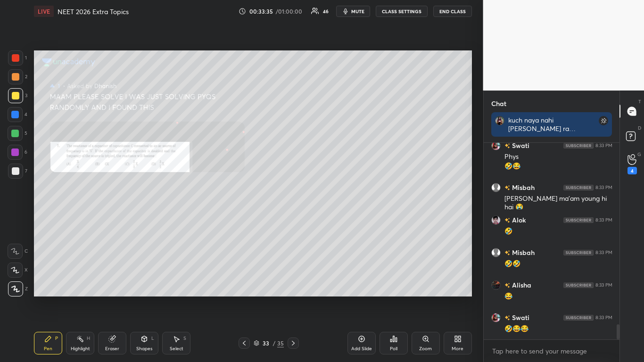
scroll to position [2398, 0]
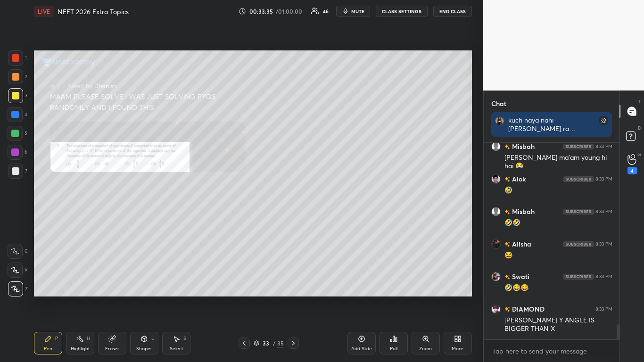
click at [15, 96] on div at bounding box center [16, 96] width 8 height 8
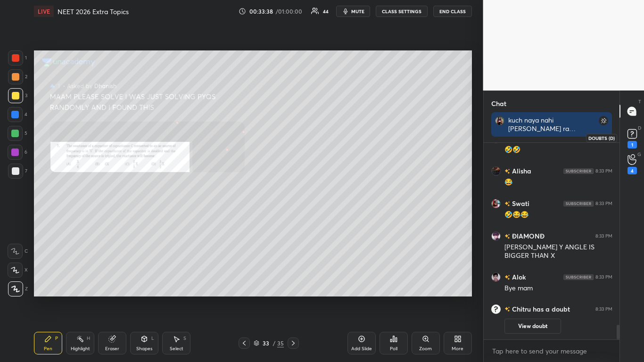
scroll to position [2347, 0]
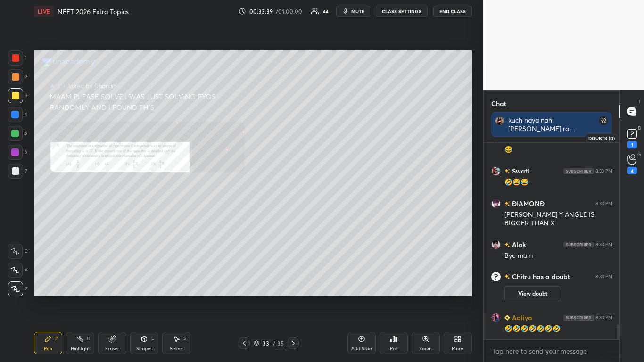
click at [633, 140] on icon at bounding box center [632, 134] width 14 height 14
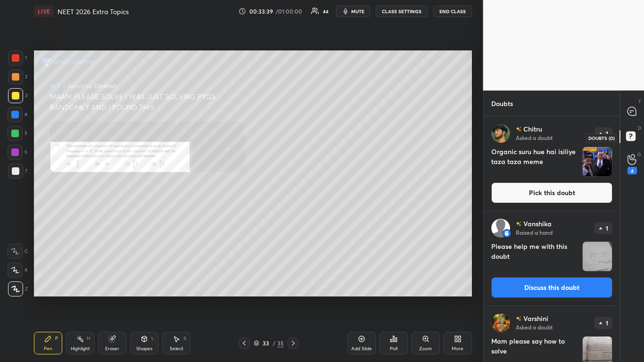
scroll to position [243, 133]
click at [549, 289] on button "Discuss this doubt" at bounding box center [551, 287] width 121 height 21
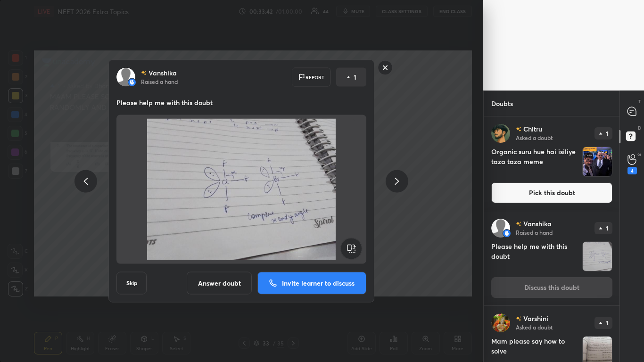
click at [215, 284] on button "Answer doubt" at bounding box center [219, 283] width 65 height 23
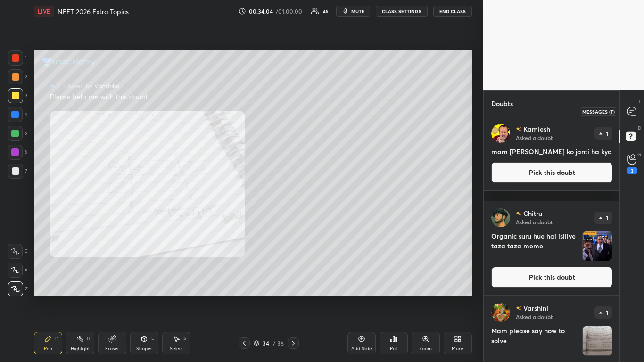
click at [632, 115] on icon at bounding box center [631, 111] width 8 height 8
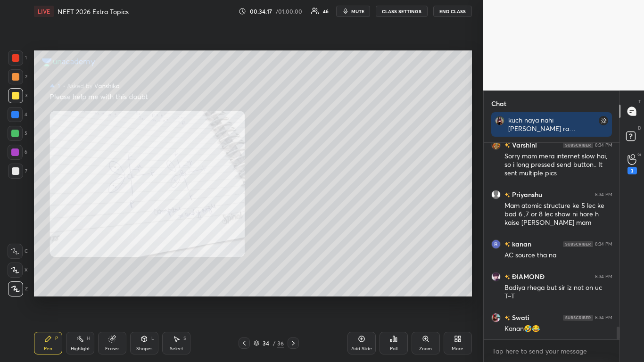
scroll to position [2873, 0]
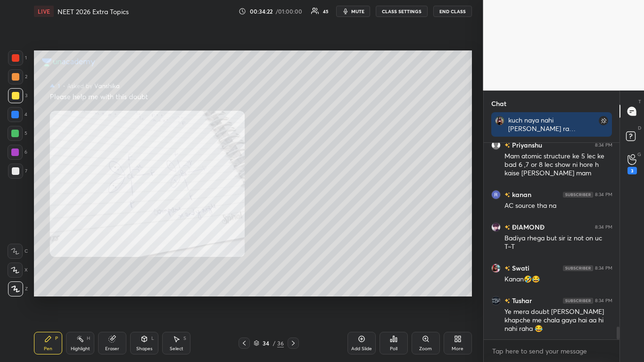
click at [17, 52] on div at bounding box center [15, 57] width 15 height 15
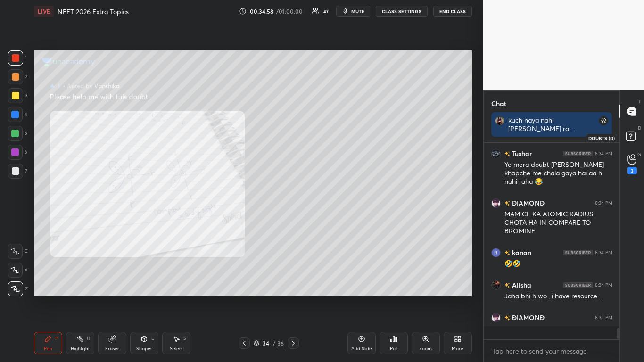
scroll to position [3020, 0]
click at [633, 140] on rect at bounding box center [630, 136] width 9 height 9
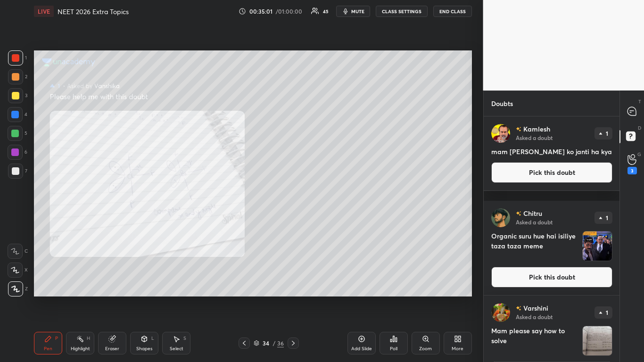
click at [563, 183] on button "Pick this doubt" at bounding box center [551, 172] width 121 height 21
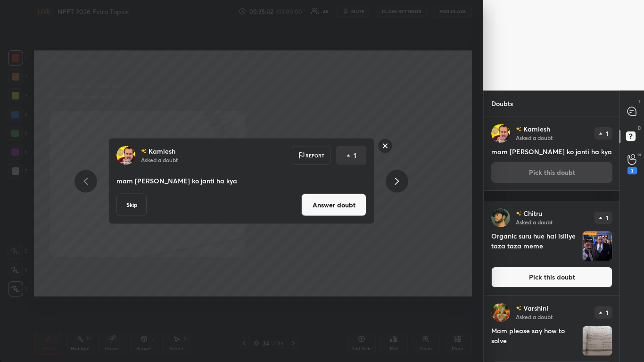
click at [131, 201] on button "Skip" at bounding box center [131, 205] width 30 height 23
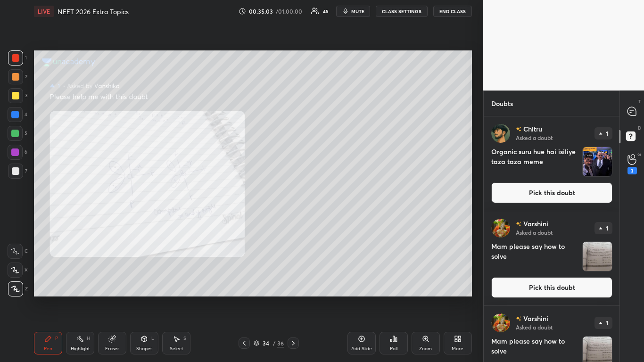
click at [569, 197] on button "Pick this doubt" at bounding box center [551, 192] width 121 height 21
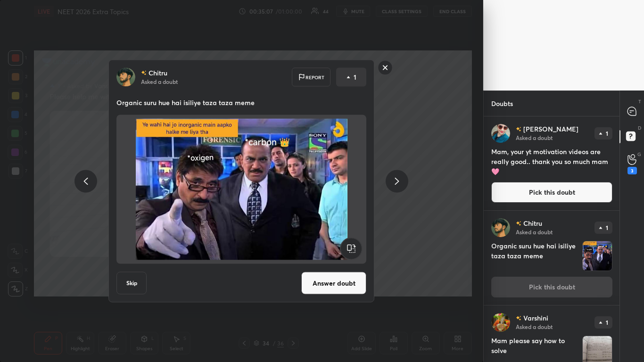
click at [551, 194] on button "Pick this doubt" at bounding box center [551, 192] width 121 height 21
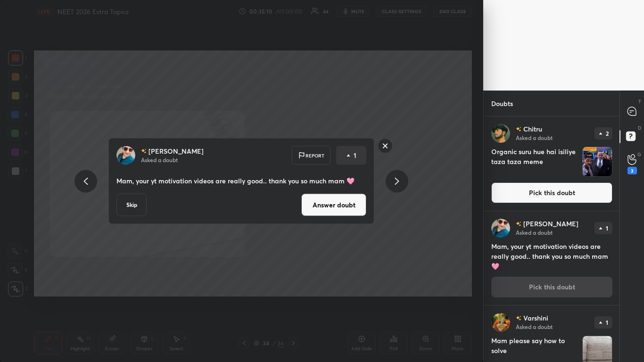
click at [333, 213] on button "Answer doubt" at bounding box center [333, 205] width 65 height 23
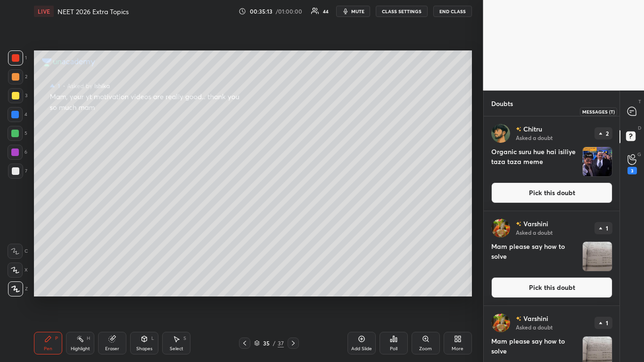
click at [630, 115] on icon at bounding box center [632, 112] width 10 height 10
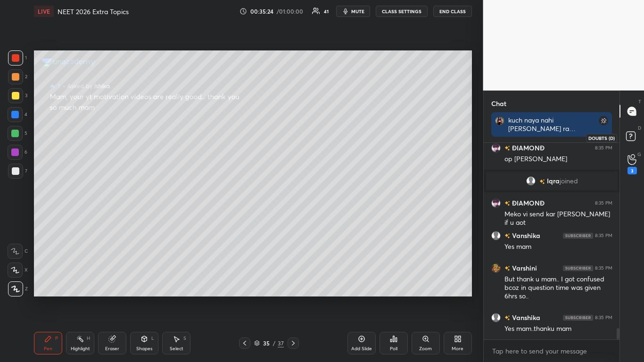
scroll to position [3182, 0]
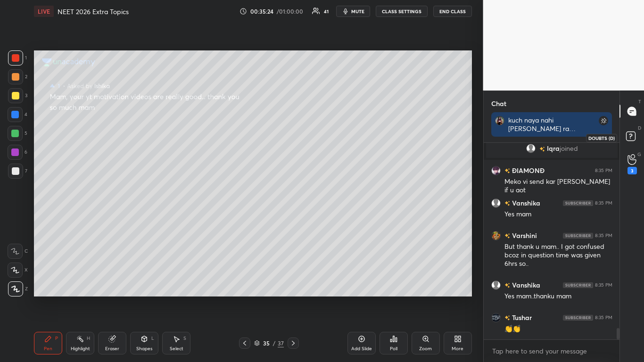
click at [630, 137] on icon at bounding box center [630, 136] width 3 height 4
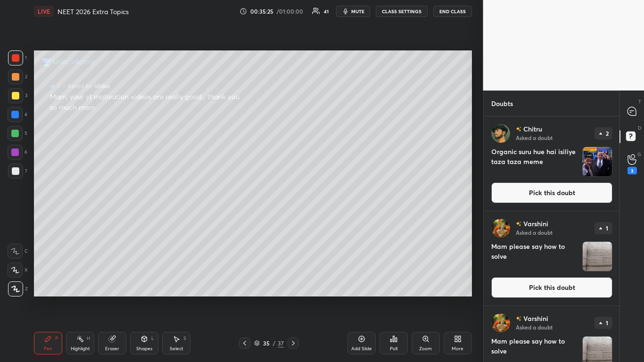
click at [567, 283] on button "Pick this doubt" at bounding box center [551, 287] width 121 height 21
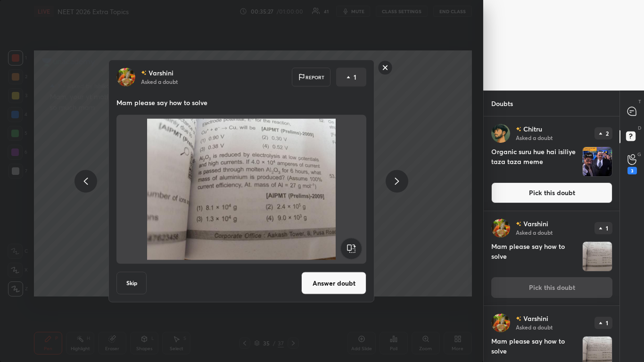
click at [140, 281] on button "Skip" at bounding box center [131, 283] width 30 height 23
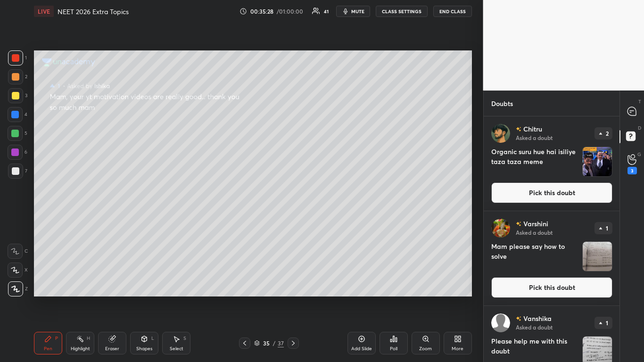
click at [553, 287] on button "Pick this doubt" at bounding box center [551, 287] width 121 height 21
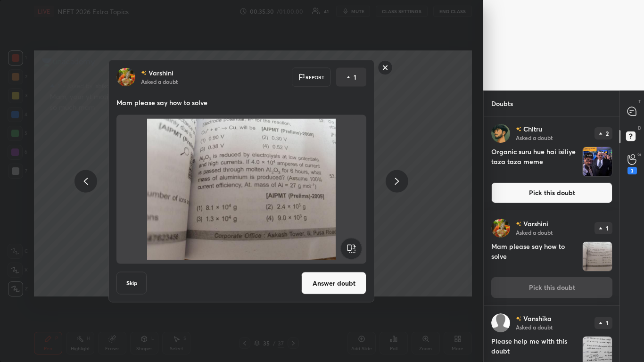
click at [142, 274] on button "Skip" at bounding box center [131, 283] width 30 height 23
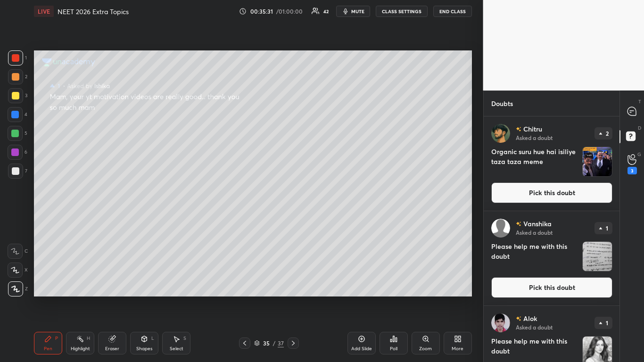
click at [550, 271] on h4 "Please help me with this doubt" at bounding box center [534, 256] width 87 height 30
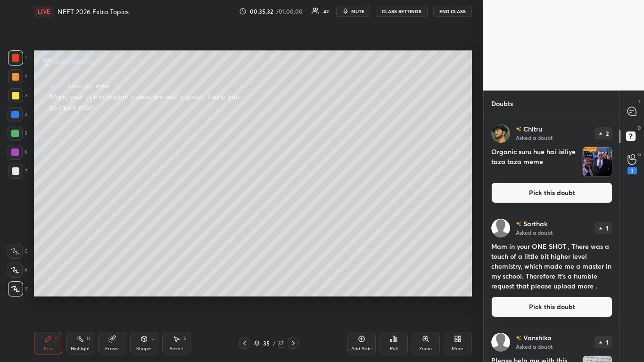
click at [534, 298] on button "Pick this doubt" at bounding box center [551, 306] width 121 height 21
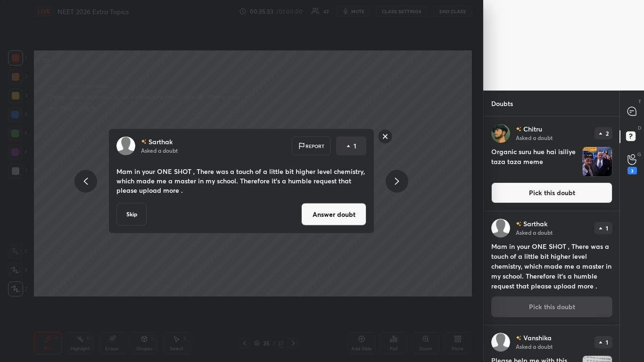
click at [123, 210] on button "Skip" at bounding box center [131, 214] width 30 height 23
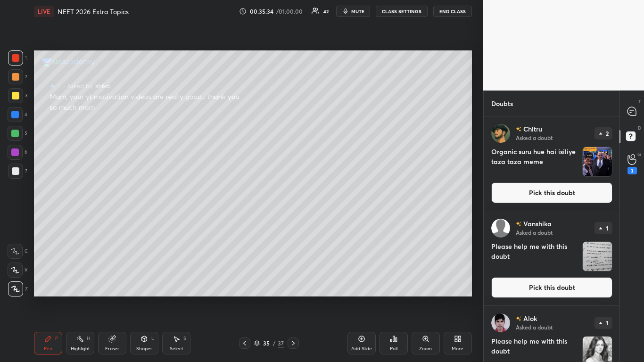
click at [539, 290] on button "Pick this doubt" at bounding box center [551, 287] width 121 height 21
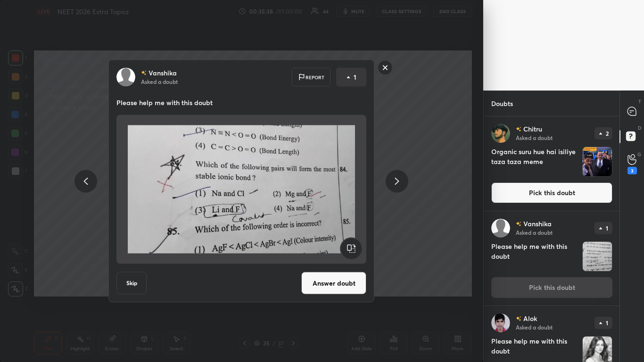
click at [326, 281] on button "Answer doubt" at bounding box center [333, 283] width 65 height 23
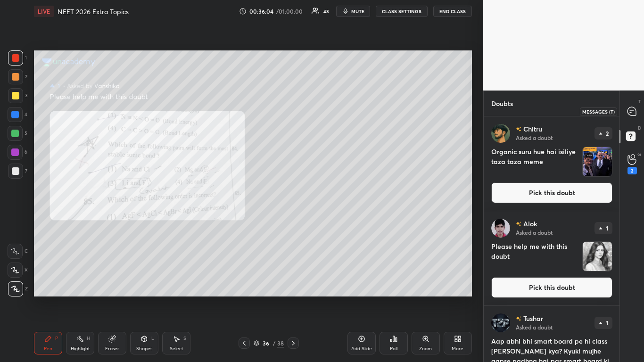
click at [633, 113] on icon at bounding box center [631, 111] width 8 height 8
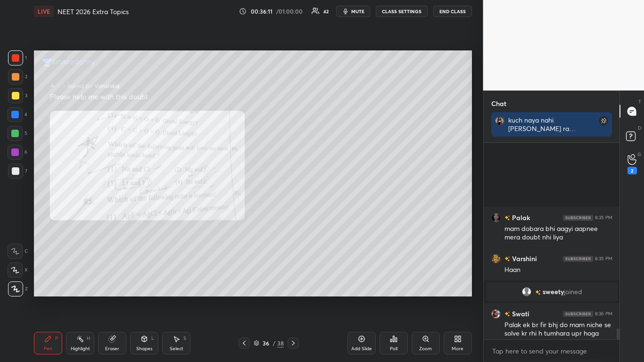
scroll to position [3388, 0]
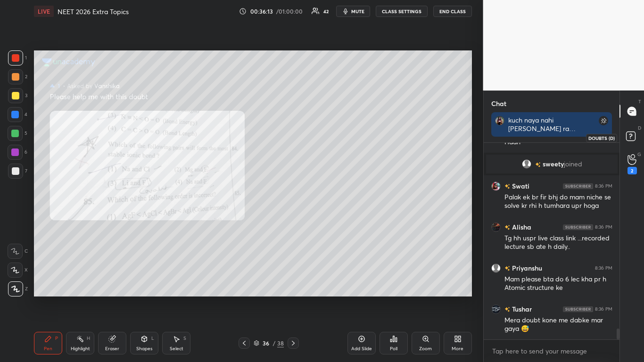
click at [628, 134] on rect at bounding box center [630, 136] width 9 height 9
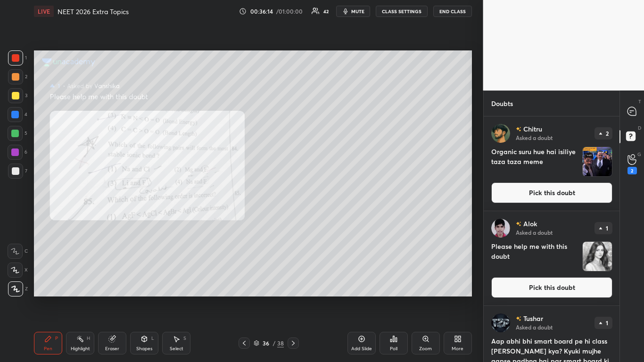
scroll to position [243, 133]
click at [542, 286] on button "Pick this doubt" at bounding box center [551, 287] width 121 height 21
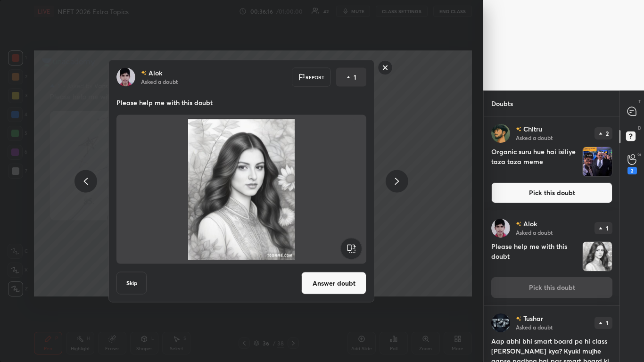
click at [136, 272] on button "Skip" at bounding box center [131, 283] width 30 height 23
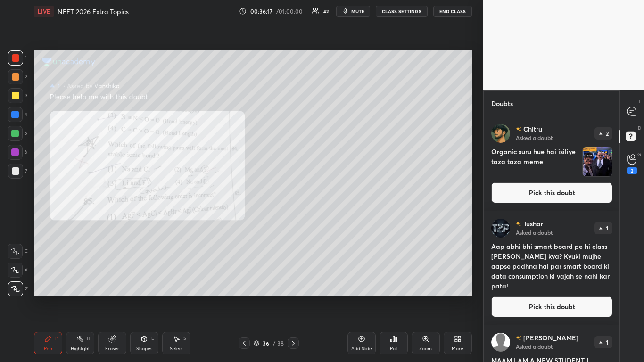
click at [533, 298] on button "Pick this doubt" at bounding box center [551, 306] width 121 height 21
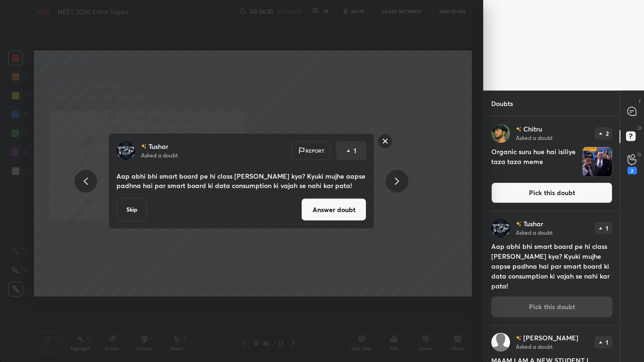
click at [335, 212] on button "Answer doubt" at bounding box center [333, 209] width 65 height 23
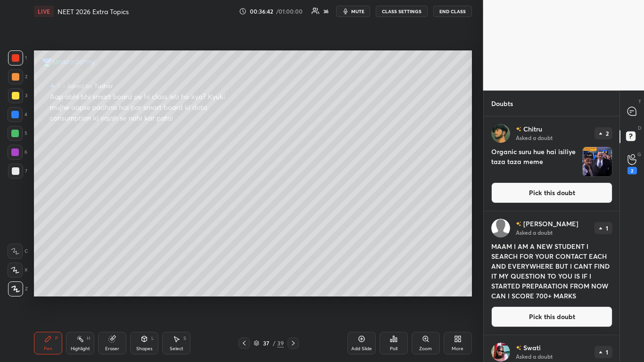
click at [537, 298] on button "Pick this doubt" at bounding box center [551, 316] width 121 height 21
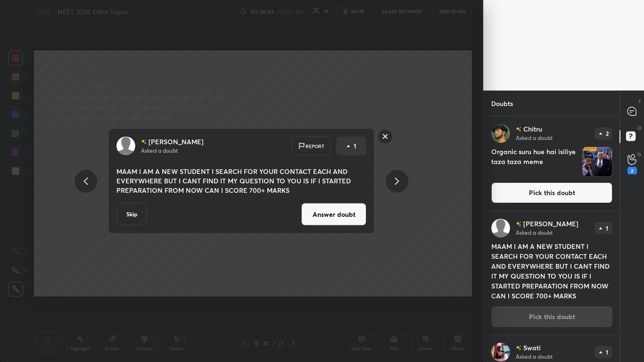
click at [139, 213] on button "Skip" at bounding box center [131, 214] width 30 height 23
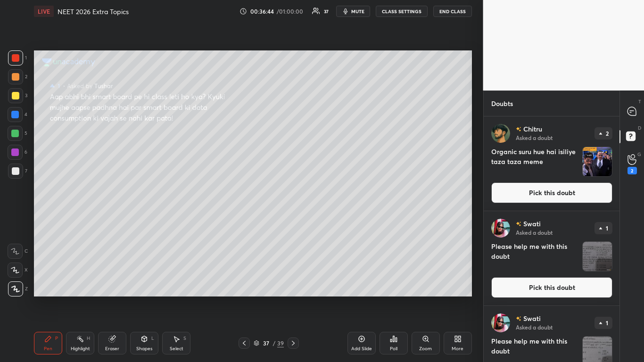
click at [548, 192] on button "Pick this doubt" at bounding box center [551, 192] width 121 height 21
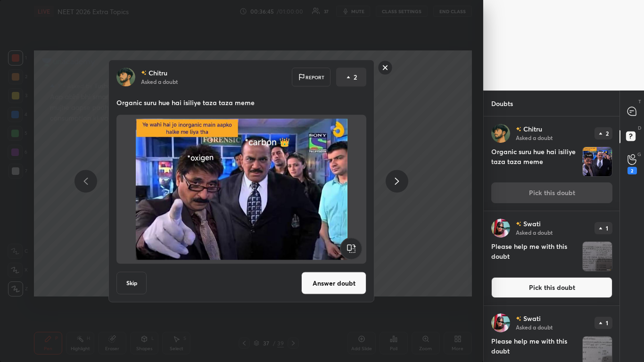
click at [332, 282] on button "Answer doubt" at bounding box center [333, 283] width 65 height 23
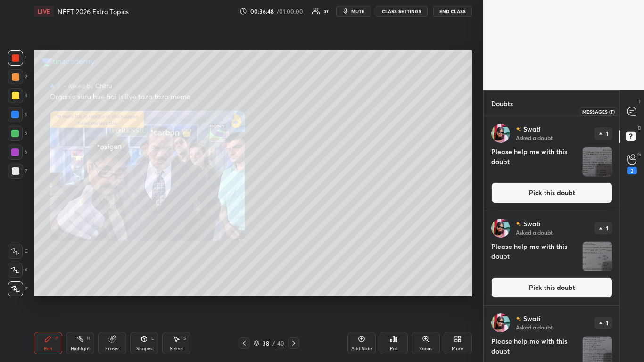
click at [633, 114] on icon at bounding box center [631, 111] width 8 height 8
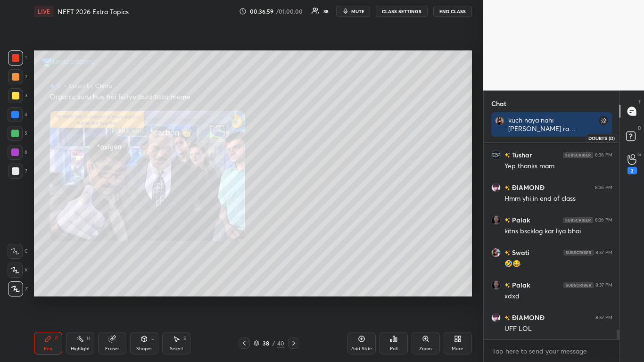
scroll to position [3691, 0]
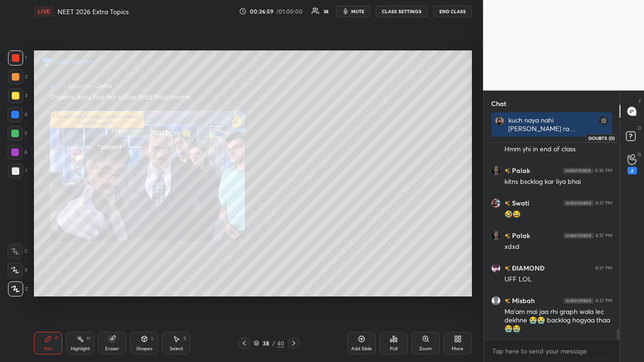
click at [630, 140] on rect at bounding box center [630, 136] width 9 height 9
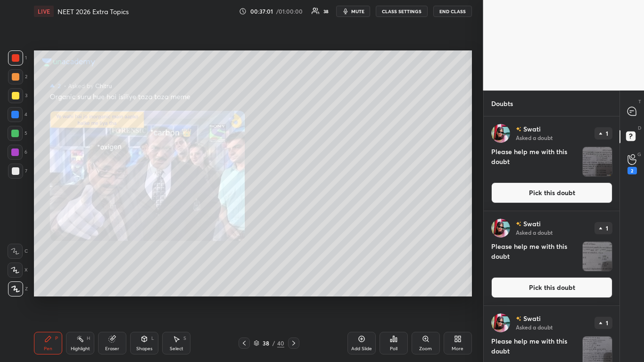
click at [559, 194] on button "Pick this doubt" at bounding box center [551, 192] width 121 height 21
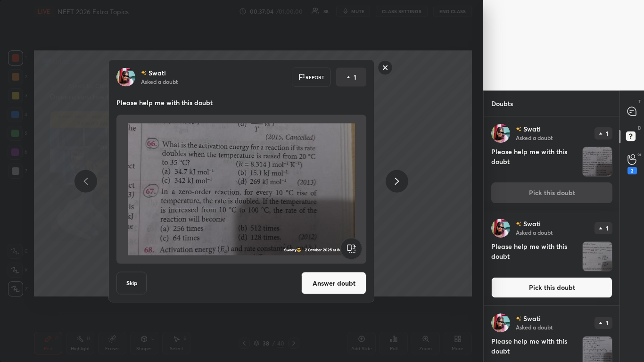
click at [385, 63] on rect at bounding box center [385, 67] width 15 height 15
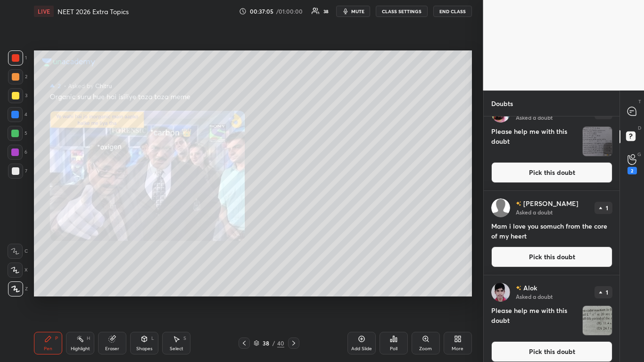
scroll to position [215, 0]
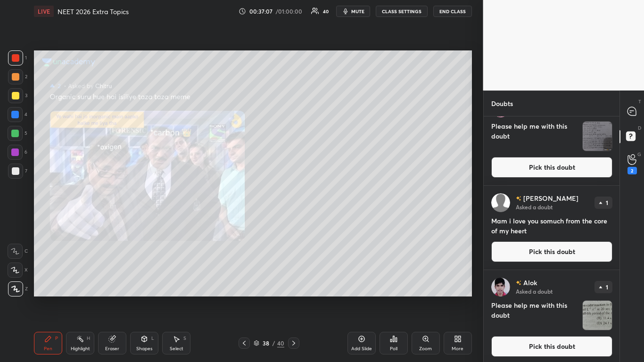
click at [552, 298] on button "Pick this doubt" at bounding box center [551, 346] width 121 height 21
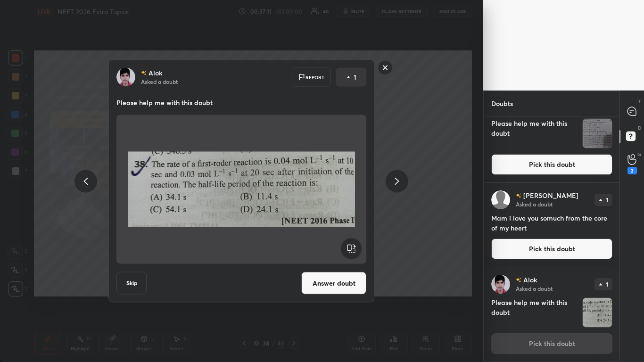
click at [141, 285] on button "Skip" at bounding box center [131, 283] width 30 height 23
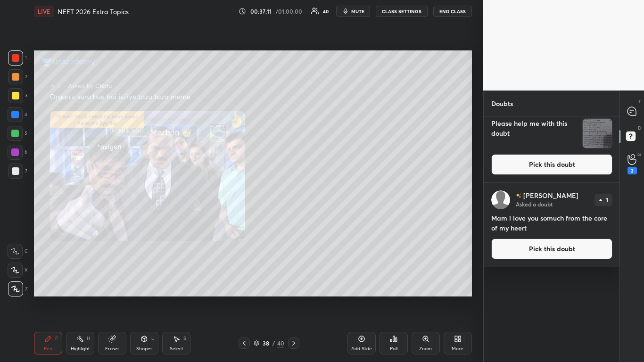
scroll to position [0, 0]
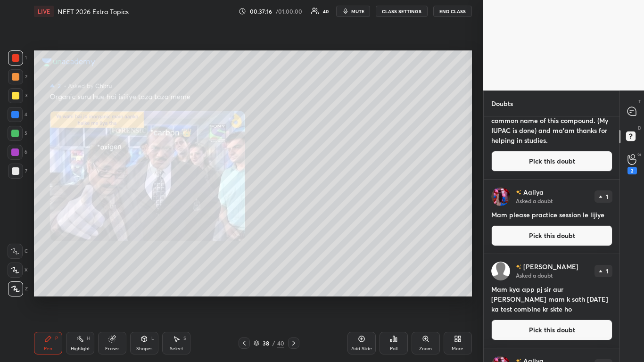
click at [616, 298] on div "[PERSON_NAME] Asked a doubt 1 Please help me with this doubt Pick this doubt [P…" at bounding box center [552, 239] width 136 height 246
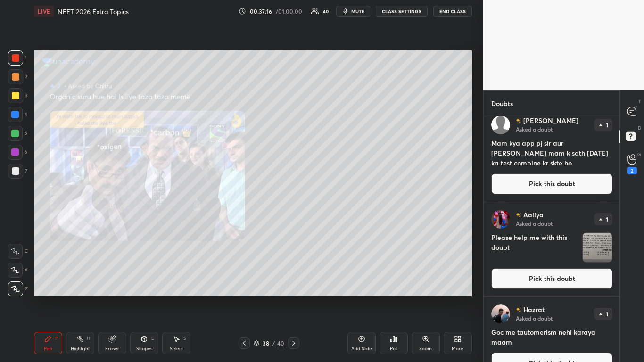
scroll to position [3197, 0]
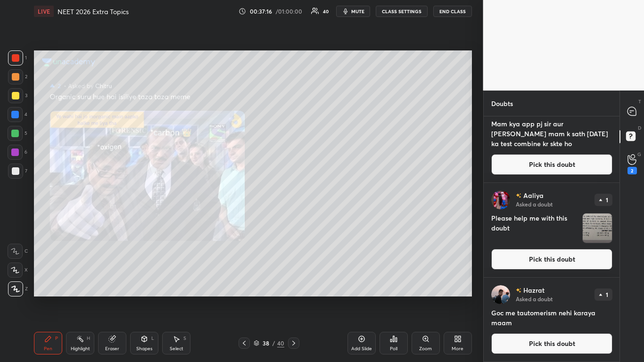
click at [616, 298] on div "Hazrat Asked a doubt 1 Goc me tautomerism nehi karaya maam Pick this doubt" at bounding box center [552, 320] width 136 height 84
click at [560, 298] on button "Pick this doubt" at bounding box center [551, 343] width 121 height 21
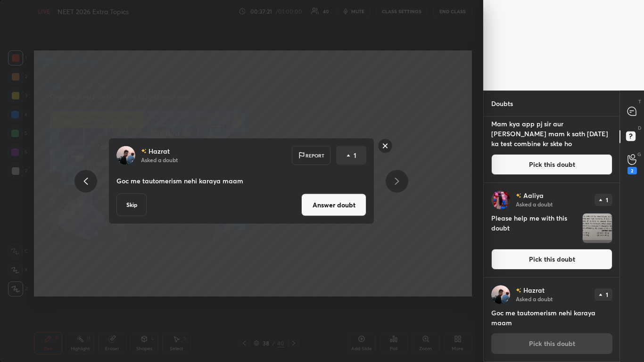
click at [327, 207] on button "Answer doubt" at bounding box center [333, 205] width 65 height 23
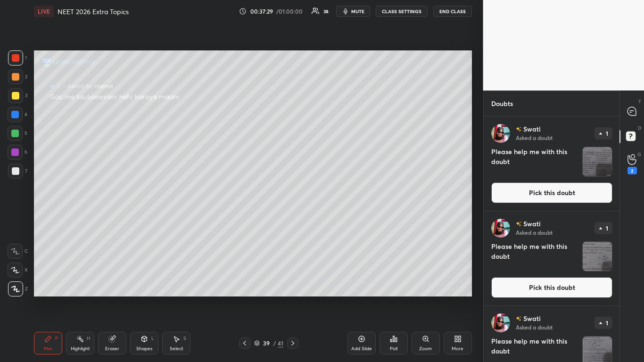
click at [573, 203] on button "Pick this doubt" at bounding box center [551, 192] width 121 height 21
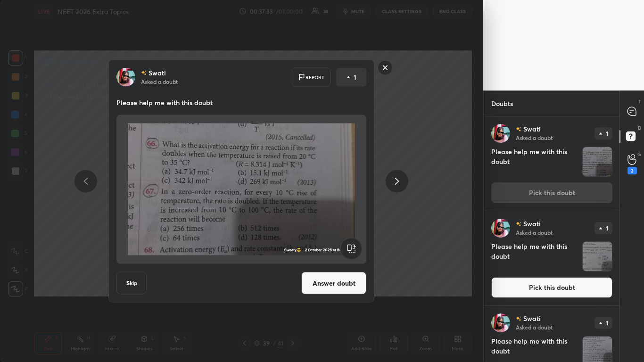
click at [324, 288] on button "Answer doubt" at bounding box center [333, 283] width 65 height 23
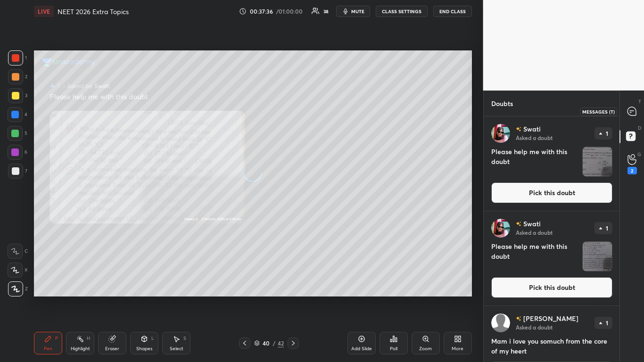
click at [629, 114] on icon at bounding box center [631, 111] width 8 height 8
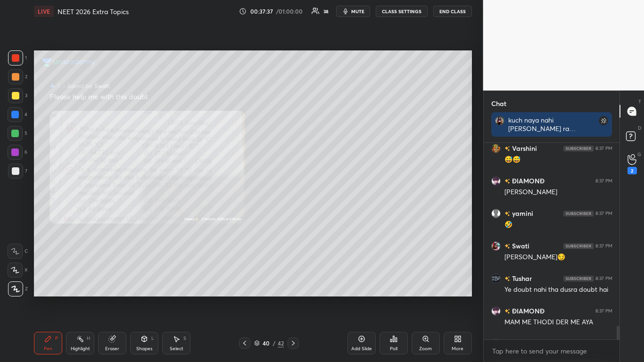
scroll to position [4137, 0]
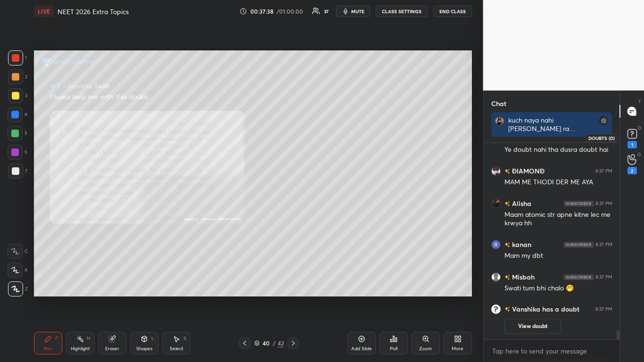
click at [630, 141] on div "1" at bounding box center [631, 145] width 9 height 8
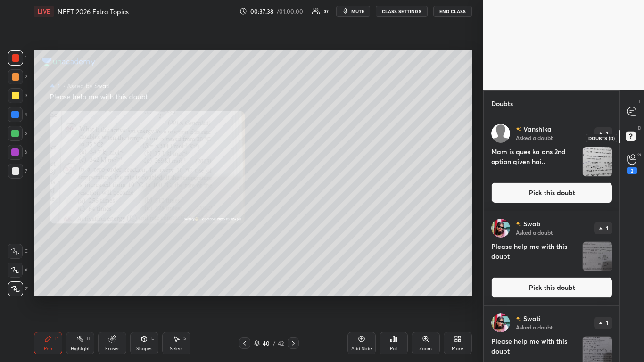
scroll to position [243, 133]
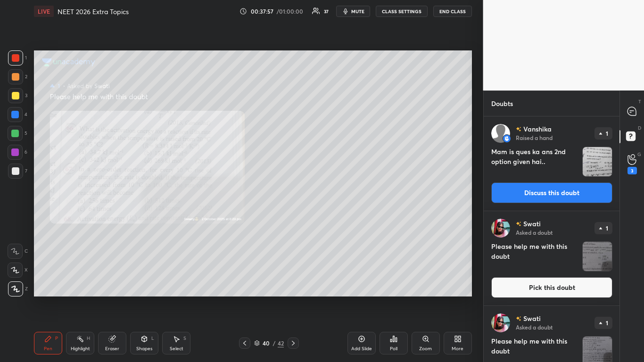
click at [16, 99] on div at bounding box center [16, 96] width 8 height 8
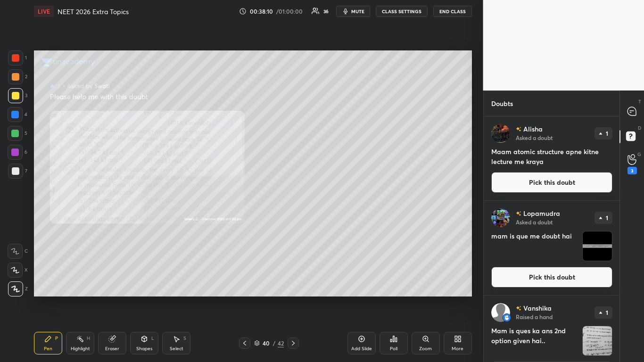
click at [521, 283] on button "Pick this doubt" at bounding box center [551, 277] width 121 height 21
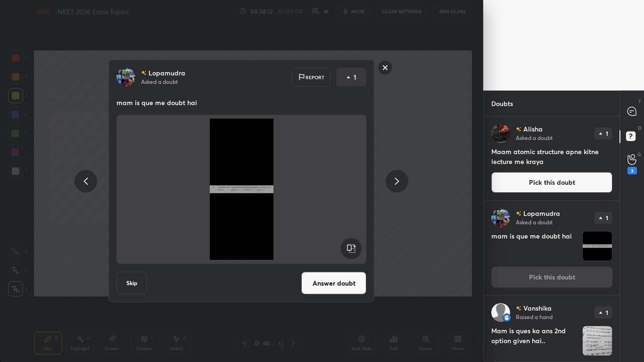
click at [334, 279] on button "Answer doubt" at bounding box center [333, 283] width 65 height 23
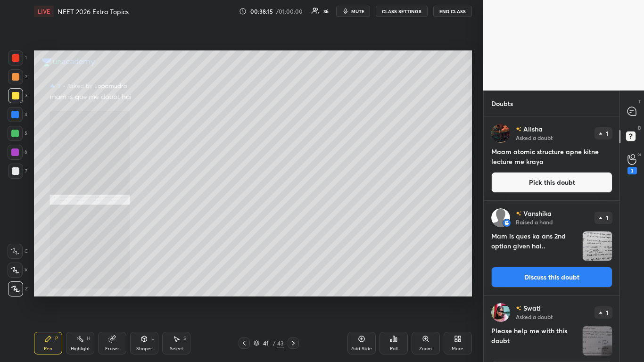
click at [423, 298] on div "Zoom" at bounding box center [425, 343] width 28 height 23
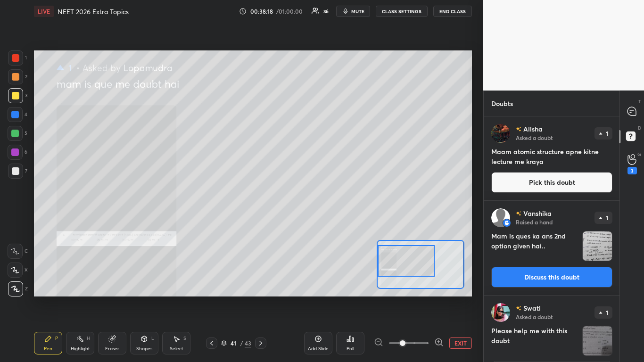
click at [436, 298] on icon at bounding box center [438, 341] width 9 height 9
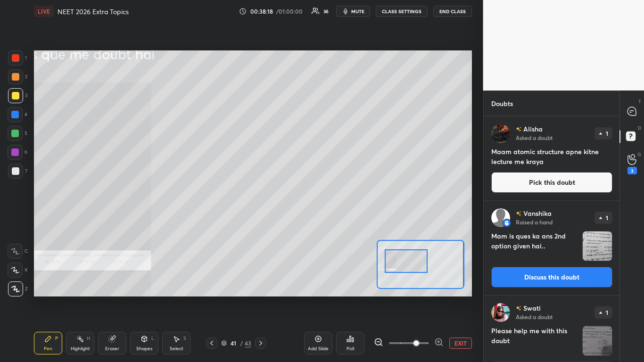
click at [438, 298] on icon at bounding box center [438, 342] width 2 height 0
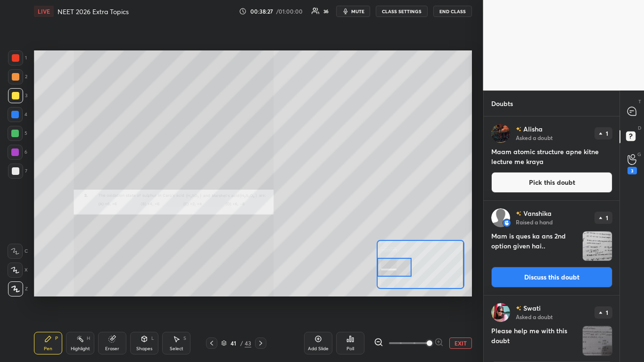
click at [458, 298] on button "EXIT" at bounding box center [460, 342] width 23 height 11
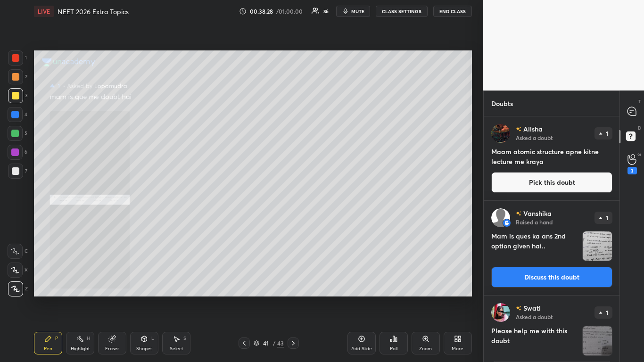
click at [559, 281] on button "Discuss this doubt" at bounding box center [551, 277] width 121 height 21
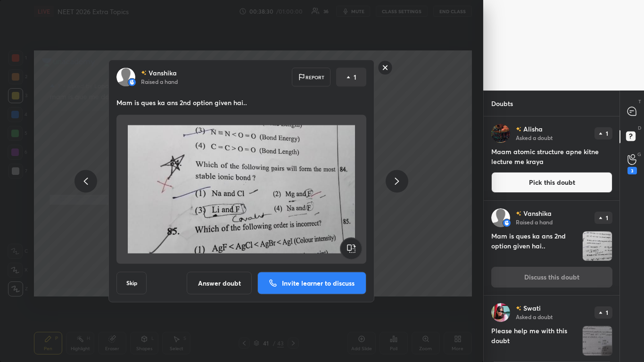
click at [130, 284] on button "Skip" at bounding box center [131, 283] width 30 height 23
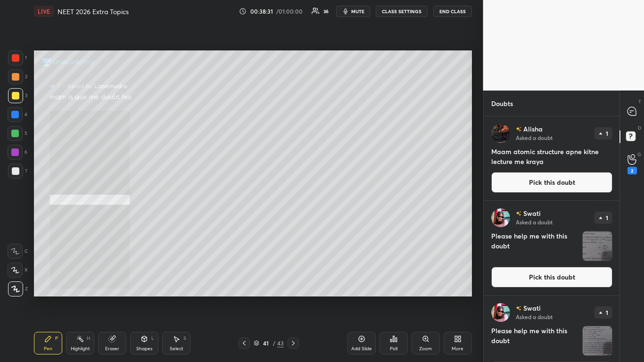
click at [546, 186] on button "Pick this doubt" at bounding box center [551, 182] width 121 height 21
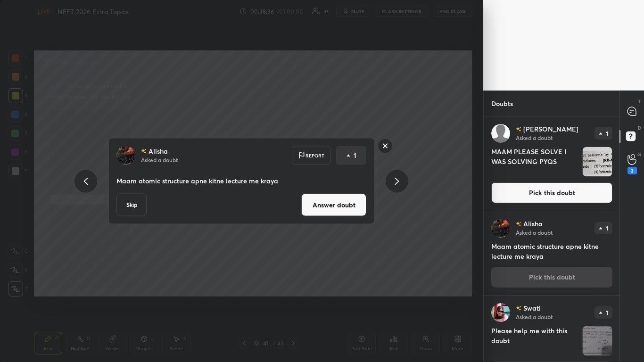
click at [138, 202] on button "Skip" at bounding box center [131, 205] width 30 height 23
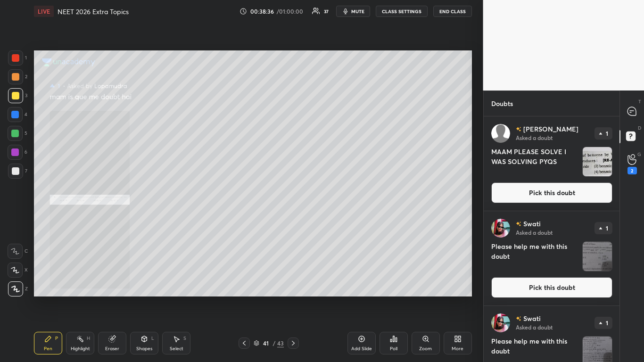
click at [550, 199] on button "Pick this doubt" at bounding box center [551, 192] width 121 height 21
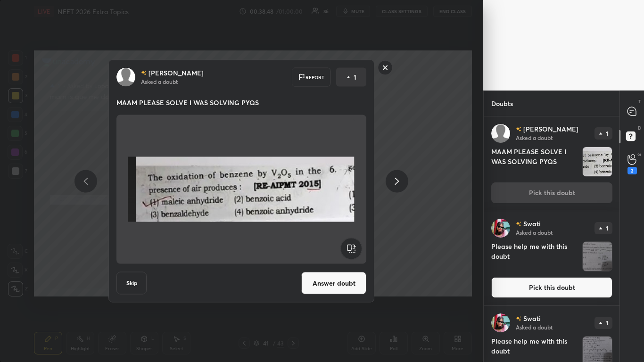
click at [135, 280] on button "Skip" at bounding box center [131, 283] width 30 height 23
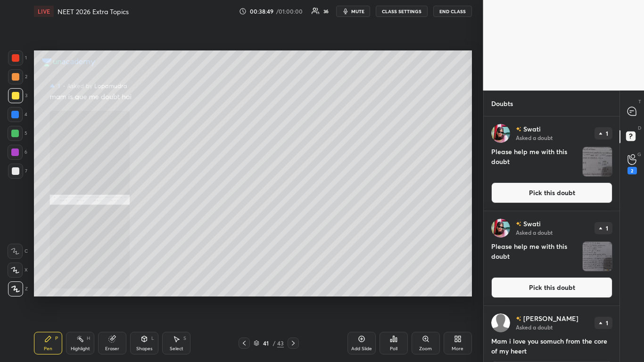
click at [553, 199] on button "Pick this doubt" at bounding box center [551, 192] width 121 height 21
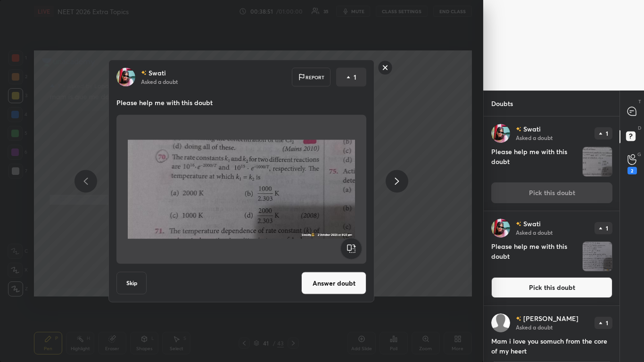
click at [144, 284] on button "Skip" at bounding box center [131, 283] width 30 height 23
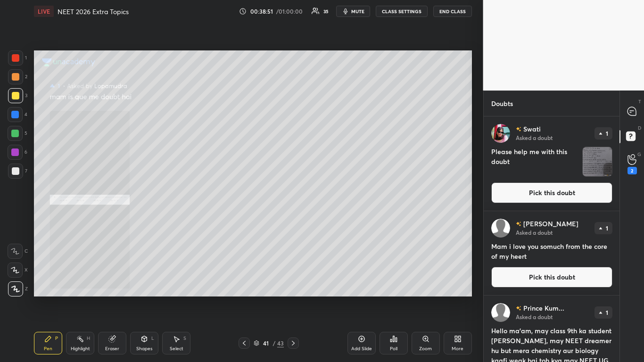
click at [537, 201] on button "Pick this doubt" at bounding box center [551, 192] width 121 height 21
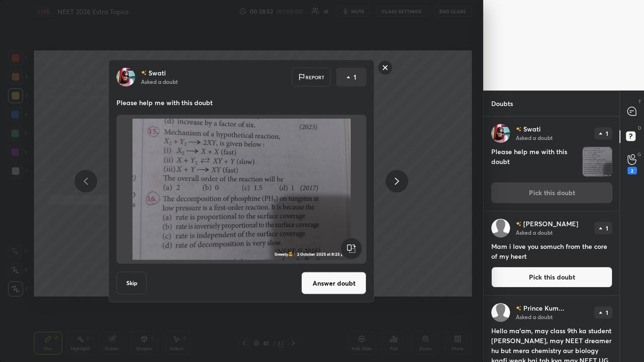
click at [140, 276] on button "Skip" at bounding box center [131, 283] width 30 height 23
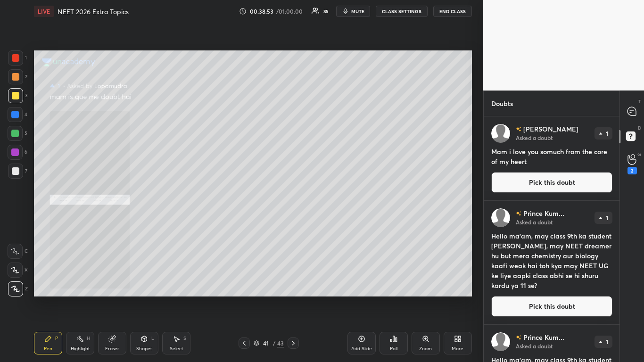
click at [554, 191] on button "Pick this doubt" at bounding box center [551, 182] width 121 height 21
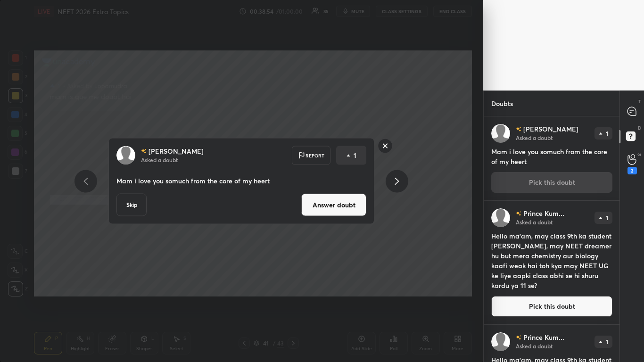
click at [137, 215] on button "Skip" at bounding box center [131, 205] width 30 height 23
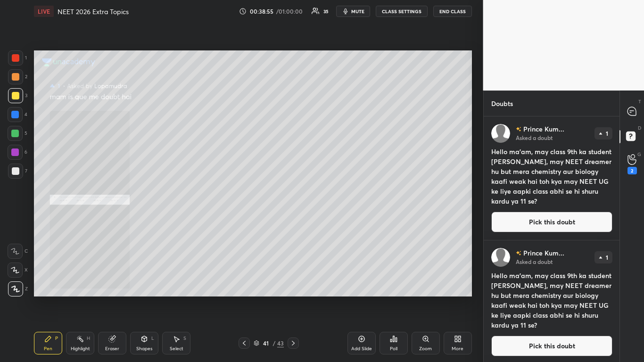
click at [538, 225] on button "Pick this doubt" at bounding box center [551, 222] width 121 height 21
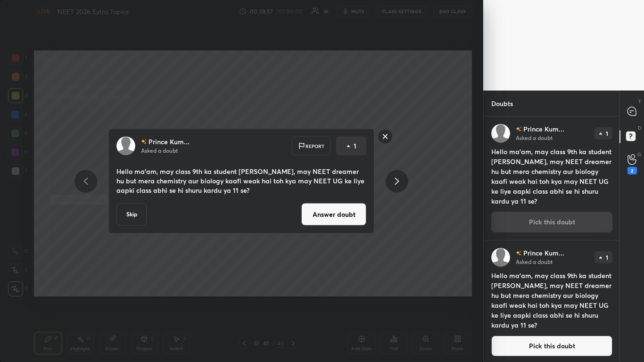
click at [129, 220] on button "Skip" at bounding box center [131, 214] width 30 height 23
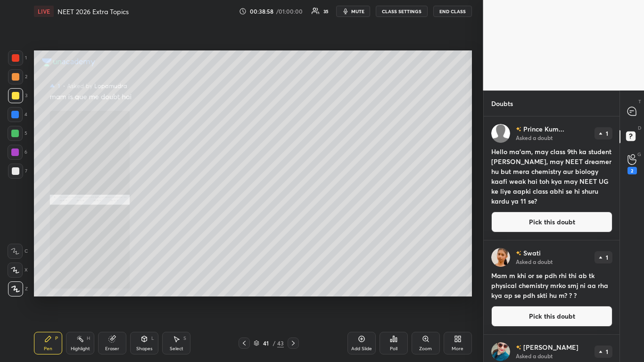
click at [526, 217] on button "Pick this doubt" at bounding box center [551, 222] width 121 height 21
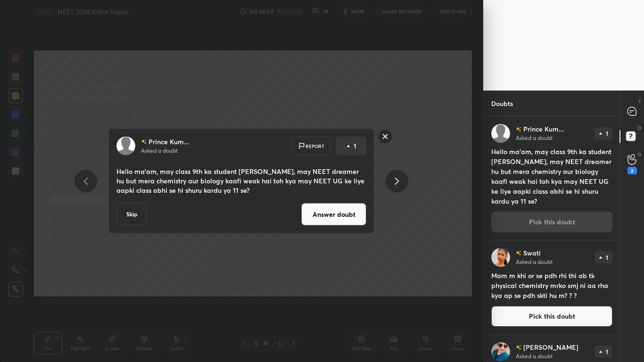
click at [133, 210] on button "Skip" at bounding box center [131, 214] width 30 height 23
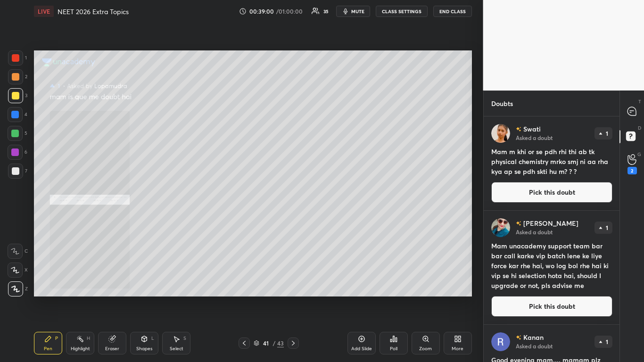
click at [547, 190] on button "Pick this doubt" at bounding box center [551, 192] width 121 height 21
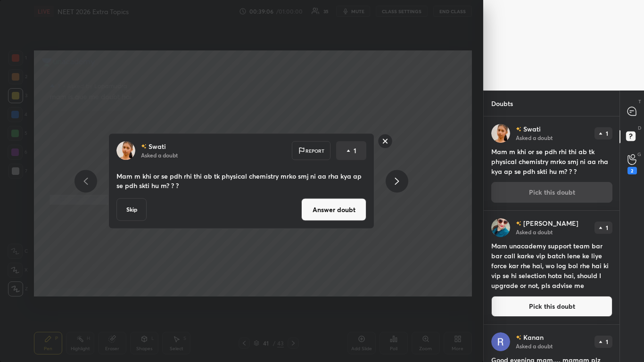
click at [321, 214] on button "Answer doubt" at bounding box center [333, 209] width 65 height 23
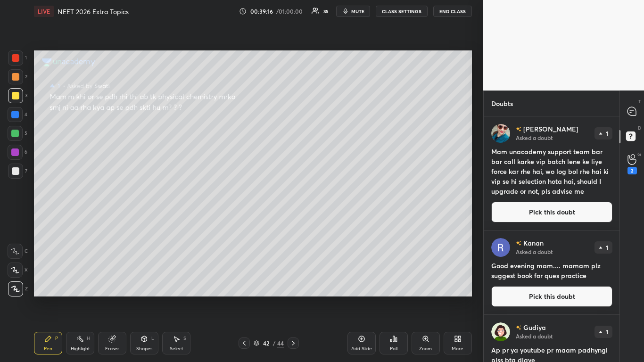
click at [535, 216] on button "Pick this doubt" at bounding box center [551, 212] width 121 height 21
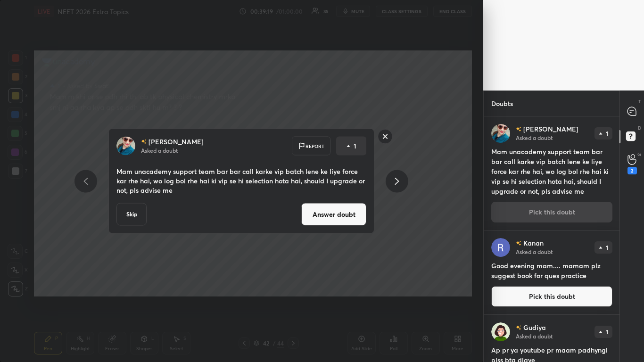
click at [134, 214] on button "Skip" at bounding box center [131, 214] width 30 height 23
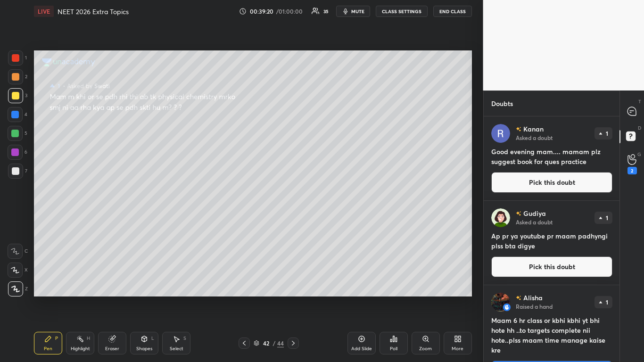
click at [528, 187] on button "Pick this doubt" at bounding box center [551, 182] width 121 height 21
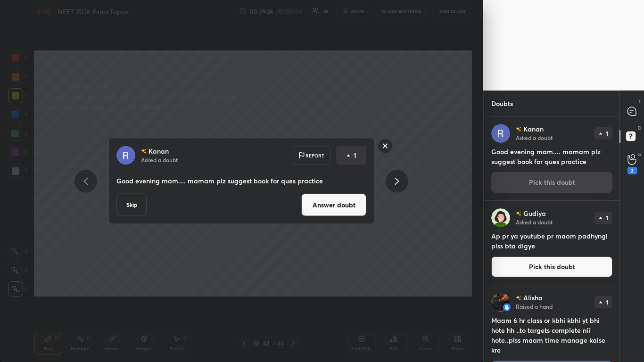
click at [316, 210] on button "Answer doubt" at bounding box center [333, 205] width 65 height 23
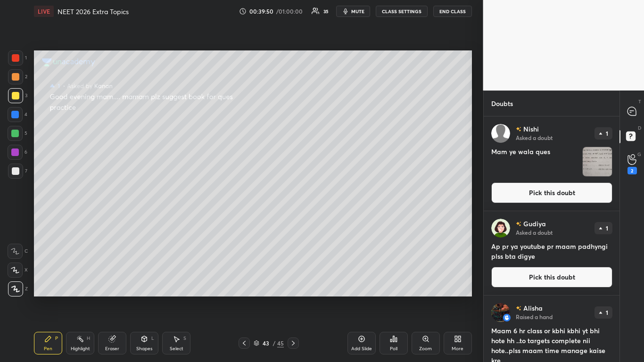
click at [561, 198] on button "Pick this doubt" at bounding box center [551, 192] width 121 height 21
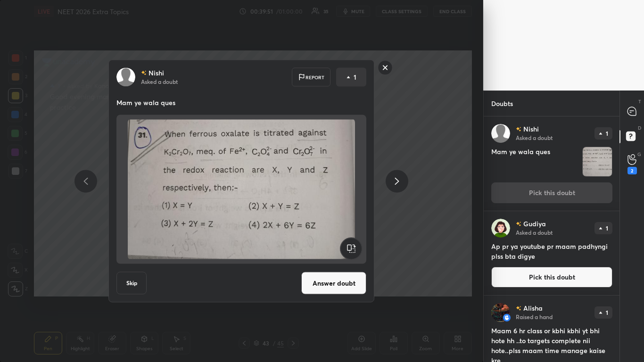
click at [339, 279] on button "Answer doubt" at bounding box center [333, 283] width 65 height 23
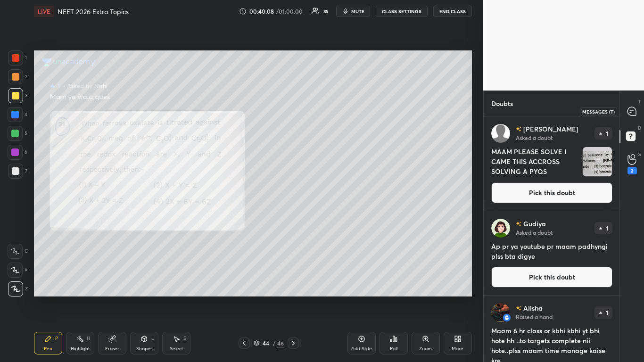
click at [632, 115] on icon at bounding box center [631, 111] width 8 height 8
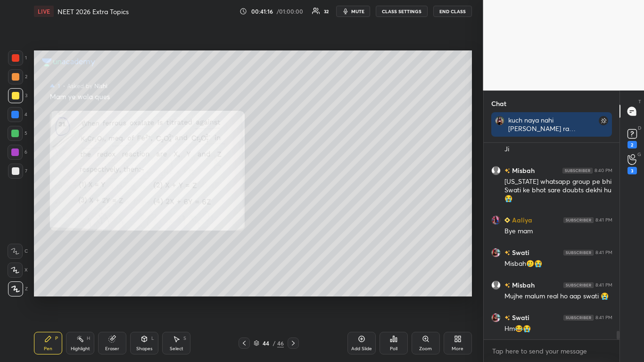
scroll to position [4299, 0]
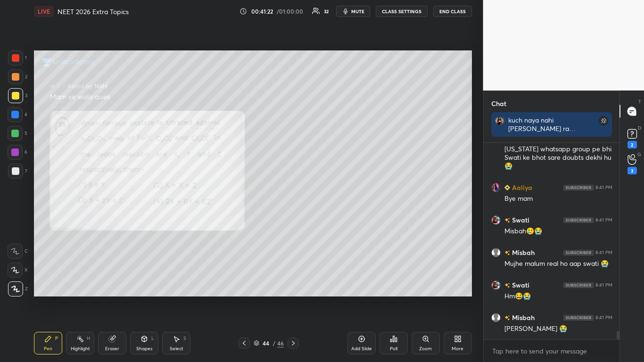
click at [22, 168] on div at bounding box center [15, 171] width 15 height 15
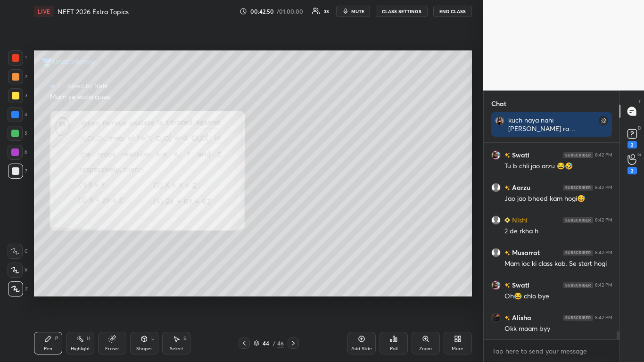
scroll to position [4728, 0]
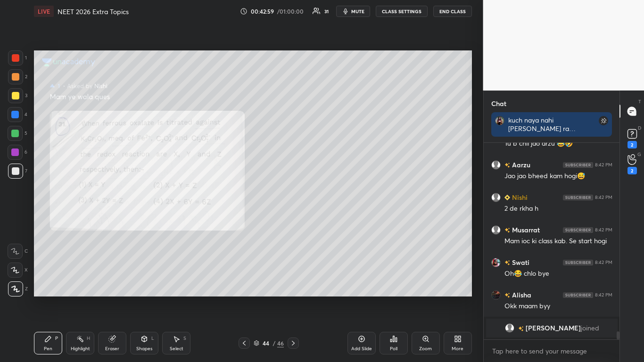
click at [17, 61] on div at bounding box center [16, 58] width 8 height 8
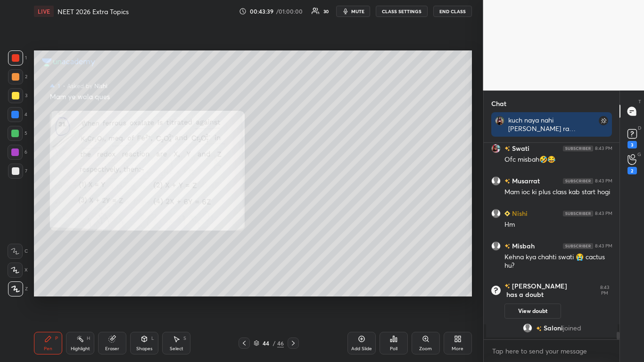
scroll to position [4809, 0]
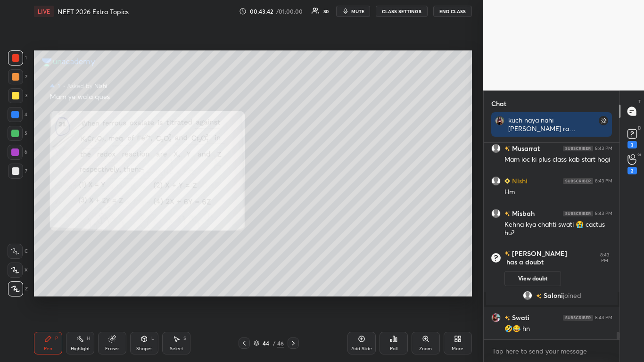
click at [115, 298] on icon at bounding box center [112, 339] width 6 height 6
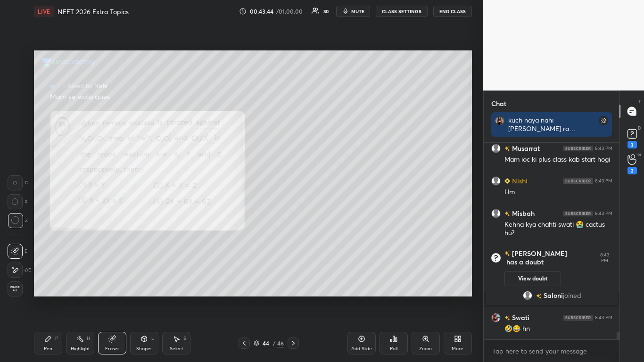
click at [48, 298] on div "Pen P" at bounding box center [48, 343] width 28 height 23
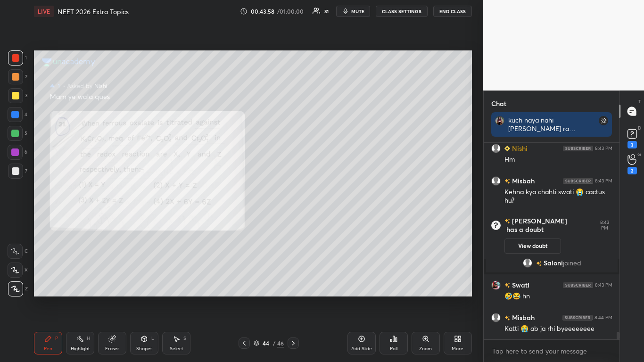
scroll to position [4864, 0]
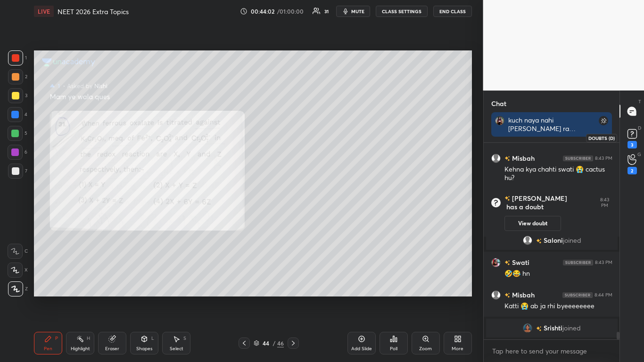
click at [632, 139] on rect at bounding box center [631, 134] width 9 height 9
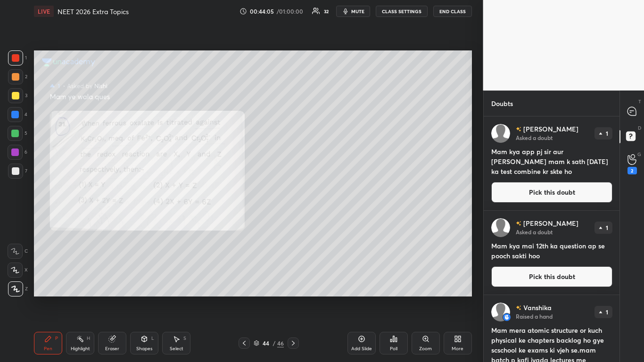
click at [565, 192] on button "Pick this doubt" at bounding box center [551, 192] width 121 height 21
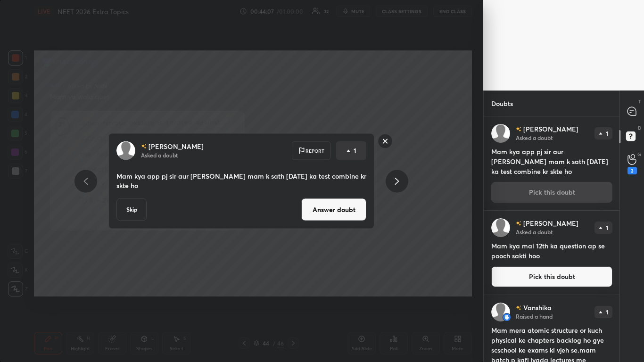
click at [137, 203] on button "Skip" at bounding box center [131, 209] width 30 height 23
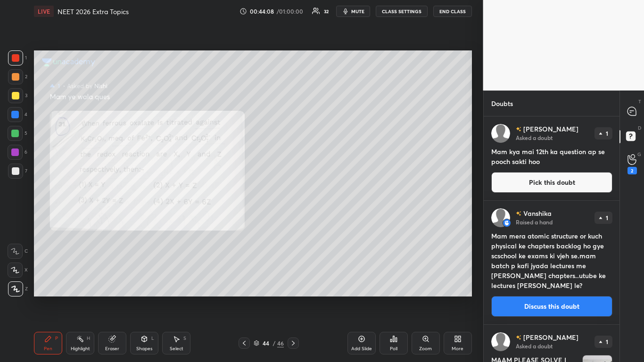
click at [550, 186] on button "Pick this doubt" at bounding box center [551, 182] width 121 height 21
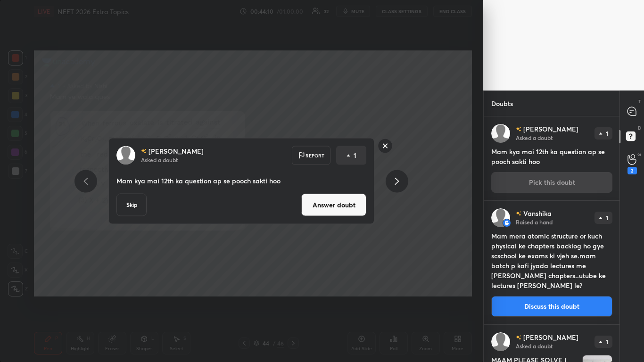
click at [138, 205] on button "Skip" at bounding box center [131, 205] width 30 height 23
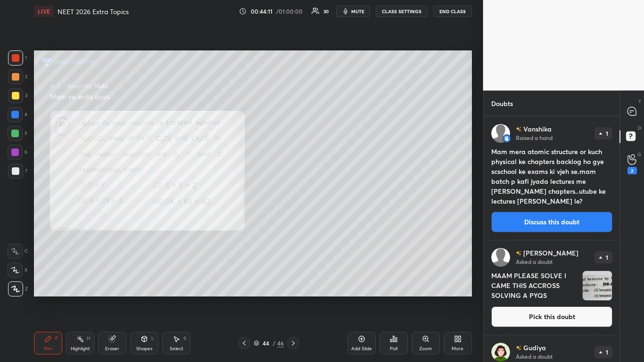
click at [548, 222] on button "Discuss this doubt" at bounding box center [551, 222] width 121 height 21
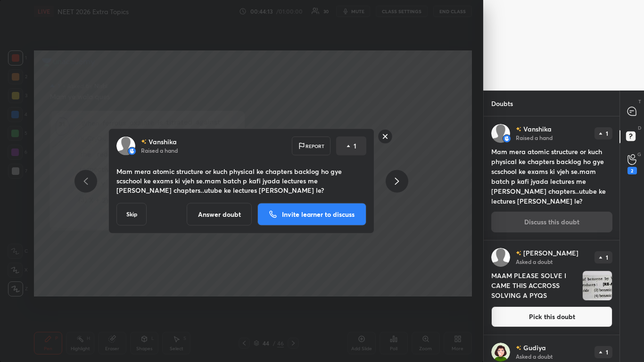
click at [128, 211] on button "Skip" at bounding box center [131, 214] width 30 height 23
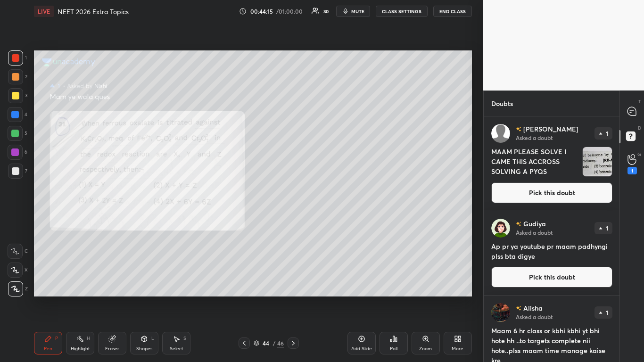
click at [553, 198] on button "Pick this doubt" at bounding box center [551, 192] width 121 height 21
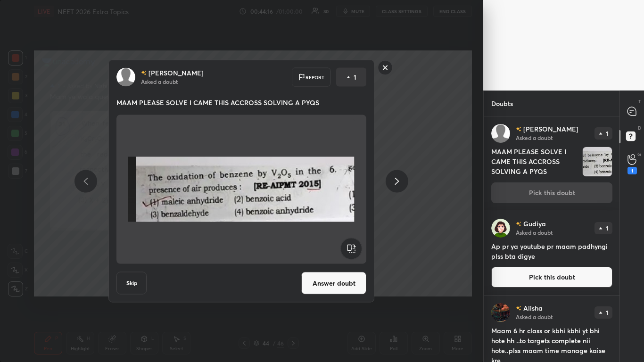
click at [125, 273] on button "Skip" at bounding box center [131, 283] width 30 height 23
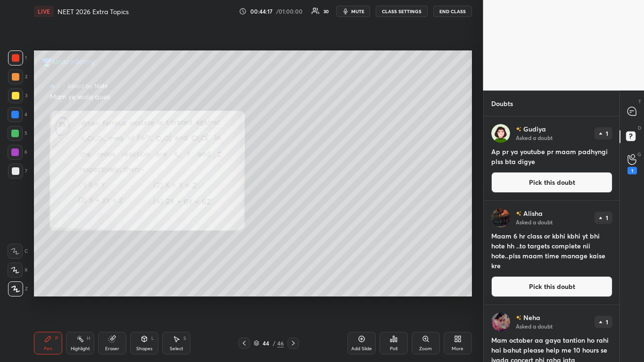
click at [575, 186] on button "Pick this doubt" at bounding box center [551, 182] width 121 height 21
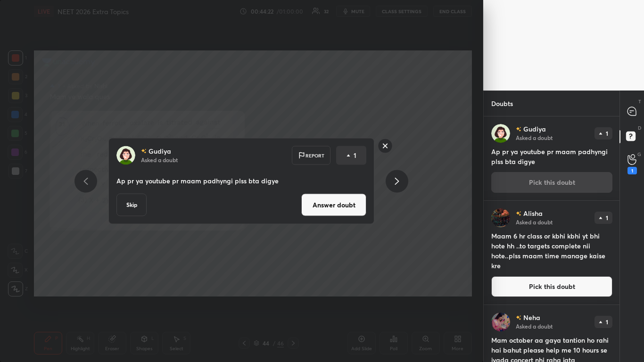
click at [315, 203] on button "Answer doubt" at bounding box center [333, 205] width 65 height 23
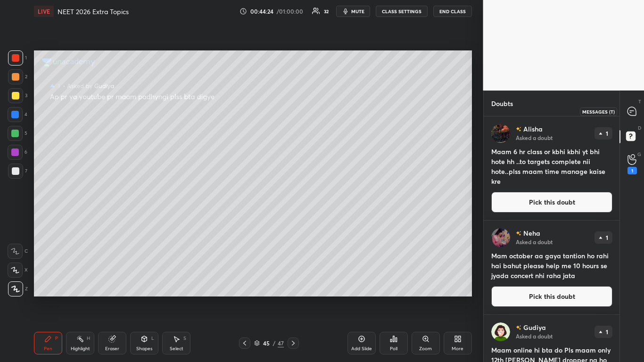
click at [631, 113] on icon at bounding box center [631, 111] width 8 height 8
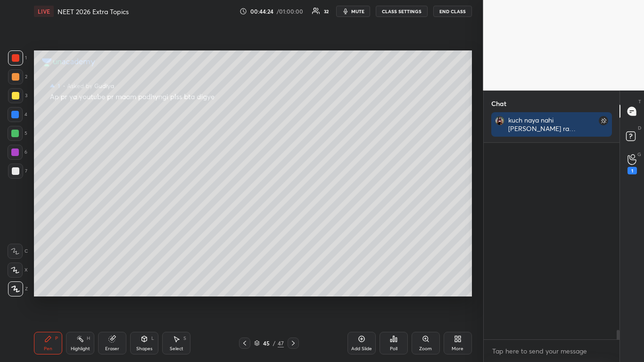
scroll to position [194, 133]
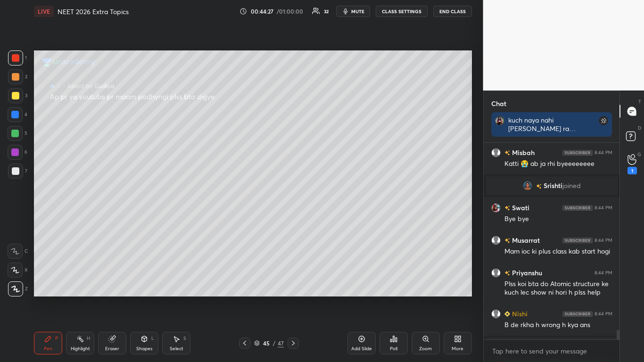
click at [246, 298] on icon at bounding box center [245, 343] width 8 height 8
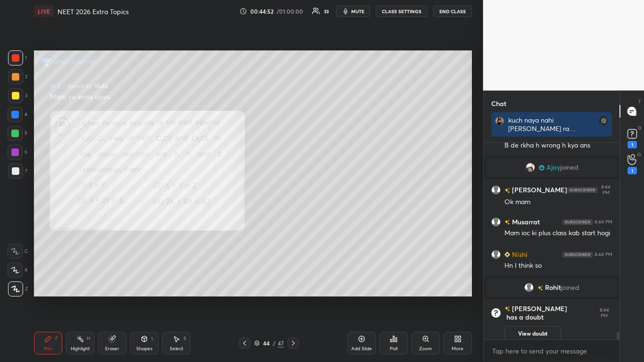
scroll to position [5002, 0]
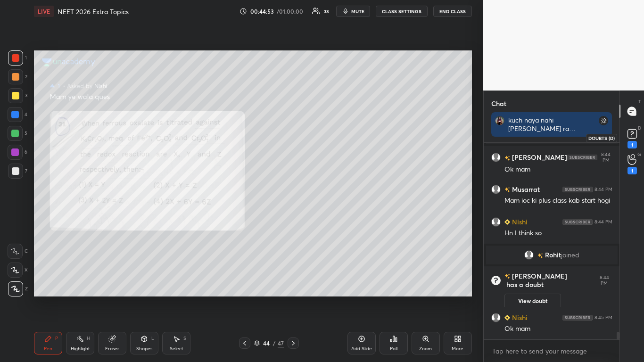
click at [630, 139] on rect at bounding box center [631, 134] width 9 height 9
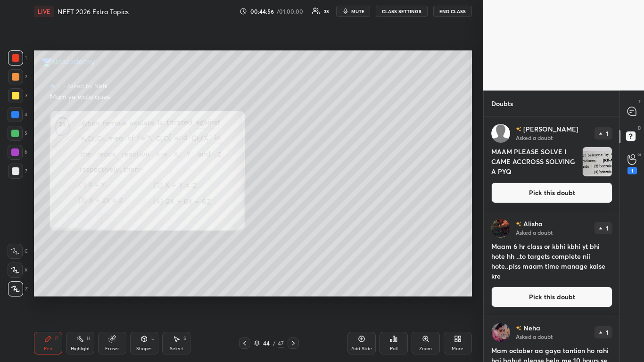
click at [557, 193] on button "Pick this doubt" at bounding box center [551, 192] width 121 height 21
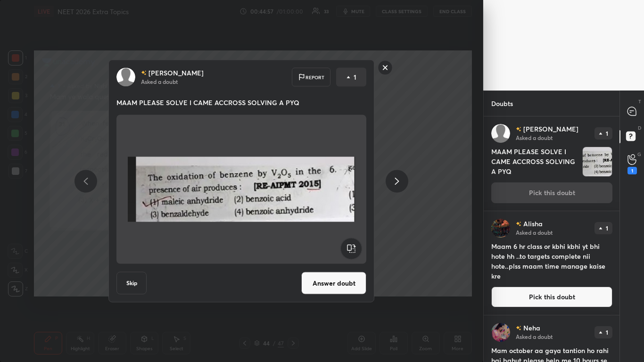
click at [145, 277] on button "Skip" at bounding box center [131, 283] width 30 height 23
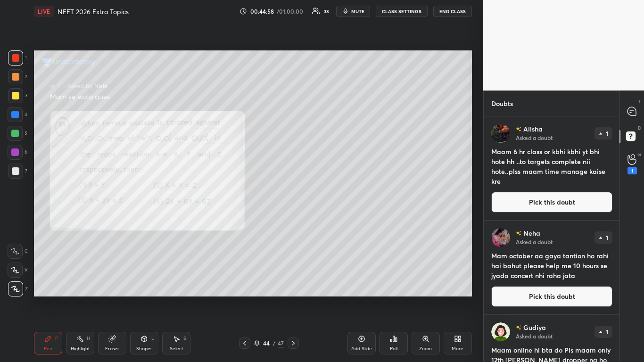
click at [566, 201] on button "Pick this doubt" at bounding box center [551, 202] width 121 height 21
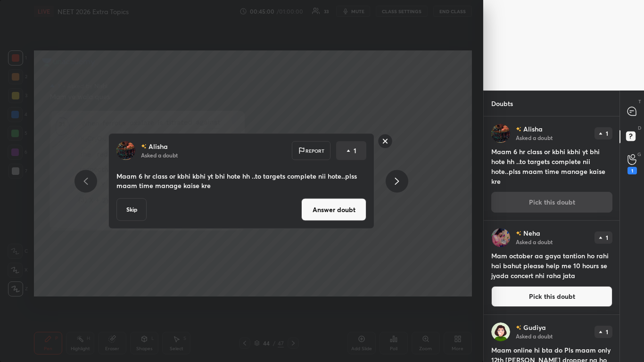
click at [325, 214] on button "Answer doubt" at bounding box center [333, 209] width 65 height 23
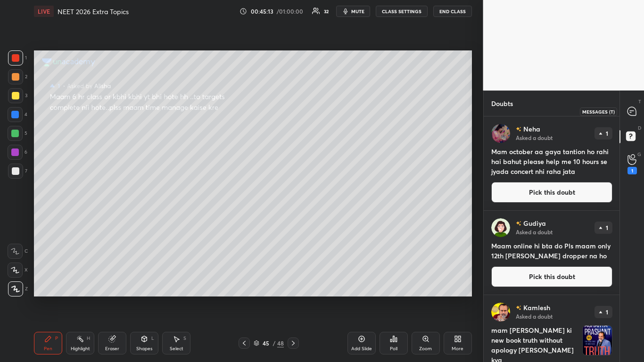
click at [634, 117] on div at bounding box center [632, 111] width 19 height 17
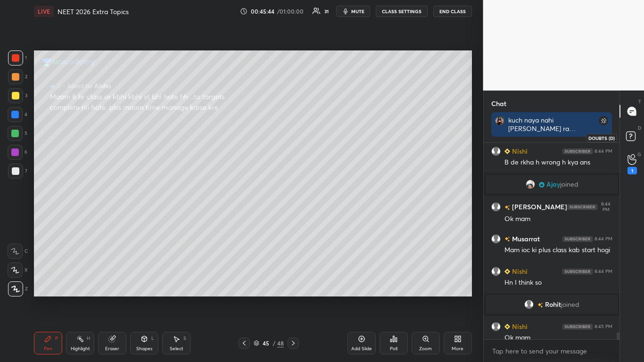
scroll to position [5159, 0]
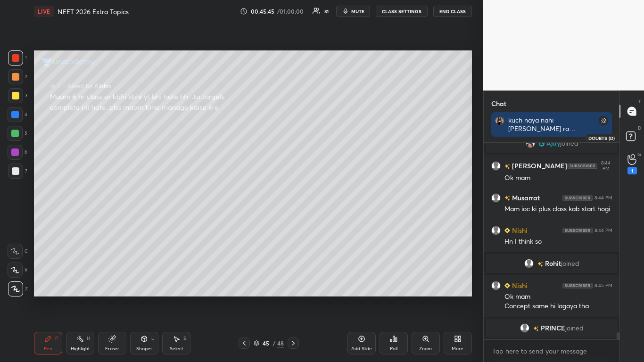
click at [631, 139] on rect at bounding box center [630, 136] width 9 height 9
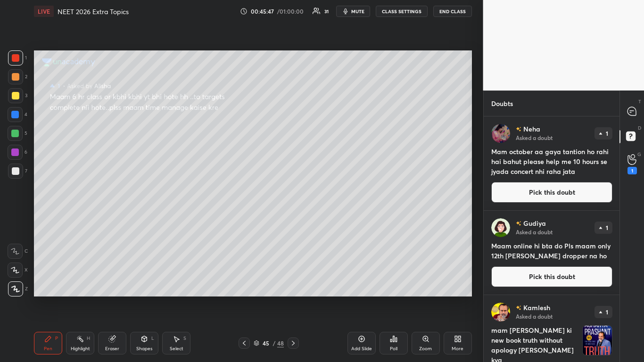
click at [571, 196] on button "Pick this doubt" at bounding box center [551, 192] width 121 height 21
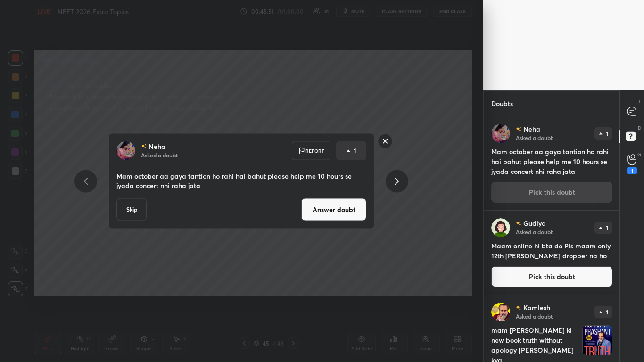
click at [554, 288] on div "[PERSON_NAME] Asked a doubt 1 Maam online hi bta do Pls maam only 12th [PERSON_…" at bounding box center [552, 253] width 136 height 84
click at [384, 142] on rect at bounding box center [385, 141] width 15 height 15
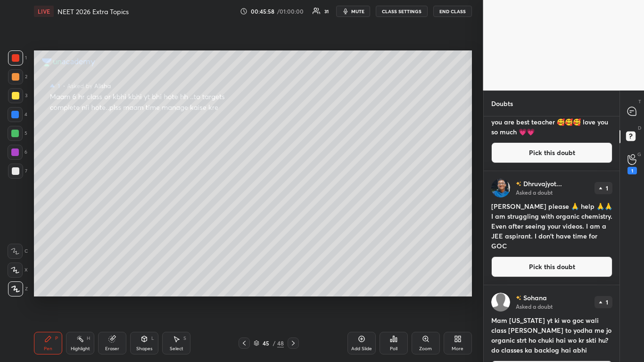
scroll to position [860, 0]
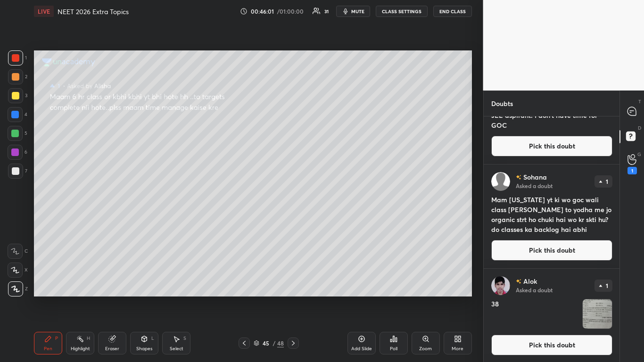
click at [552, 246] on button "Pick this doubt" at bounding box center [551, 250] width 121 height 21
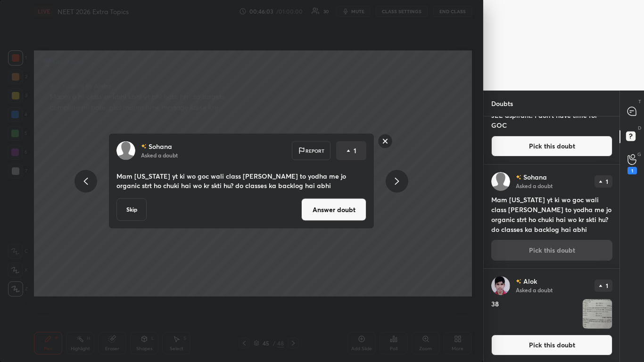
click at [347, 209] on button "Answer doubt" at bounding box center [333, 209] width 65 height 23
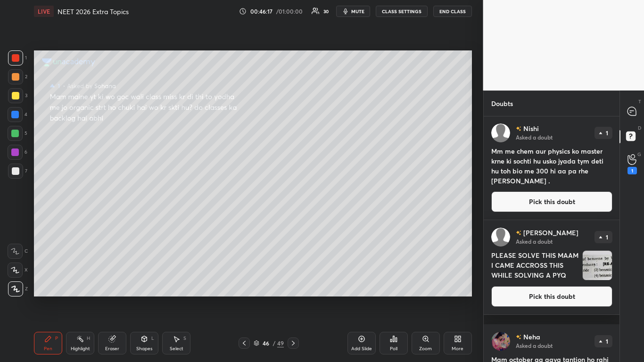
click at [565, 206] on button "Pick this doubt" at bounding box center [551, 201] width 121 height 21
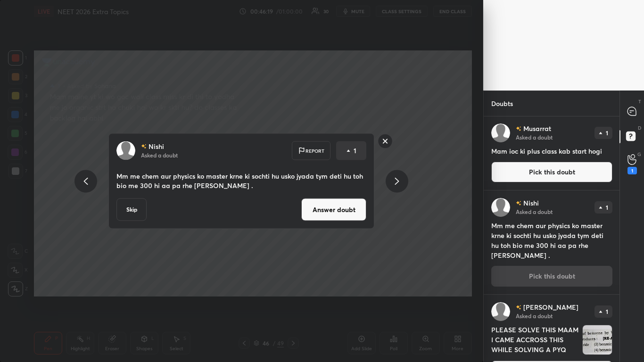
click at [324, 212] on button "Answer doubt" at bounding box center [333, 209] width 65 height 23
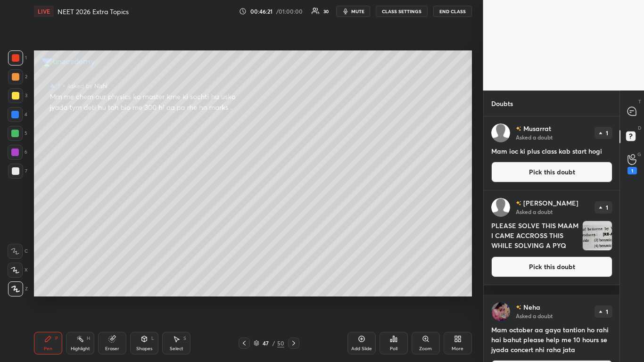
click at [19, 97] on div at bounding box center [16, 96] width 8 height 8
click at [633, 113] on icon at bounding box center [631, 111] width 8 height 8
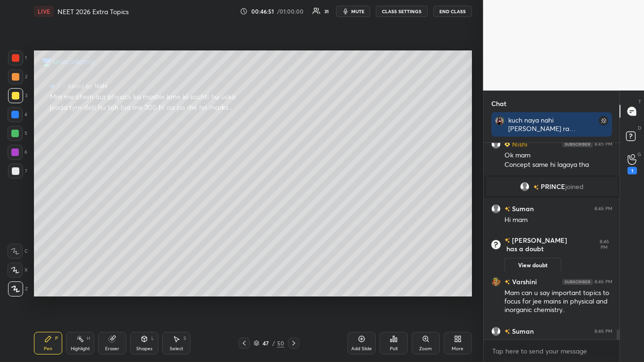
scroll to position [5299, 0]
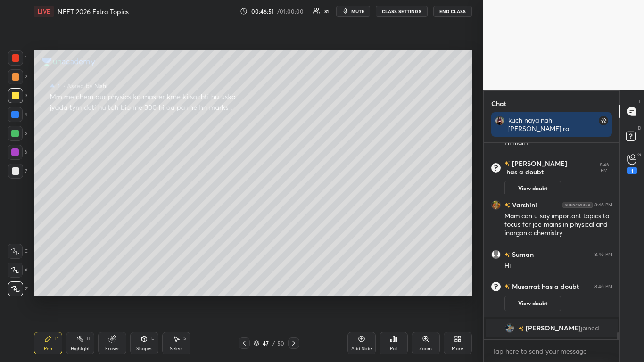
drag, startPoint x: 619, startPoint y: 337, endPoint x: 619, endPoint y: 361, distance: 25.0
click at [619, 298] on div "[PERSON_NAME] joined Suman 8:46 PM Hi mam [PERSON_NAME] has a doubt 8:46 PM Vie…" at bounding box center [552, 252] width 136 height 219
click at [619, 298] on div "x" at bounding box center [552, 351] width 136 height 22
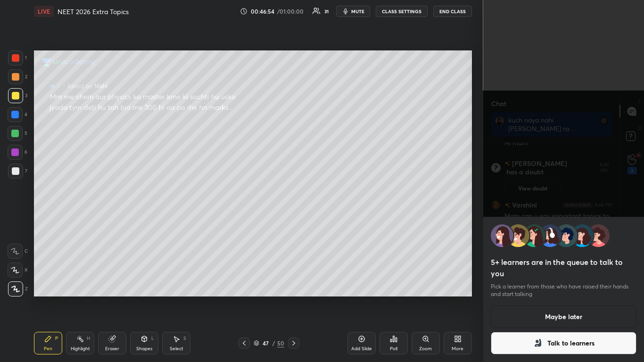
click at [547, 298] on button "Maybe later" at bounding box center [564, 316] width 146 height 23
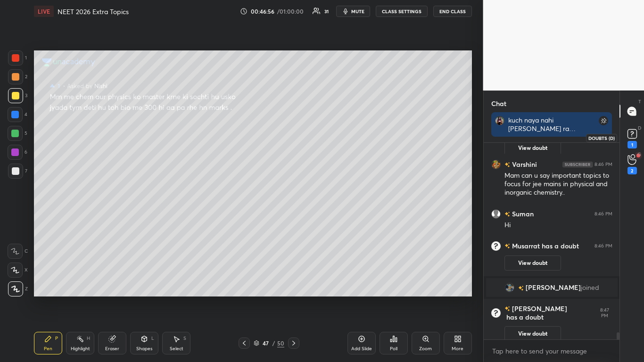
drag, startPoint x: 643, startPoint y: 170, endPoint x: 627, endPoint y: 138, distance: 35.8
click at [627, 138] on div "T Messages (T) D Doubts (D) 1 G Raise Hand (G) 2" at bounding box center [631, 225] width 25 height 271
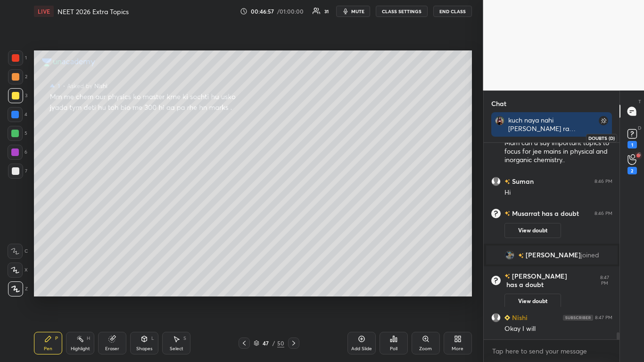
click at [627, 138] on icon at bounding box center [632, 134] width 14 height 14
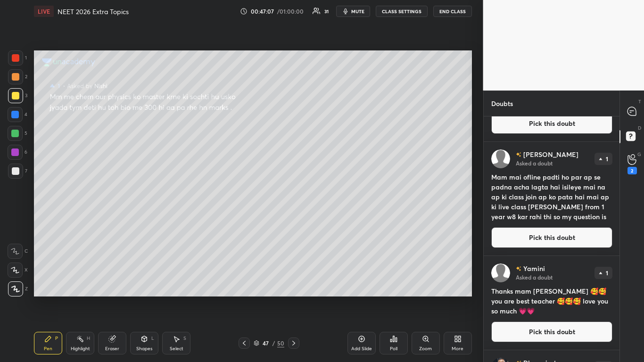
scroll to position [860, 0]
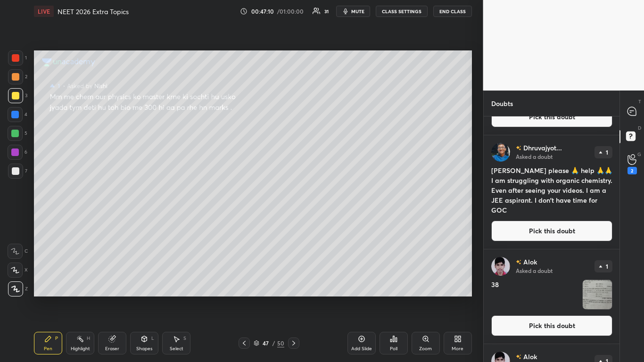
click at [572, 230] on button "Pick this doubt" at bounding box center [551, 231] width 121 height 21
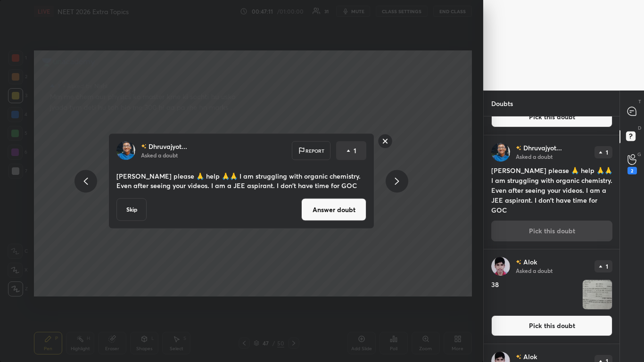
click at [347, 210] on button "Answer doubt" at bounding box center [333, 209] width 65 height 23
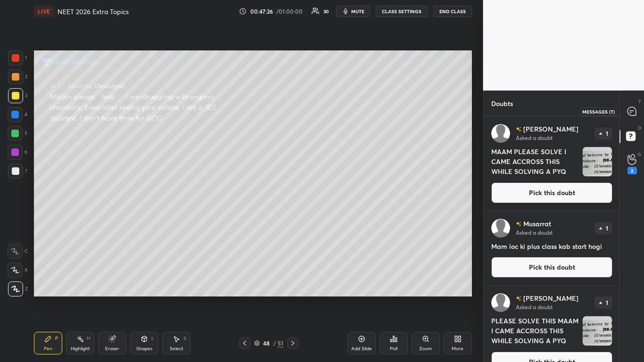
click at [633, 114] on icon at bounding box center [631, 111] width 8 height 8
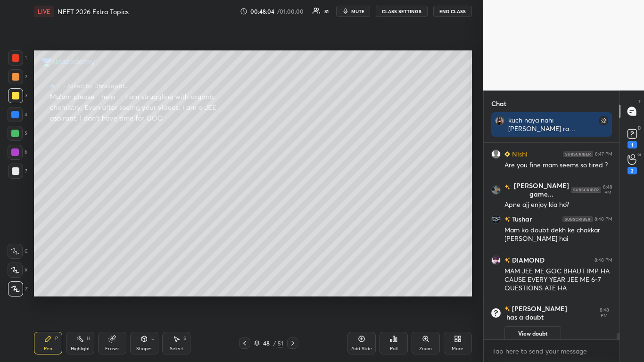
scroll to position [5471, 0]
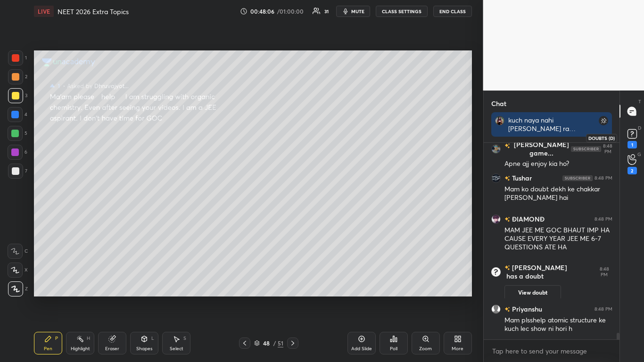
click at [636, 137] on rect at bounding box center [631, 134] width 9 height 9
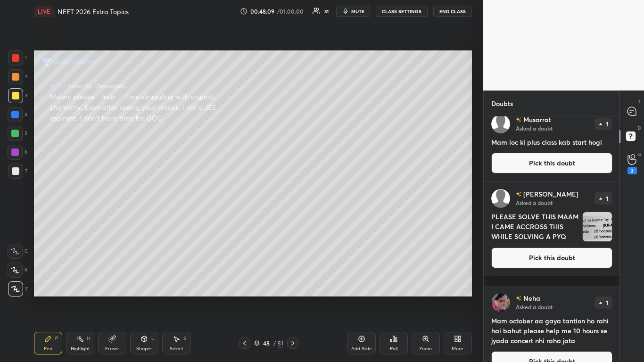
scroll to position [215, 0]
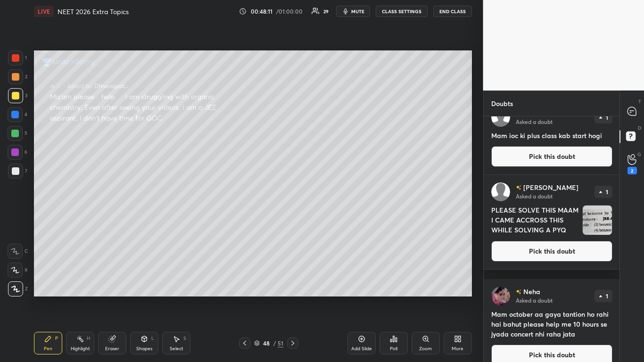
click at [568, 262] on button "Pick this doubt" at bounding box center [551, 251] width 121 height 21
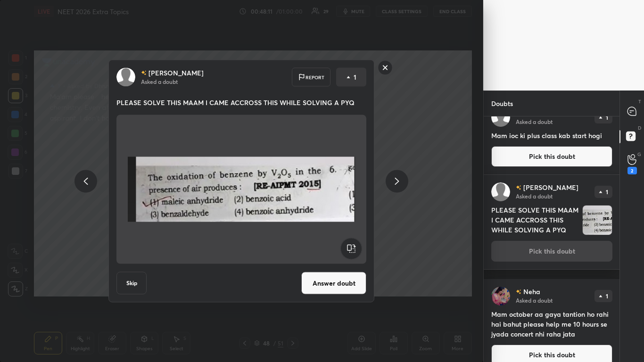
click at [567, 147] on button "Pick this doubt" at bounding box center [551, 156] width 121 height 21
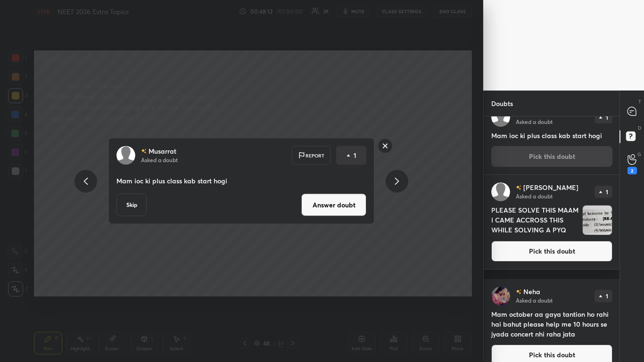
scroll to position [199, 0]
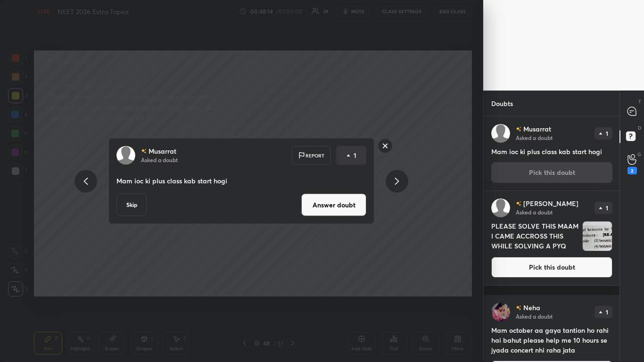
click at [360, 207] on button "Answer doubt" at bounding box center [333, 205] width 65 height 23
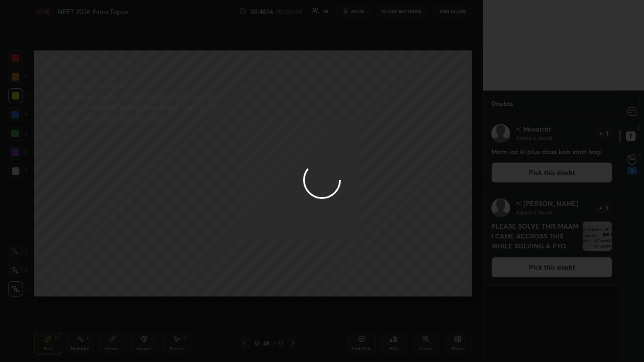
scroll to position [0, 0]
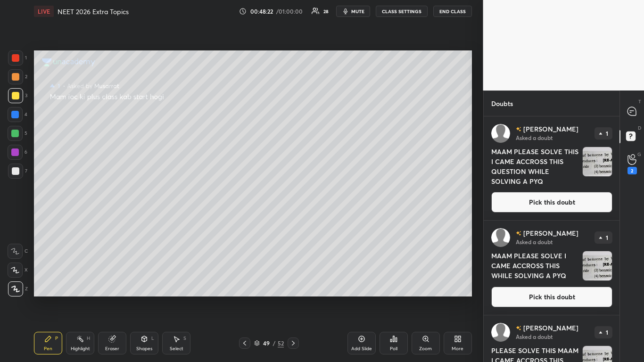
click at [619, 243] on div "T Messages (T) D Doubts (D) G Raise Hand (G) 2" at bounding box center [631, 225] width 25 height 271
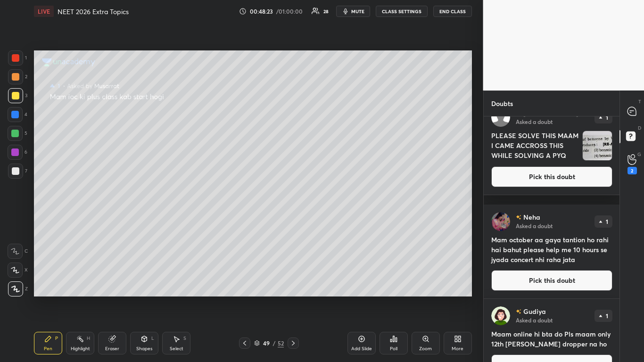
scroll to position [430, 0]
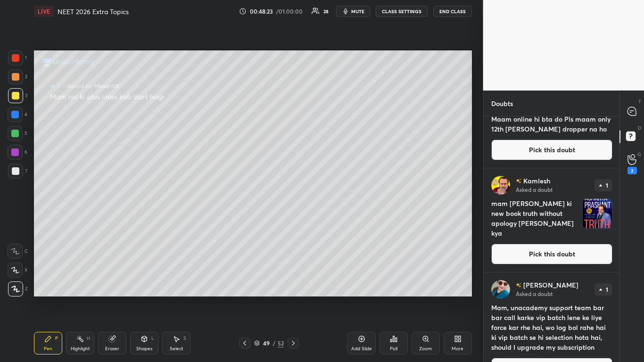
click at [616, 249] on div "[PERSON_NAME] Asked a doubt 1 mam [PERSON_NAME] ki new book truth without apolo…" at bounding box center [552, 220] width 136 height 104
click at [616, 256] on div "[PERSON_NAME] Asked a doubt 1 mam [PERSON_NAME] ki new book truth without apolo…" at bounding box center [552, 220] width 136 height 104
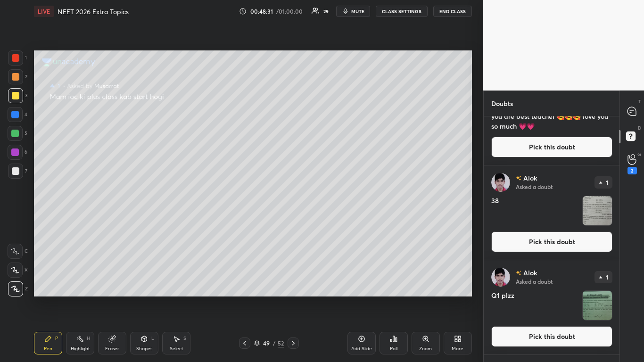
scroll to position [1074, 0]
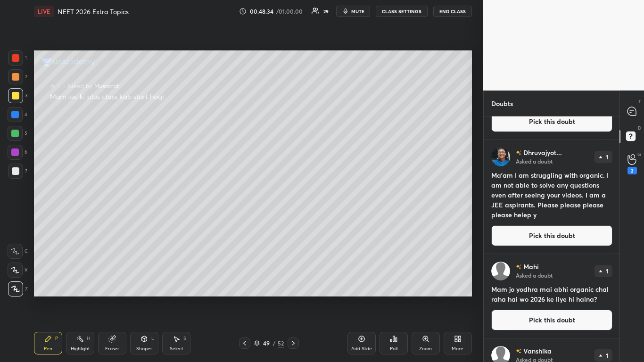
click at [559, 298] on button "Pick this doubt" at bounding box center [551, 320] width 121 height 21
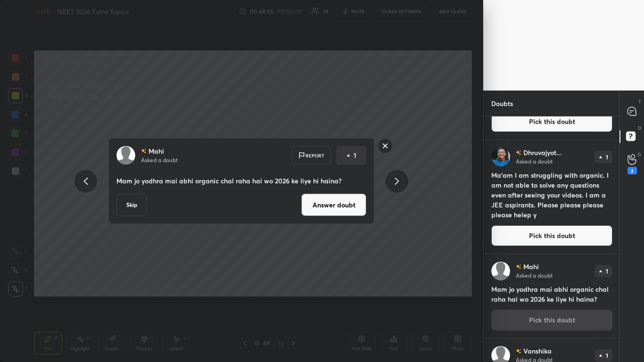
click at [352, 205] on button "Answer doubt" at bounding box center [333, 205] width 65 height 23
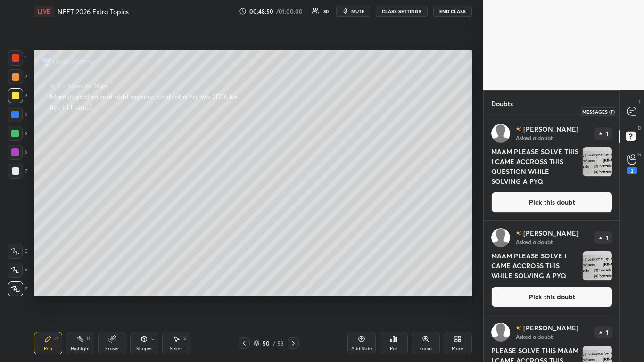
click at [633, 113] on icon at bounding box center [631, 111] width 8 height 8
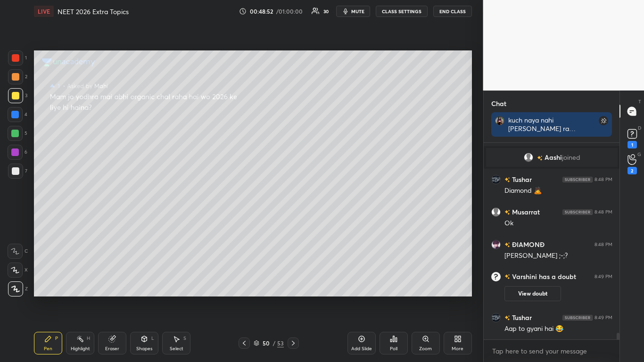
scroll to position [5564, 0]
click at [635, 140] on icon at bounding box center [632, 134] width 14 height 14
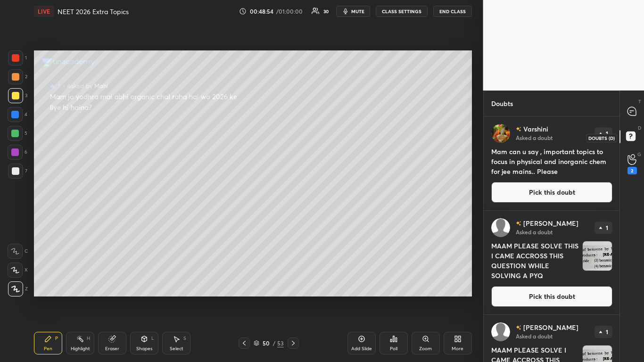
scroll to position [243, 133]
click at [580, 192] on button "Pick this doubt" at bounding box center [551, 192] width 121 height 21
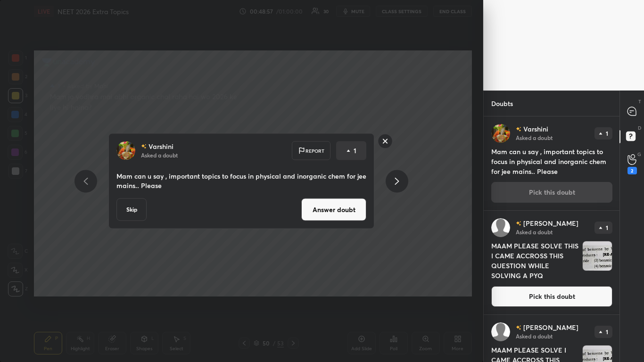
click at [329, 215] on button "Answer doubt" at bounding box center [333, 209] width 65 height 23
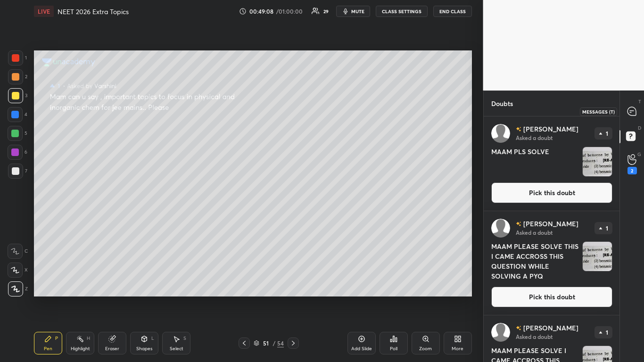
click at [634, 115] on icon at bounding box center [631, 111] width 8 height 8
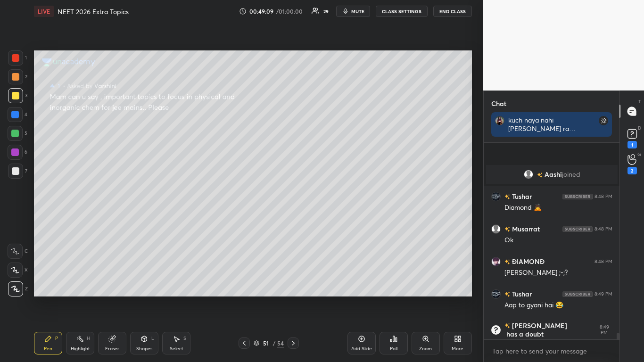
scroll to position [5771, 0]
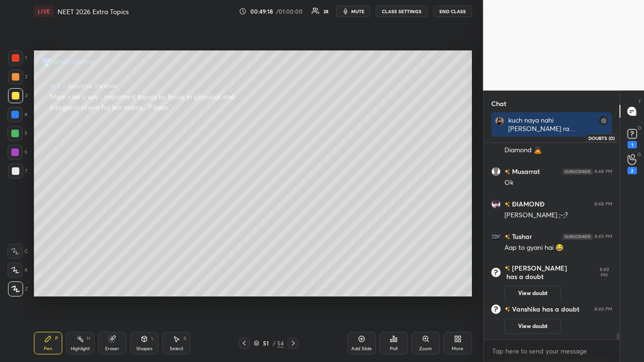
click at [637, 140] on icon at bounding box center [632, 134] width 14 height 14
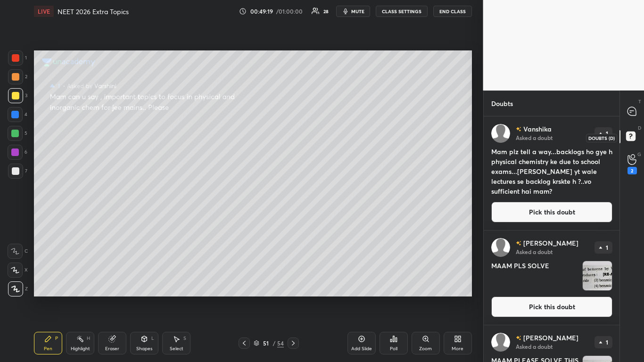
scroll to position [243, 133]
click at [619, 231] on div "T Messages (T) D Doubts (D) G Raise Hand (G) 2" at bounding box center [631, 225] width 25 height 271
click at [616, 236] on div "[PERSON_NAME] Asked a doubt 1 MAAM PLS SOLVE Pick this doubt" at bounding box center [552, 277] width 136 height 94
click at [616, 238] on div "[PERSON_NAME] Asked a doubt 1 MAAM PLS SOLVE Pick this doubt" at bounding box center [552, 277] width 136 height 94
click at [616, 241] on div "[PERSON_NAME] Asked a doubt 1 MAAM PLS SOLVE Pick this doubt" at bounding box center [552, 277] width 136 height 94
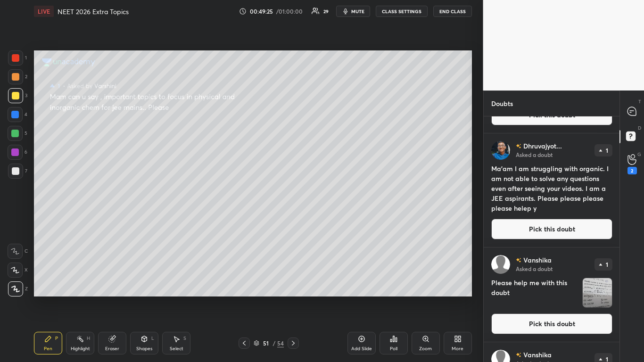
click at [616, 266] on div "[PERSON_NAME] Asked a doubt 1 Please help me with this doubt Pick this doubt" at bounding box center [552, 294] width 136 height 94
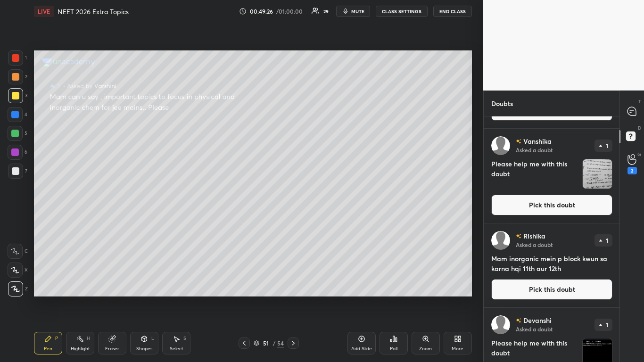
scroll to position [1504, 0]
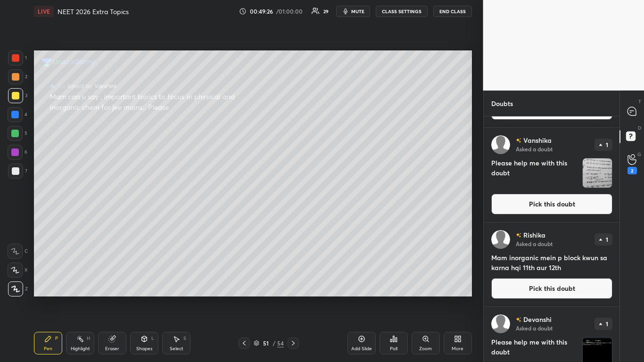
click at [556, 214] on button "Pick this doubt" at bounding box center [551, 204] width 121 height 21
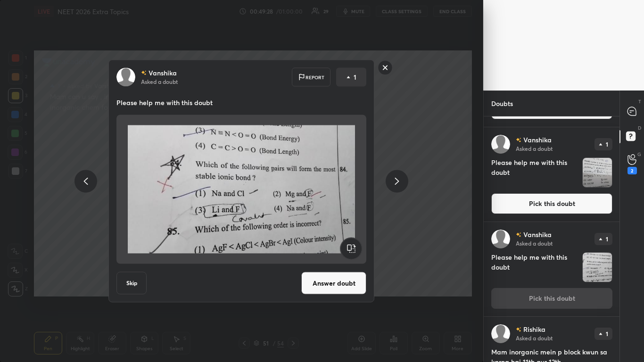
click at [135, 283] on button "Skip" at bounding box center [131, 283] width 30 height 23
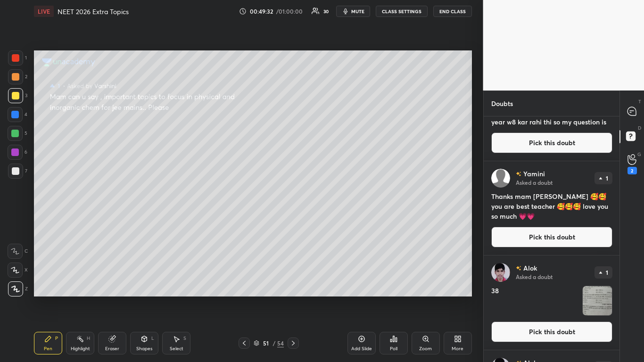
scroll to position [1290, 0]
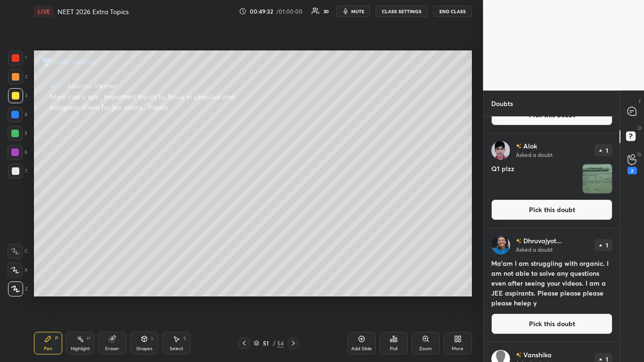
click at [616, 285] on div "[PERSON_NAME] Asked a doubt 1 Thanks mam [PERSON_NAME] 🥰🥰 you are best teacher …" at bounding box center [552, 239] width 136 height 246
click at [616, 287] on div "Dhruvajyot... Asked a doubt 1 Ma'am I am struggling with organic. I am not able…" at bounding box center [552, 285] width 136 height 114
click at [567, 209] on button "Pick this doubt" at bounding box center [551, 209] width 121 height 21
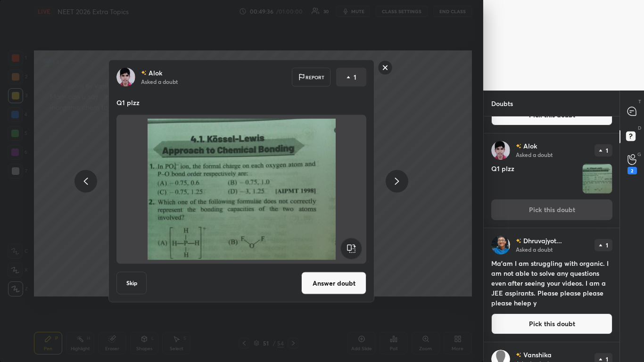
click at [131, 281] on button "Skip" at bounding box center [131, 283] width 30 height 23
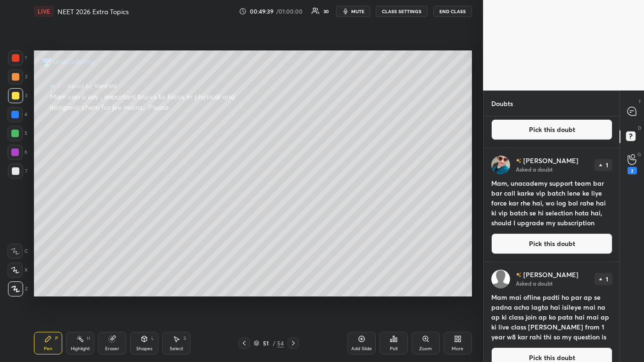
scroll to position [859, 0]
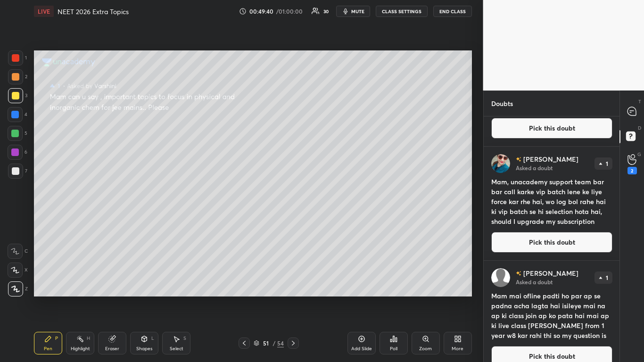
click at [616, 266] on div "[PERSON_NAME] Asked a doubt 1 Mam mai ofline padti ho par ap se padna acha lagt…" at bounding box center [552, 318] width 136 height 114
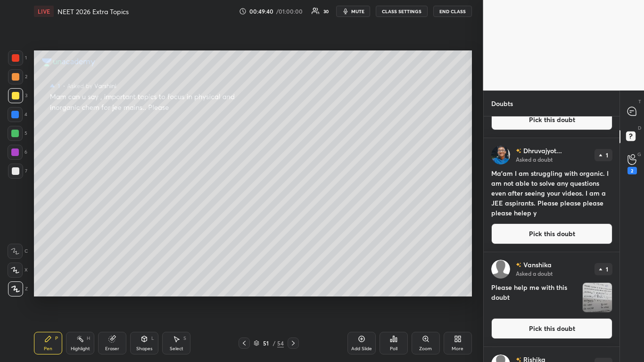
scroll to position [1289, 0]
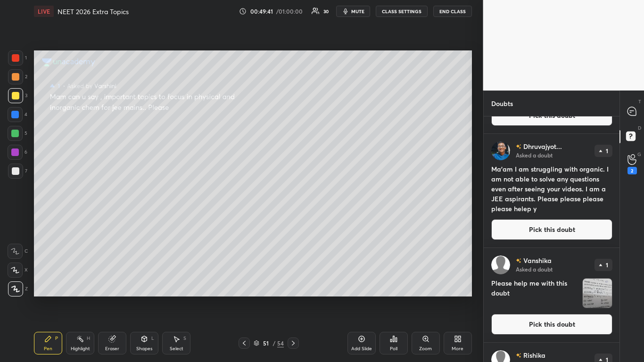
click at [550, 298] on button "Pick this doubt" at bounding box center [551, 324] width 121 height 21
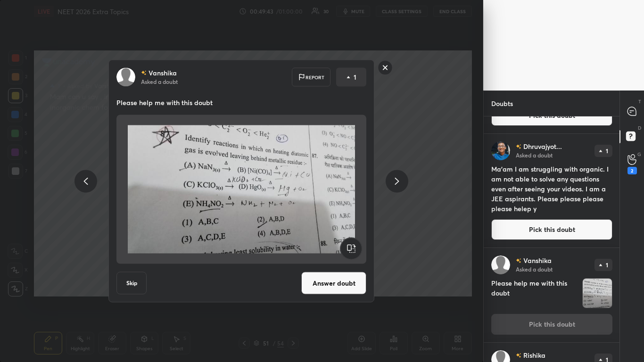
click at [133, 279] on button "Skip" at bounding box center [131, 283] width 30 height 23
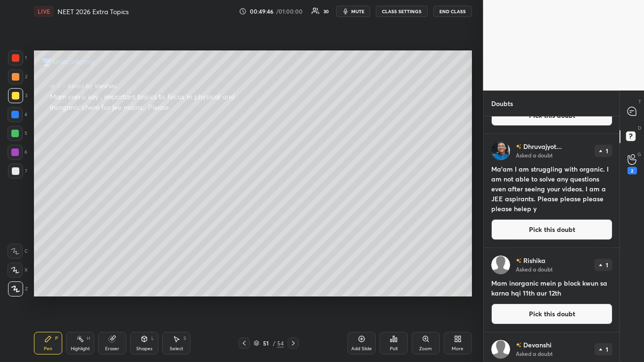
scroll to position [1504, 0]
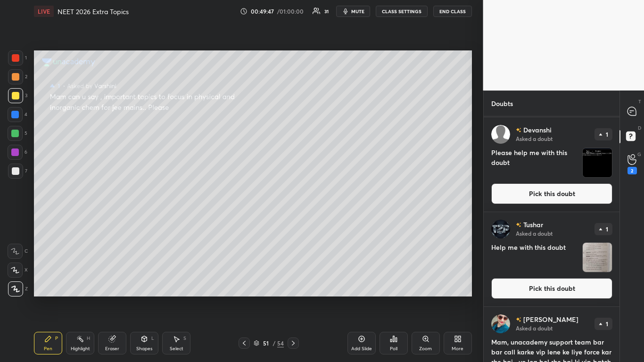
click at [575, 289] on button "Pick this doubt" at bounding box center [551, 288] width 121 height 21
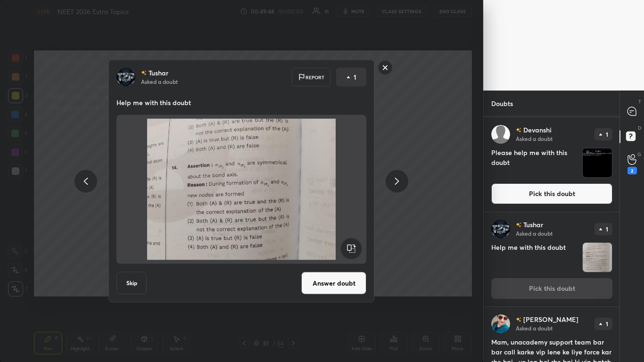
click at [320, 282] on button "Answer doubt" at bounding box center [333, 283] width 65 height 23
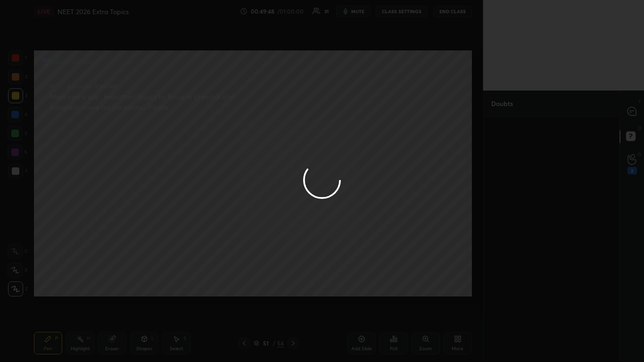
scroll to position [0, 0]
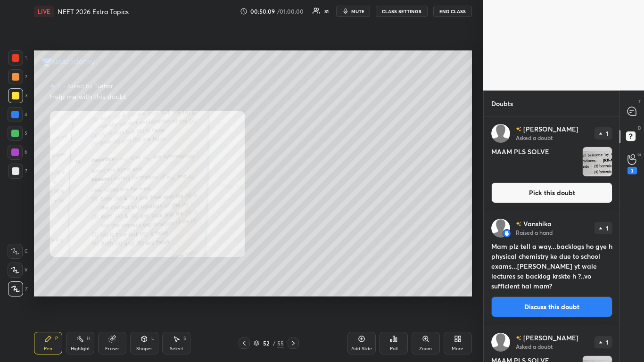
click at [423, 298] on icon at bounding box center [426, 339] width 8 height 8
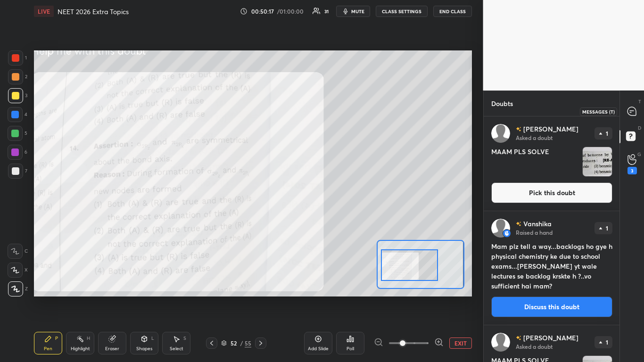
click at [632, 112] on icon at bounding box center [631, 111] width 8 height 8
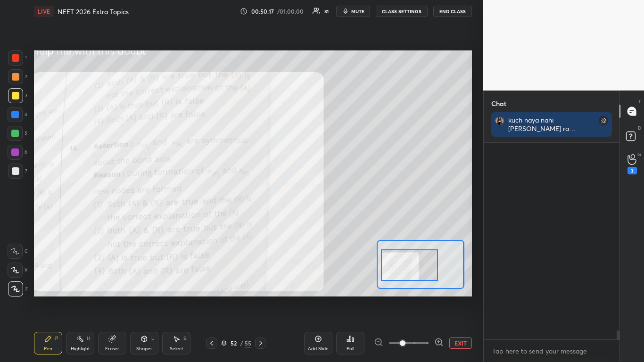
scroll to position [194, 133]
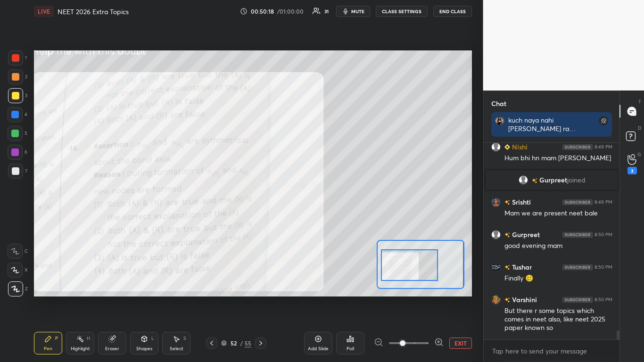
click at [455, 298] on button "EXIT" at bounding box center [460, 342] width 23 height 11
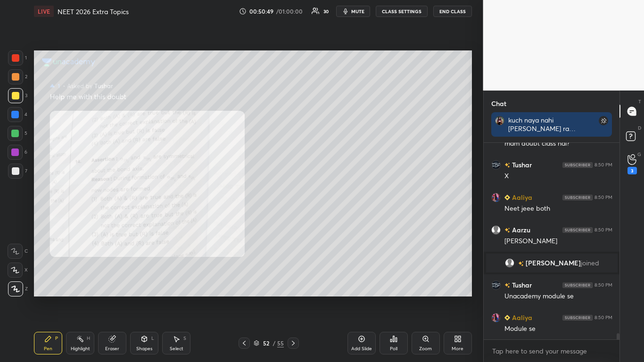
scroll to position [6126, 0]
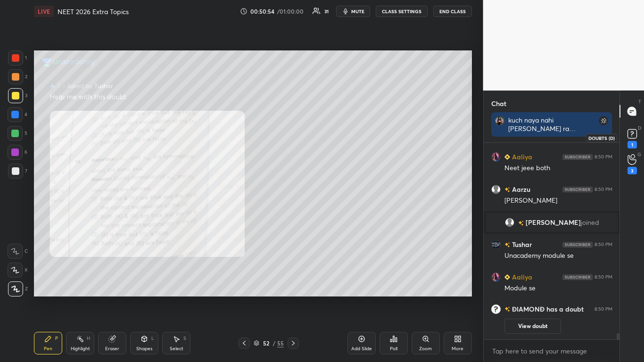
click at [633, 142] on div "1" at bounding box center [631, 145] width 9 height 8
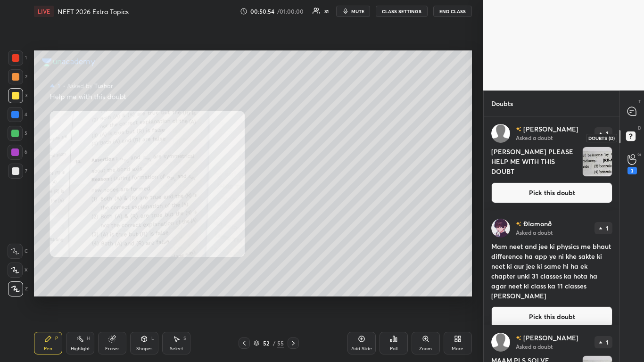
scroll to position [243, 133]
click at [616, 288] on div "[PERSON_NAME] Asked a doubt 1 Mam neet and jee ki physics me bhaut difference h…" at bounding box center [552, 272] width 136 height 123
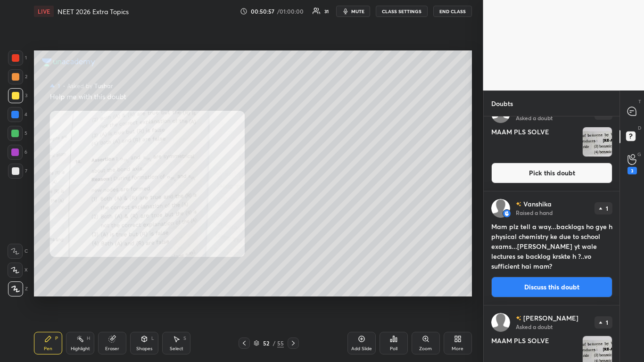
scroll to position [430, 0]
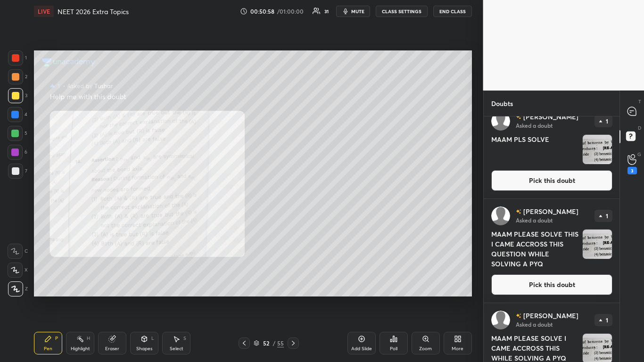
click at [620, 292] on div "T Messages (T) D Doubts (D) G Raise Hand (G) 3" at bounding box center [631, 225] width 25 height 271
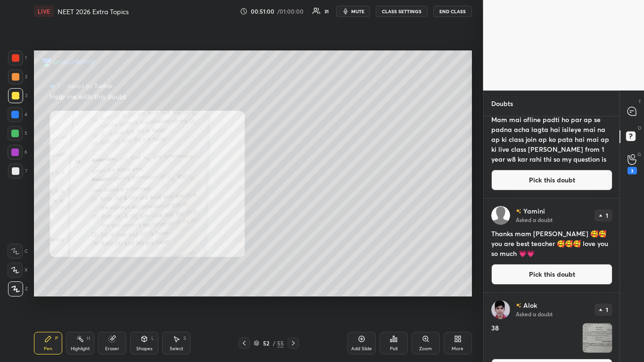
scroll to position [1289, 0]
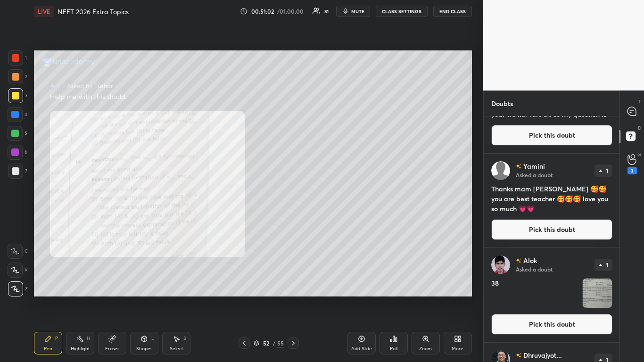
click at [556, 298] on button "Pick this doubt" at bounding box center [551, 324] width 121 height 21
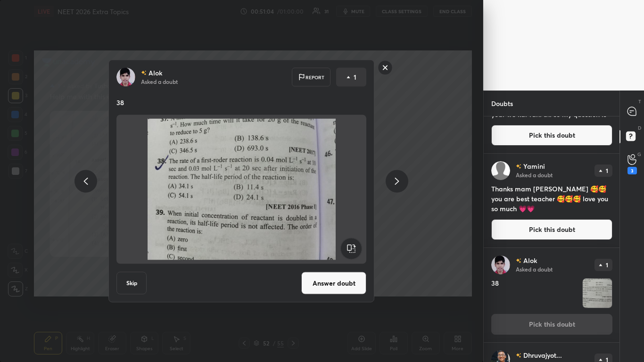
click at [131, 283] on button "Skip" at bounding box center [131, 283] width 30 height 23
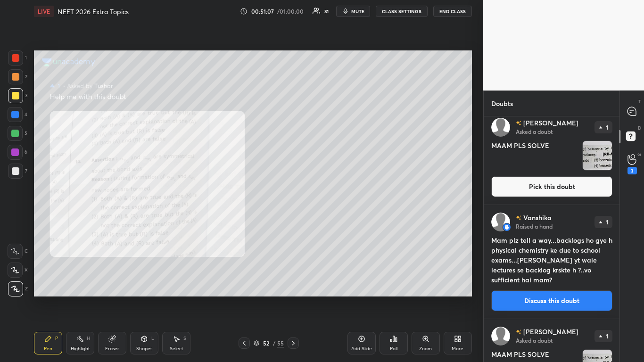
scroll to position [430, 0]
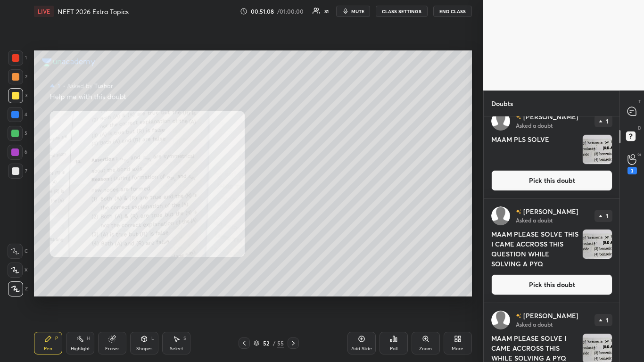
click at [616, 291] on div "[PERSON_NAME] Asked a doubt 1 MAAM PLEASE SOLVE THIS I CAME ACCROSS THIS QUESTI…" at bounding box center [552, 251] width 136 height 104
click at [575, 283] on button "Pick this doubt" at bounding box center [551, 284] width 121 height 21
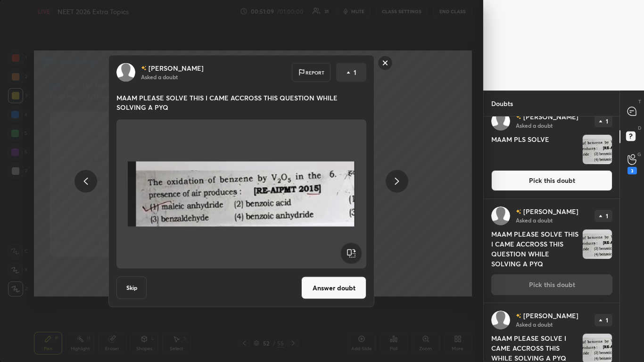
click at [138, 288] on button "Skip" at bounding box center [131, 288] width 30 height 23
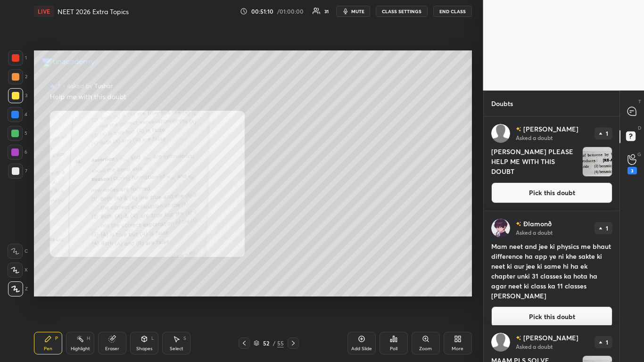
click at [562, 201] on button "Pick this doubt" at bounding box center [551, 192] width 121 height 21
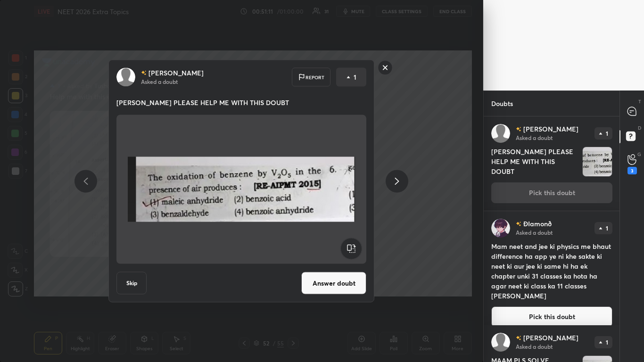
click at [137, 288] on button "Skip" at bounding box center [131, 283] width 30 height 23
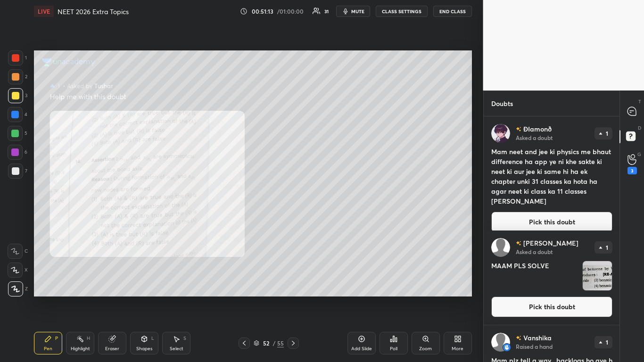
click at [567, 298] on button "Pick this doubt" at bounding box center [551, 306] width 121 height 21
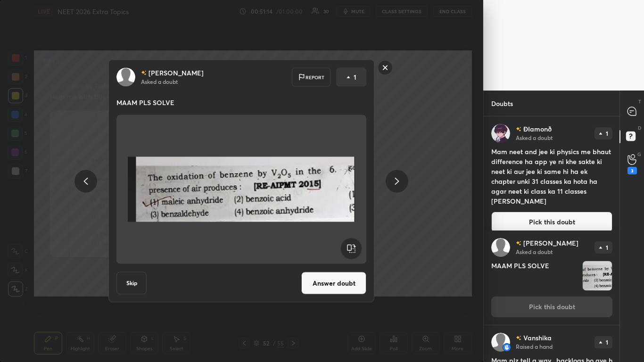
click at [138, 278] on button "Skip" at bounding box center [131, 283] width 30 height 23
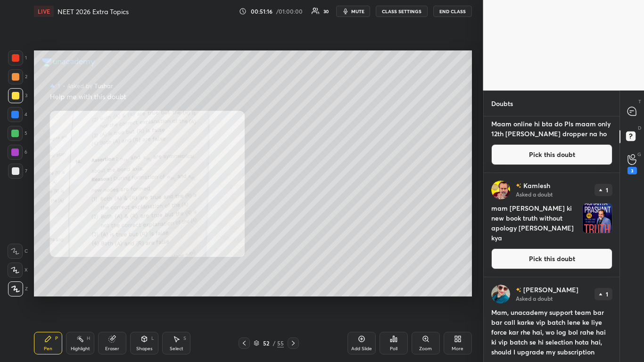
click at [616, 289] on div "[PERSON_NAME] Asked a doubt 1 PLEASE SOLVE THIS MAAM I CAME ACCROSS THIS WHILE …" at bounding box center [552, 239] width 136 height 246
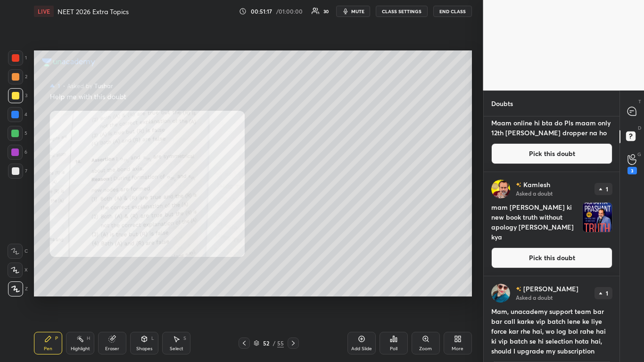
click at [616, 291] on div "[PERSON_NAME] Asked a doubt 1 Mam, unacademy support team bar bar call karke vi…" at bounding box center [552, 333] width 136 height 114
click at [616, 293] on div "[PERSON_NAME] Asked a doubt 1 Mam, unacademy support team bar bar call karke vi…" at bounding box center [552, 333] width 136 height 114
click at [616, 296] on div "[PERSON_NAME] Asked a doubt 1 Mam, unacademy support team bar bar call karke vi…" at bounding box center [552, 333] width 136 height 114
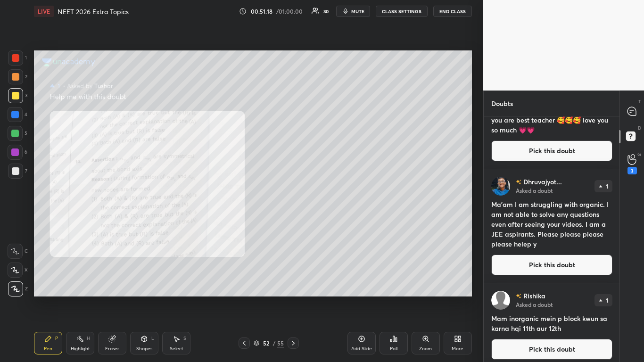
scroll to position [1289, 0]
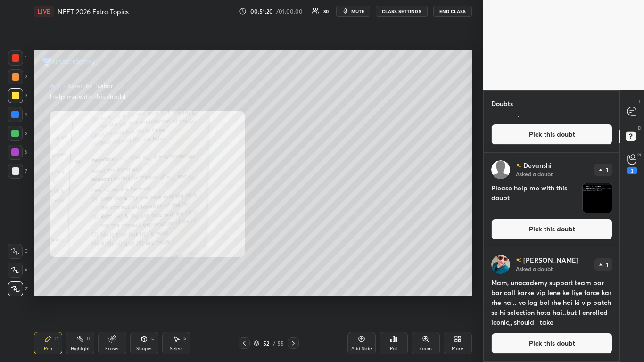
click at [554, 232] on button "Pick this doubt" at bounding box center [551, 229] width 121 height 21
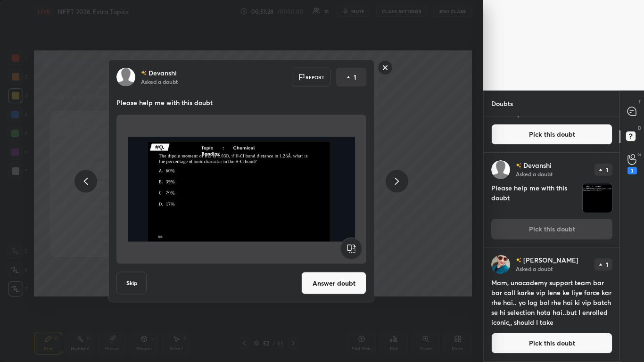
click at [385, 73] on rect at bounding box center [385, 67] width 15 height 15
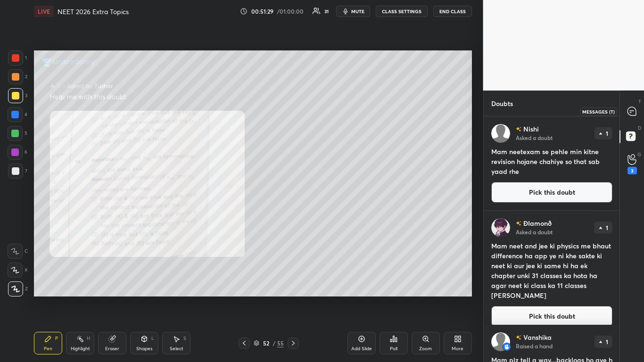
click at [636, 110] on icon at bounding box center [631, 111] width 8 height 8
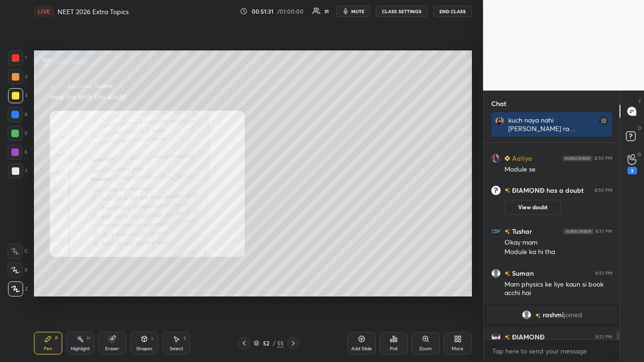
scroll to position [6396, 0]
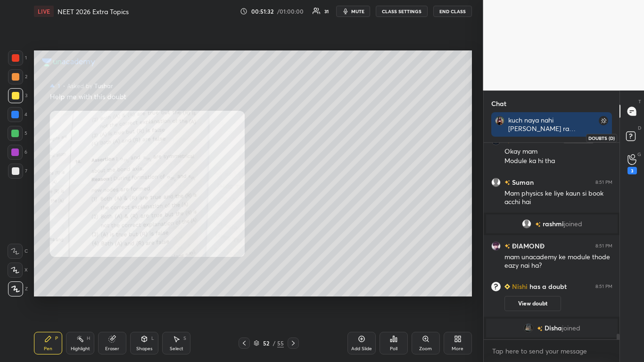
click at [628, 138] on rect at bounding box center [630, 136] width 9 height 9
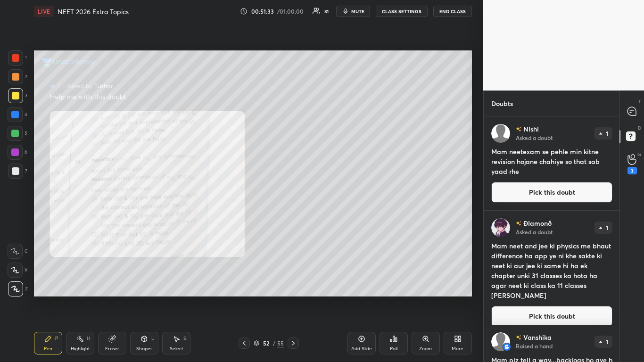
scroll to position [243, 133]
click at [564, 191] on button "Pick this doubt" at bounding box center [551, 192] width 121 height 21
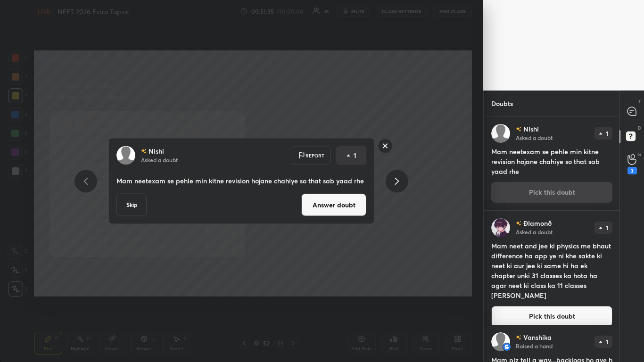
click at [341, 205] on button "Answer doubt" at bounding box center [333, 205] width 65 height 23
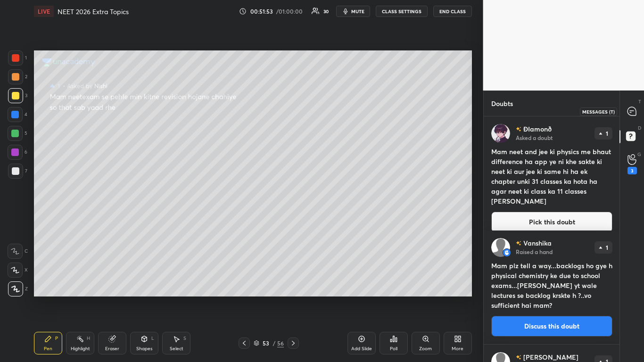
click at [631, 116] on icon at bounding box center [632, 112] width 10 height 10
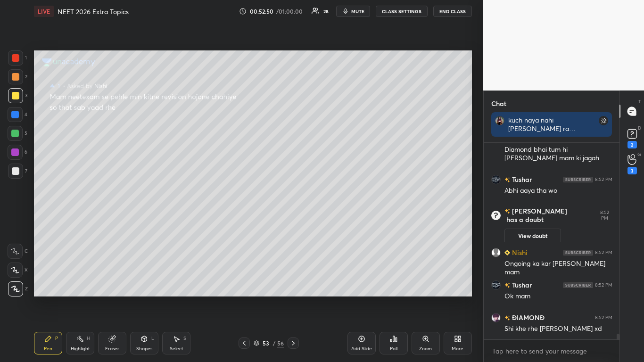
scroll to position [6622, 0]
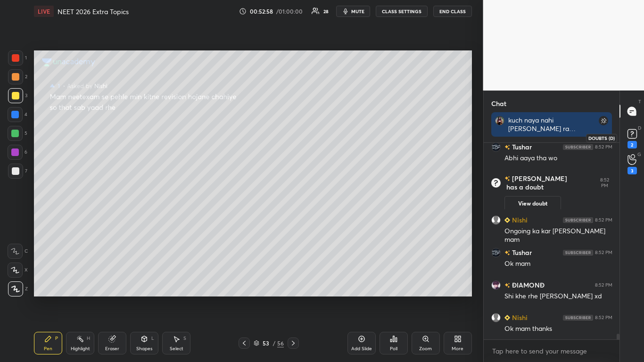
click at [630, 136] on rect at bounding box center [631, 134] width 9 height 9
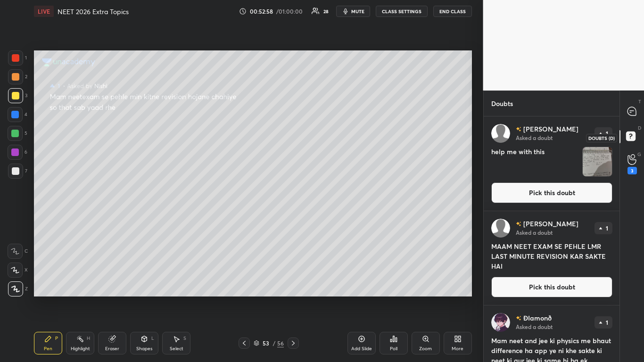
scroll to position [243, 133]
click at [553, 196] on button "Pick this doubt" at bounding box center [551, 192] width 121 height 21
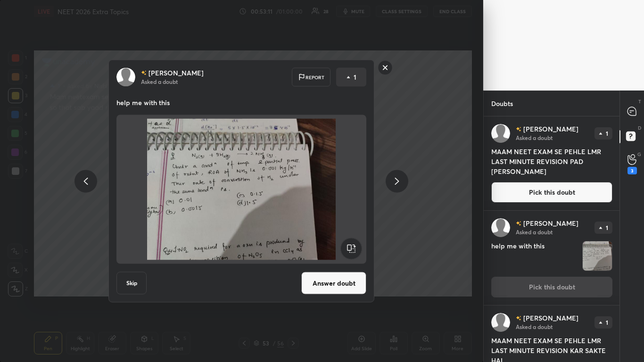
click at [516, 189] on button "Pick this doubt" at bounding box center [551, 192] width 121 height 21
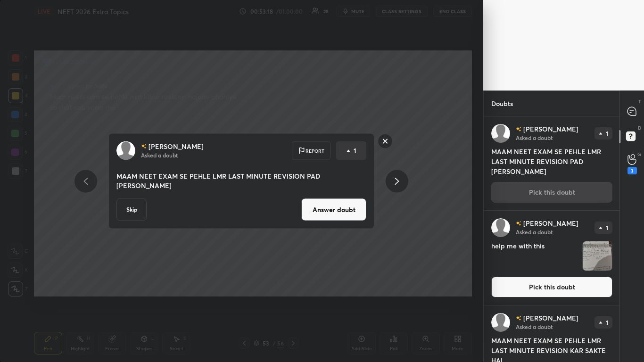
click at [356, 211] on button "Answer doubt" at bounding box center [333, 209] width 65 height 23
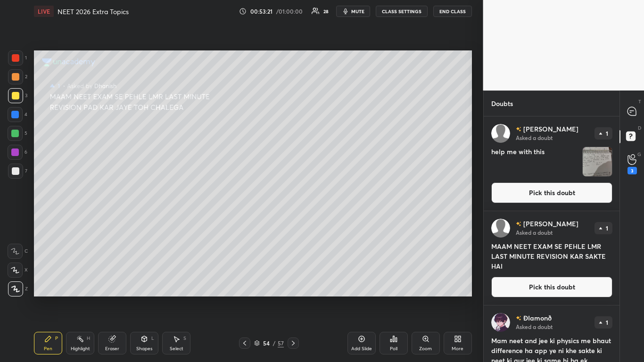
click at [632, 130] on icon at bounding box center [632, 137] width 17 height 17
click at [629, 112] on icon at bounding box center [631, 111] width 8 height 8
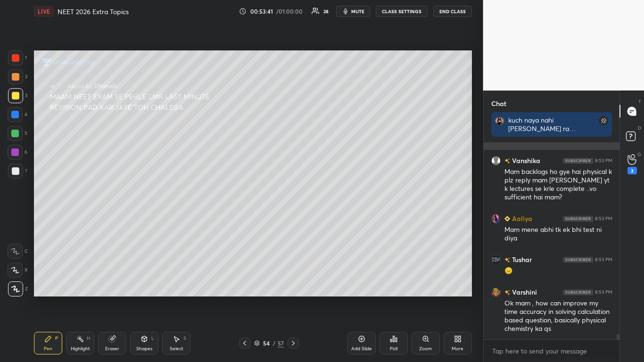
scroll to position [7150, 0]
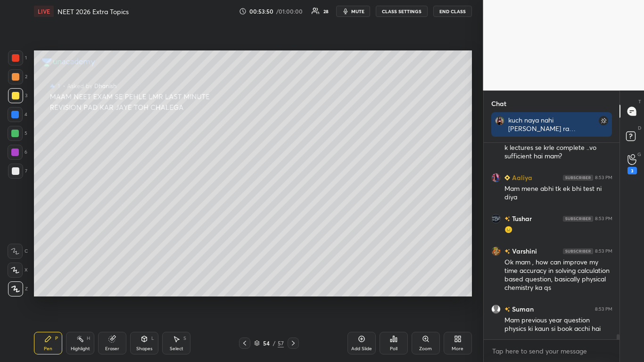
click at [367, 298] on div "Add Slide" at bounding box center [361, 343] width 28 height 23
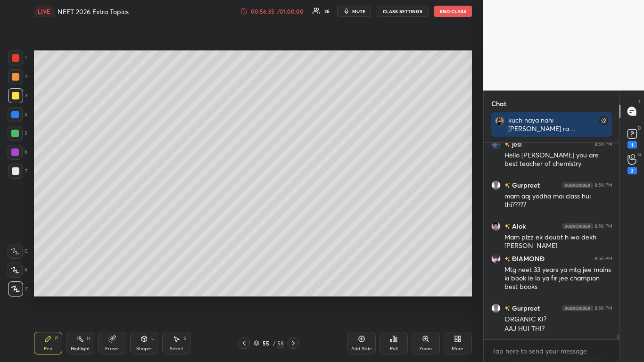
scroll to position [7521, 0]
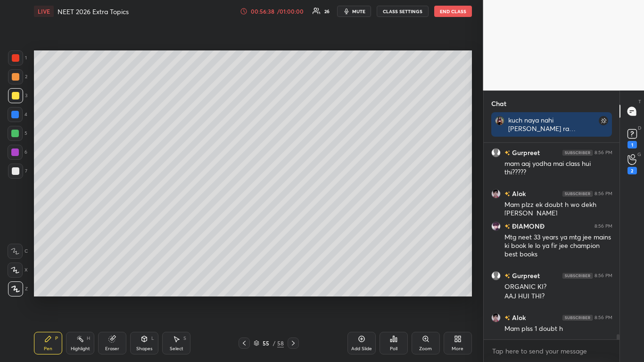
click at [634, 140] on icon at bounding box center [632, 134] width 14 height 14
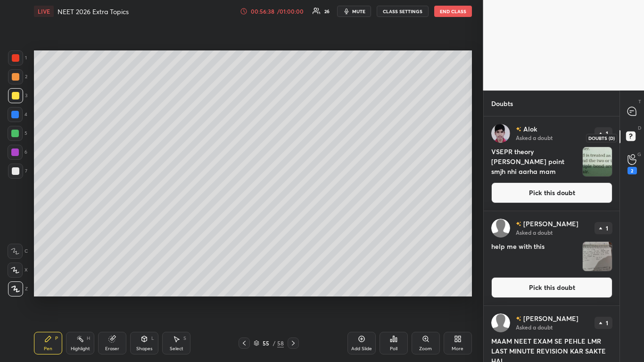
scroll to position [243, 133]
click at [575, 197] on button "Pick this doubt" at bounding box center [551, 192] width 121 height 21
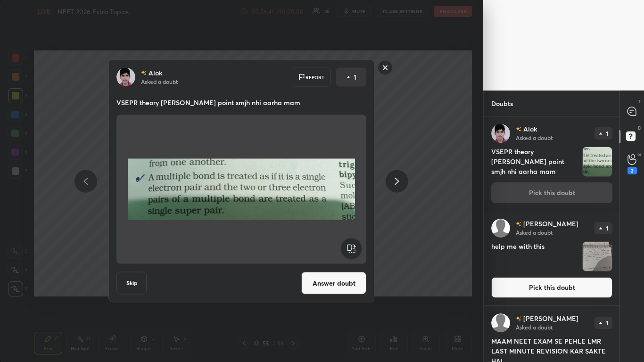
click at [349, 277] on button "Answer doubt" at bounding box center [333, 283] width 65 height 23
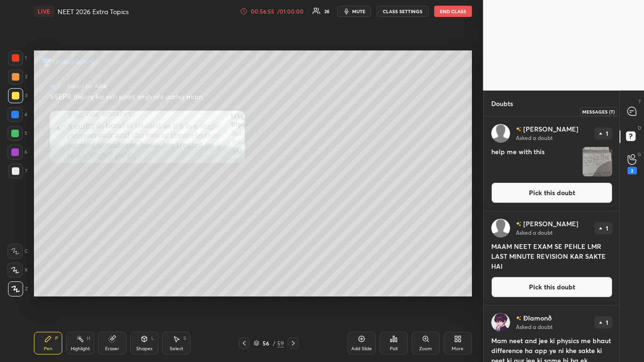
click at [627, 110] on icon at bounding box center [632, 112] width 10 height 10
type textarea "x"
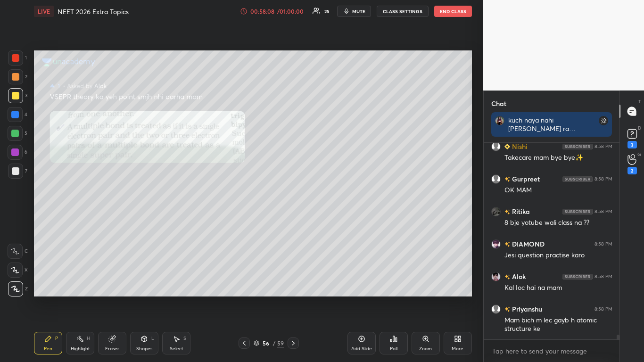
scroll to position [8181, 0]
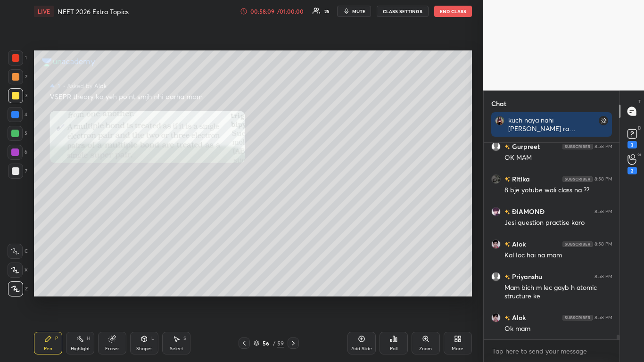
click at [412, 15] on button "CLASS SETTINGS" at bounding box center [403, 11] width 52 height 11
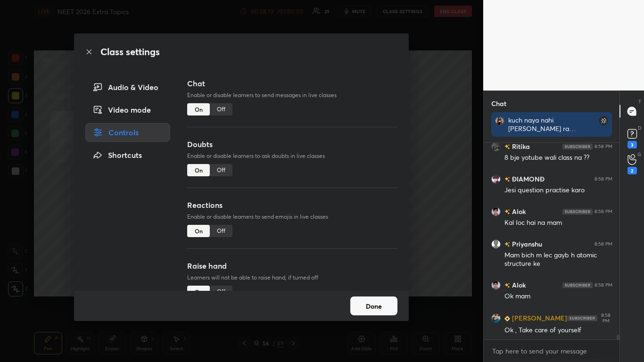
scroll to position [8246, 0]
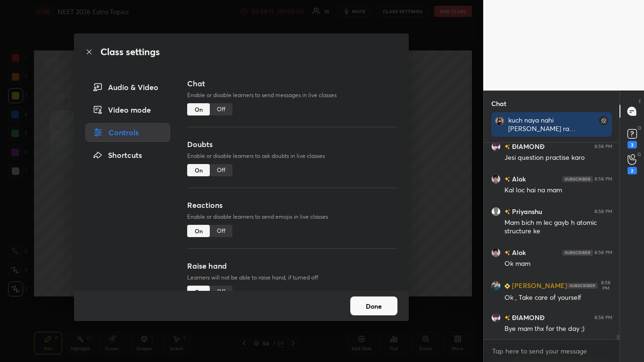
click at [221, 107] on div "Off" at bounding box center [221, 109] width 23 height 12
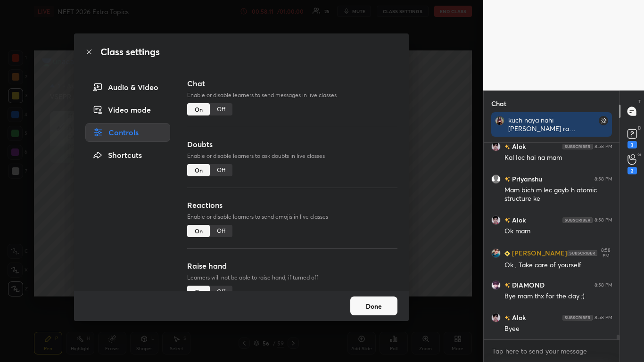
scroll to position [174, 133]
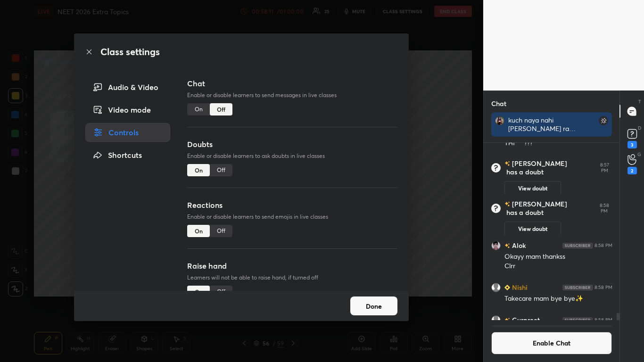
click at [222, 172] on div "Off" at bounding box center [221, 170] width 23 height 12
click at [380, 298] on button "Done" at bounding box center [373, 305] width 47 height 19
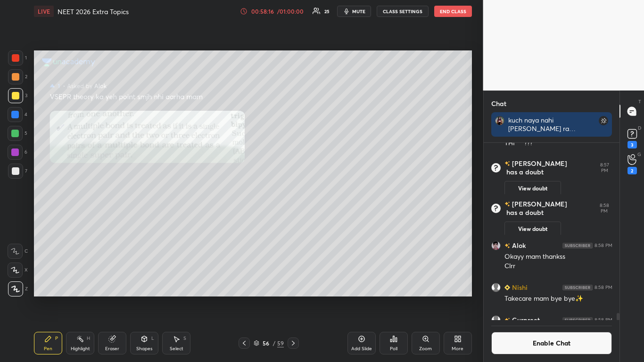
click at [355, 8] on button "mute" at bounding box center [354, 11] width 34 height 11
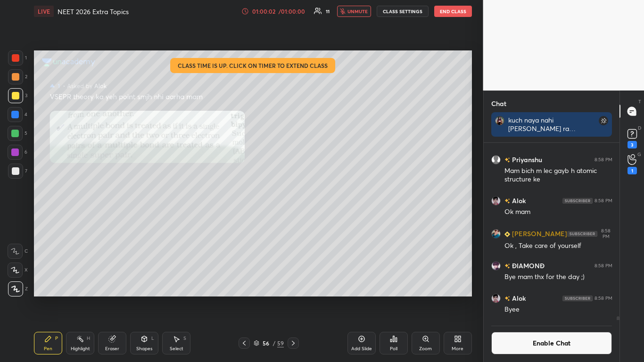
click at [458, 12] on button "End Class" at bounding box center [453, 11] width 38 height 11
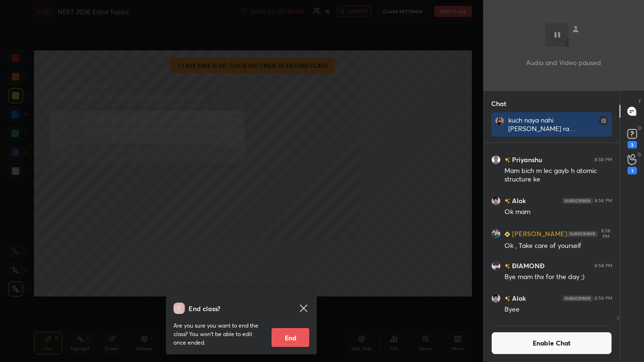
click at [295, 298] on button "End" at bounding box center [290, 337] width 38 height 19
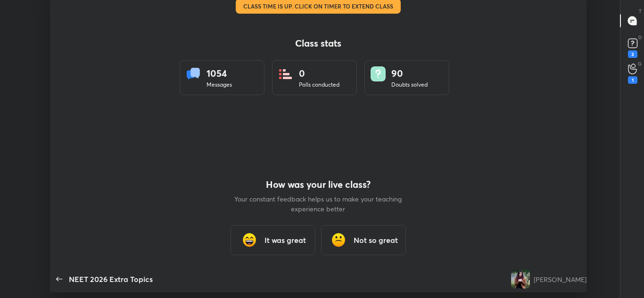
scroll to position [46893, 46495]
